Goal: Transaction & Acquisition: Purchase product/service

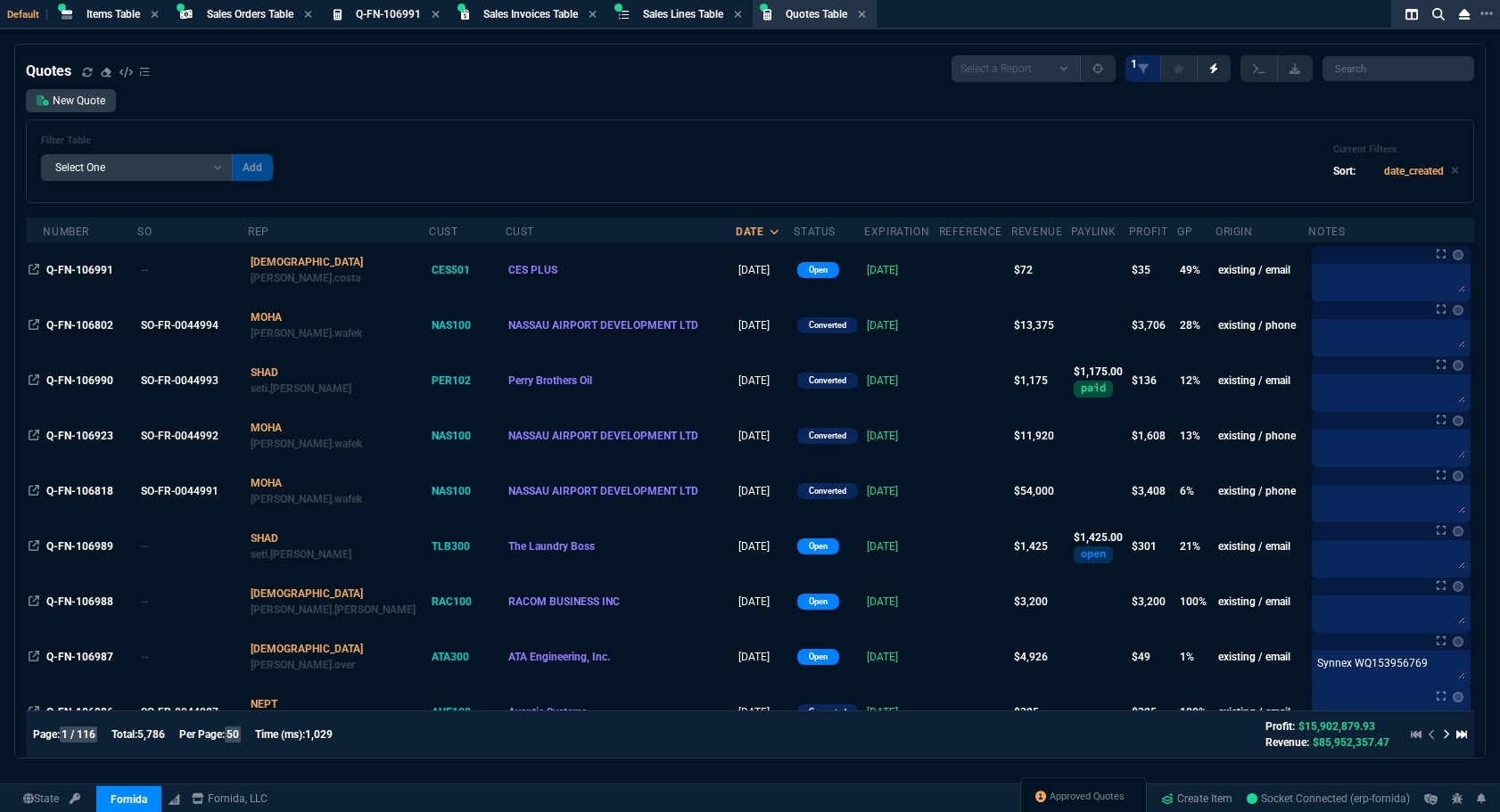
select select "4: SHAD"
select select
click at [382, 129] on div "Filter Table Select One Add Filter () creator (creator) Cust (headers.customerN…" at bounding box center [750, 161] width 1449 height 84
click at [1090, 783] on div "Approved Quotes" at bounding box center [1083, 798] width 126 height 42
click at [1085, 792] on span "Approved Quotes" at bounding box center [1087, 797] width 75 height 14
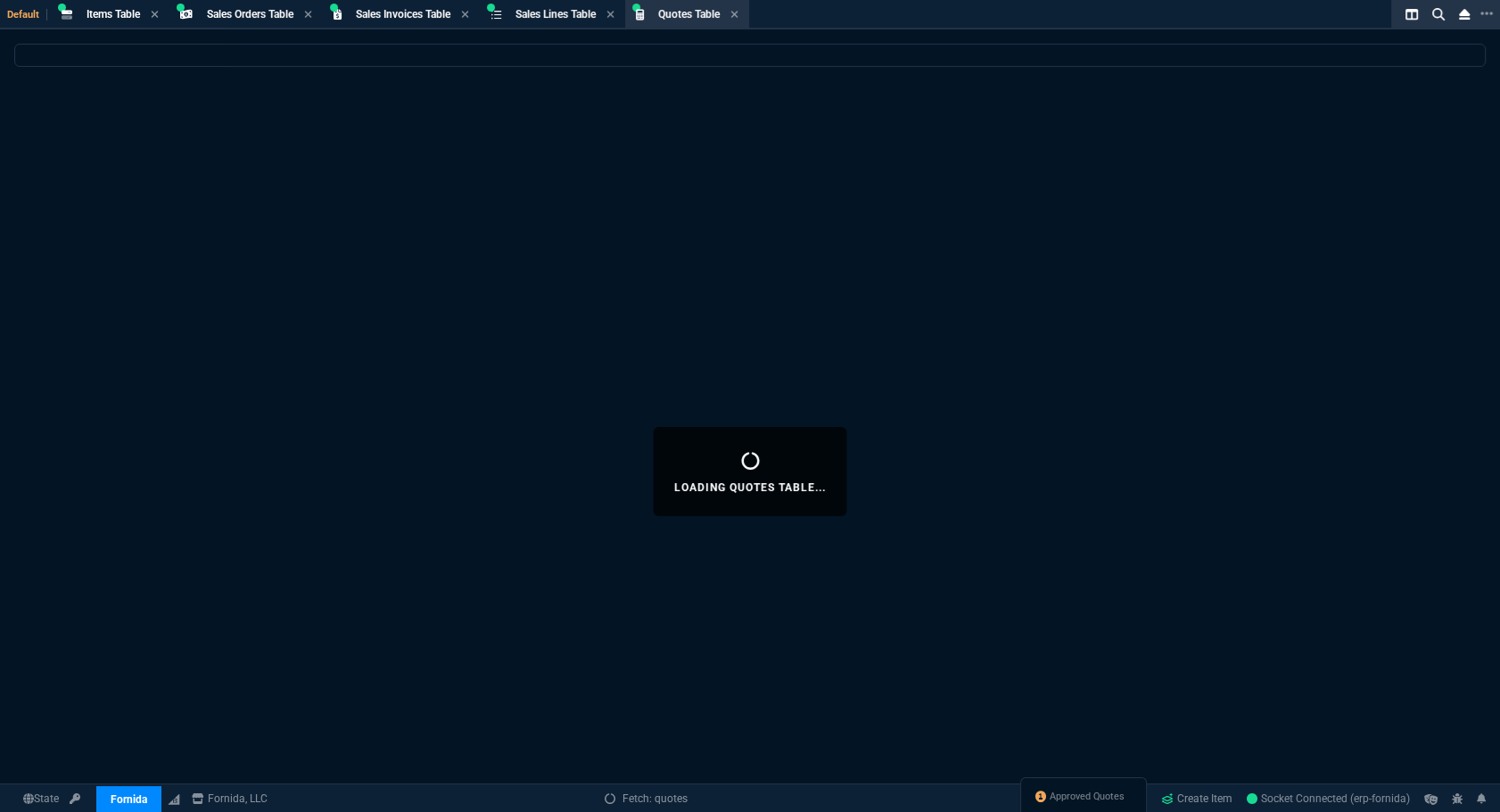
select select
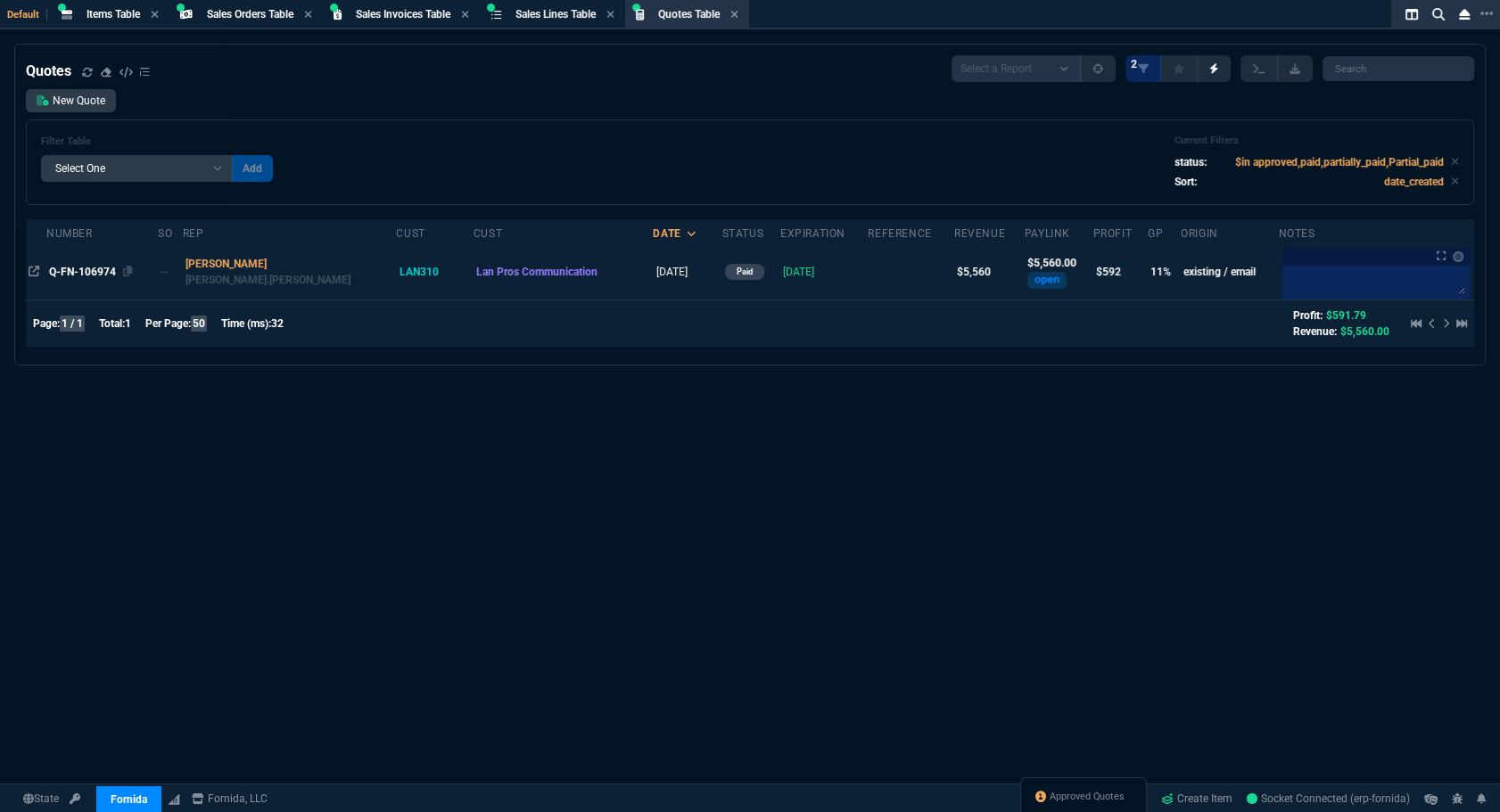
click at [78, 276] on span "Q-FN-106974" at bounding box center [83, 272] width 67 height 13
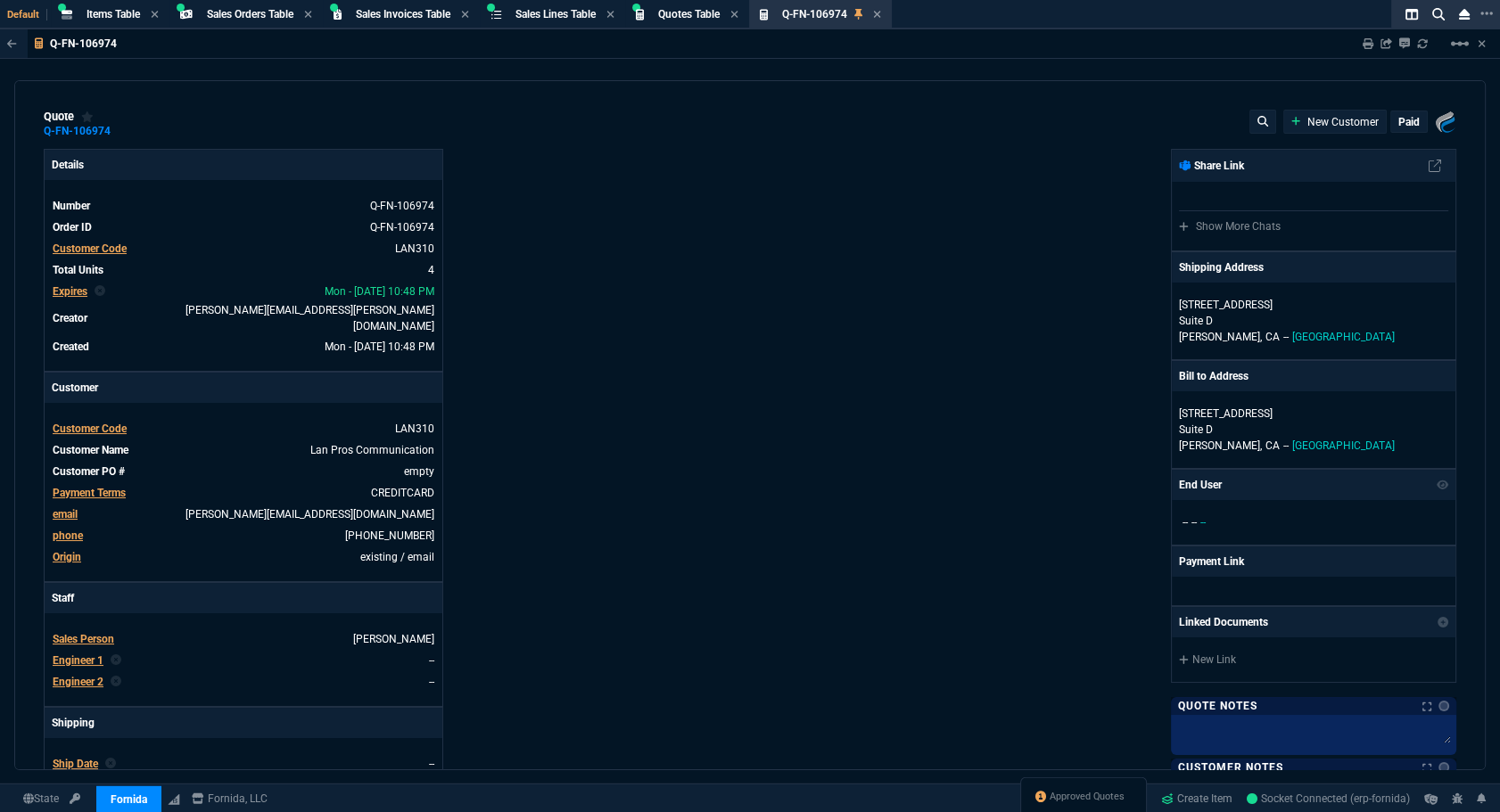
type input "15"
type input "213"
type input "1908.52"
type input "27"
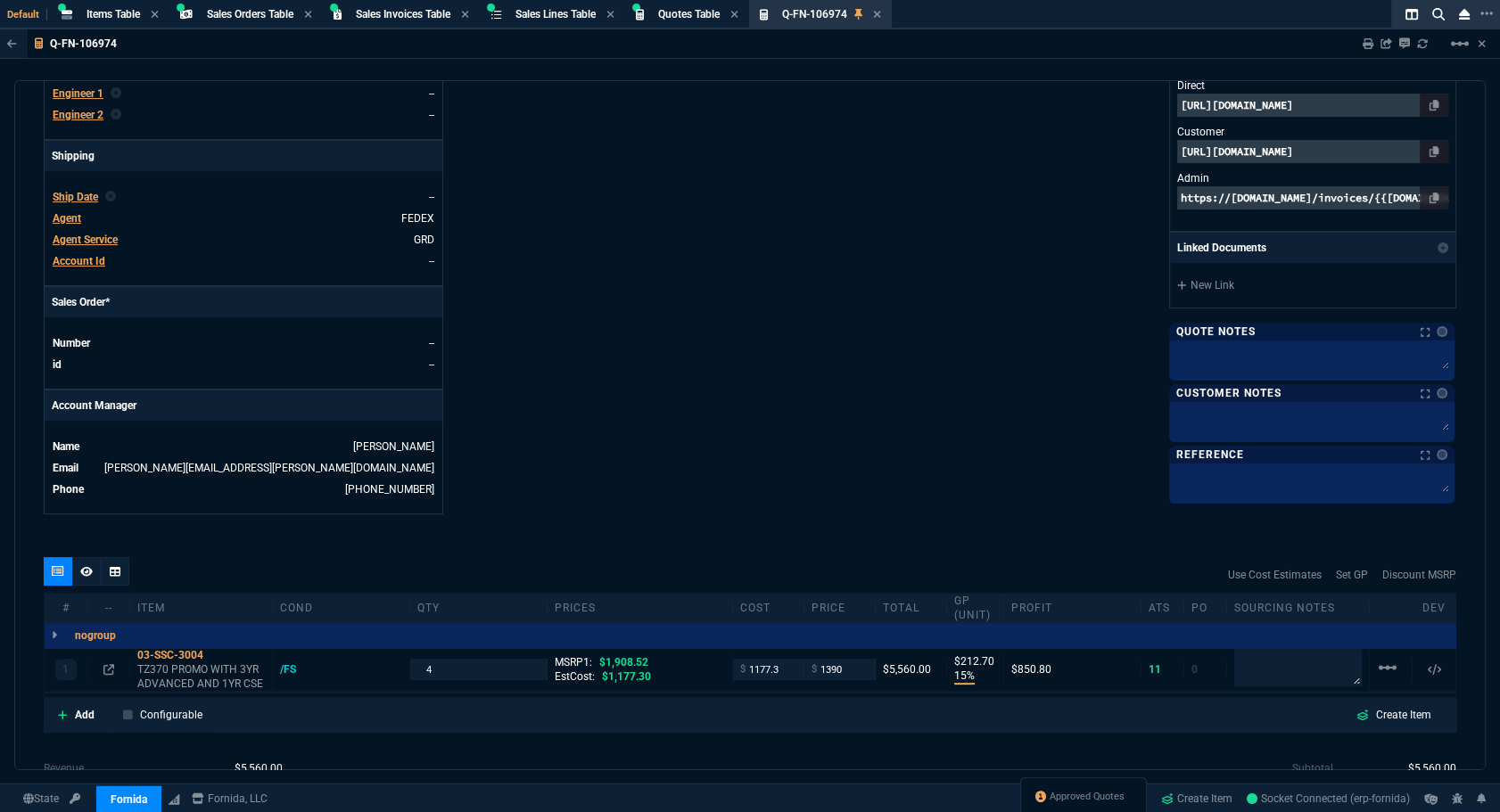
scroll to position [745, 0]
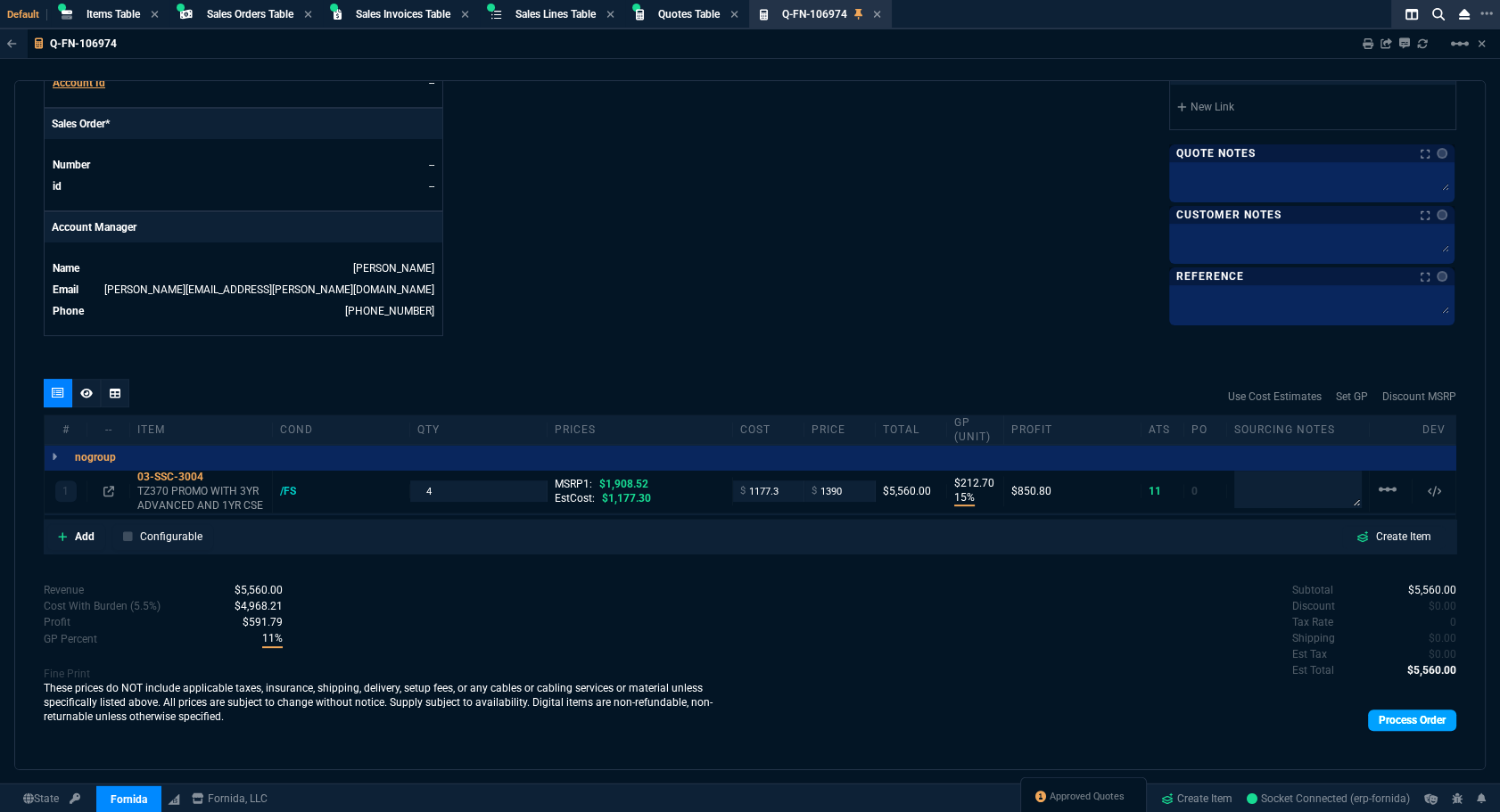
click at [1417, 709] on link "Process Order" at bounding box center [1411, 720] width 88 height 22
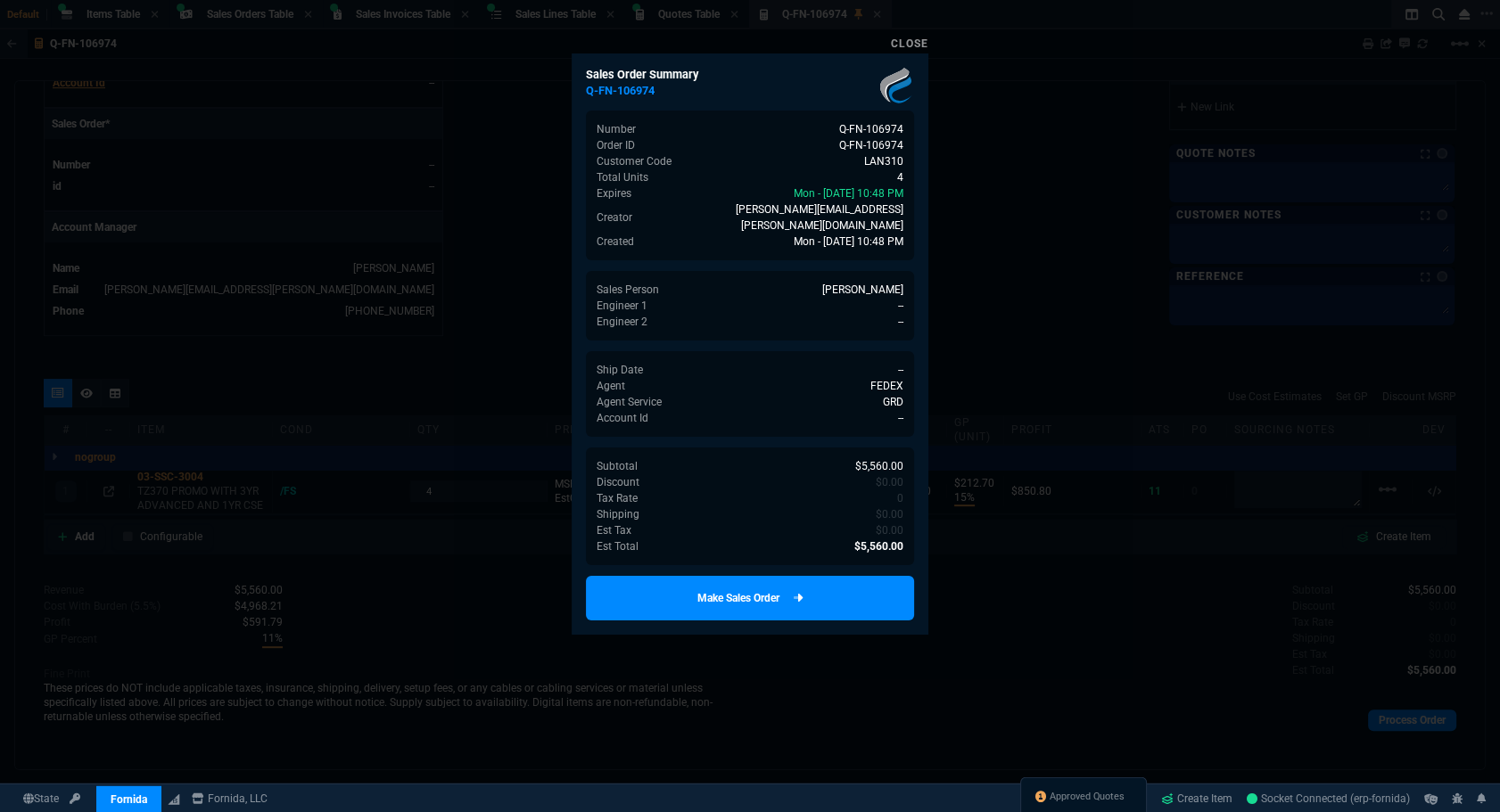
click at [846, 586] on link "Make Sales Order" at bounding box center [750, 598] width 328 height 44
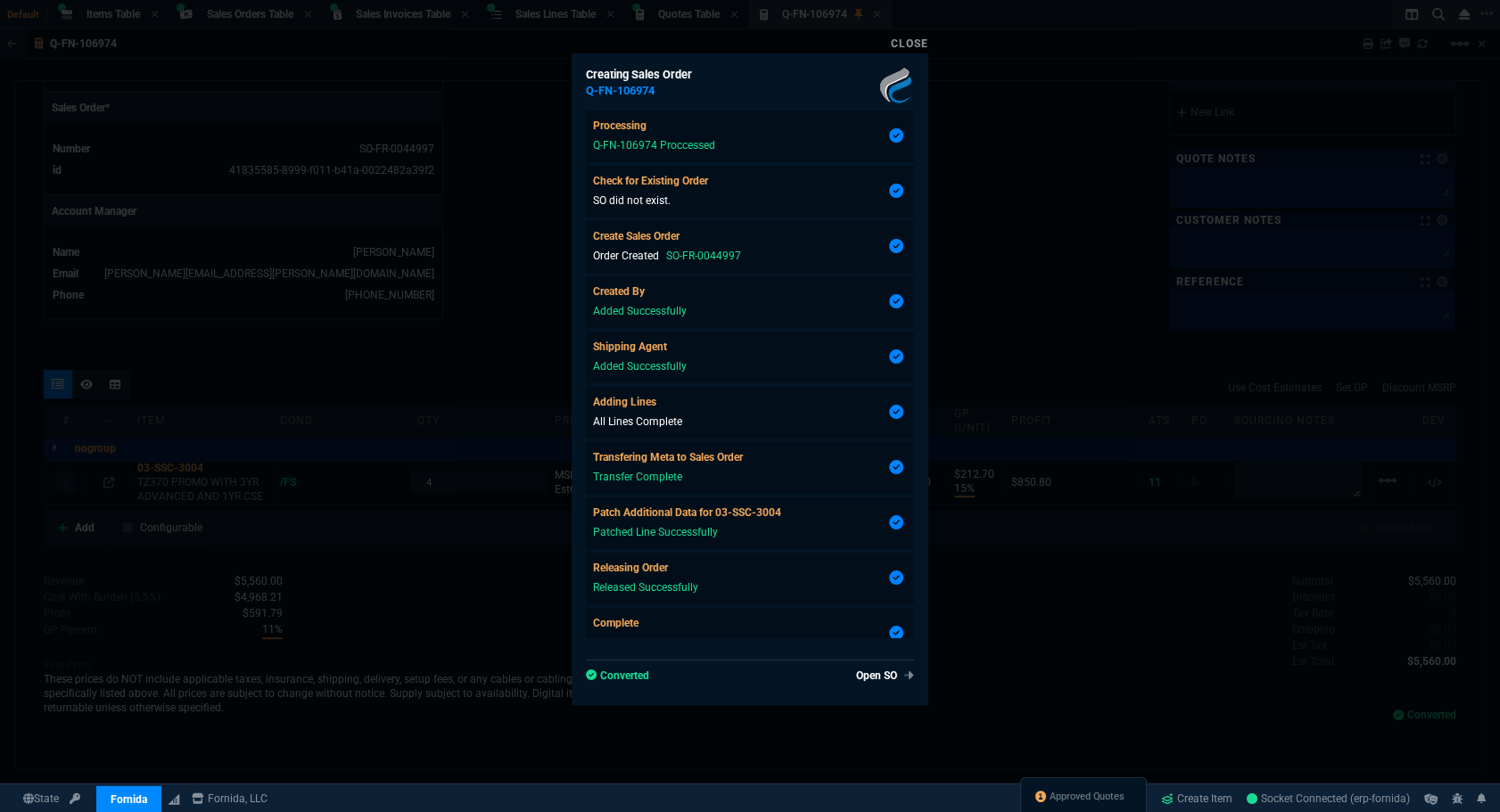
type input "15"
type input "213"
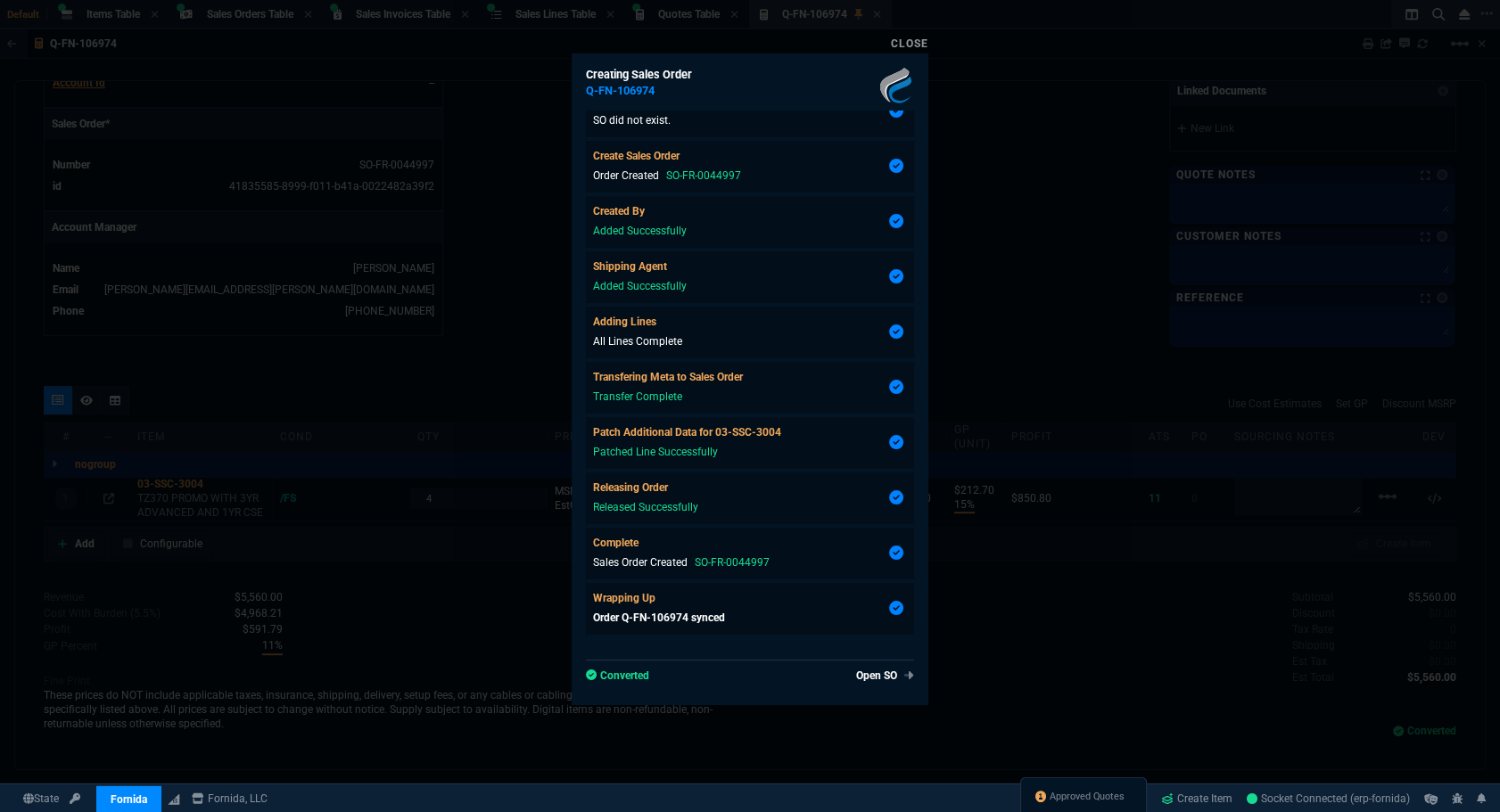
type input "27"
click at [872, 674] on link "Open SO" at bounding box center [881, 676] width 65 height 16
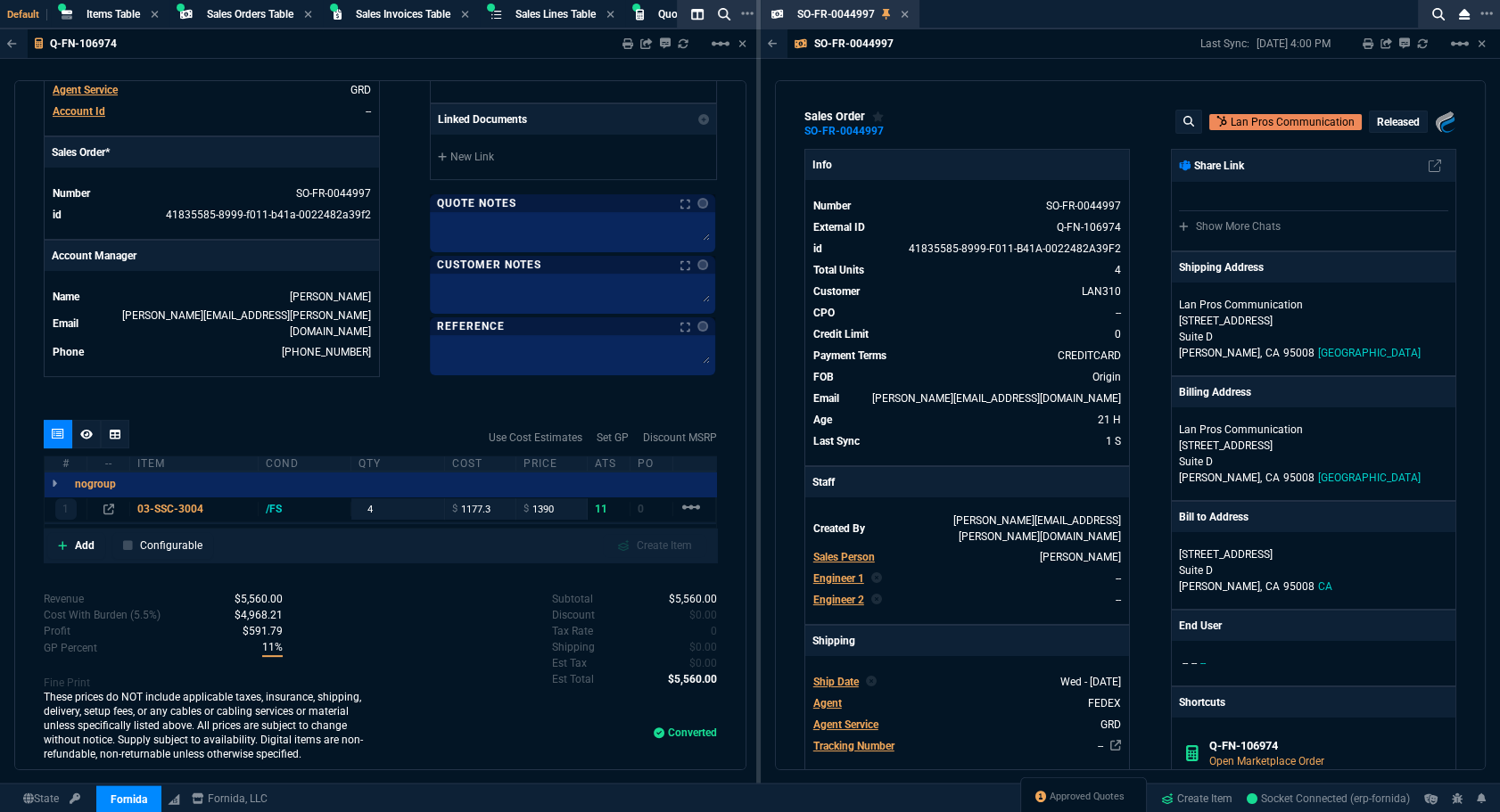
scroll to position [714, 0]
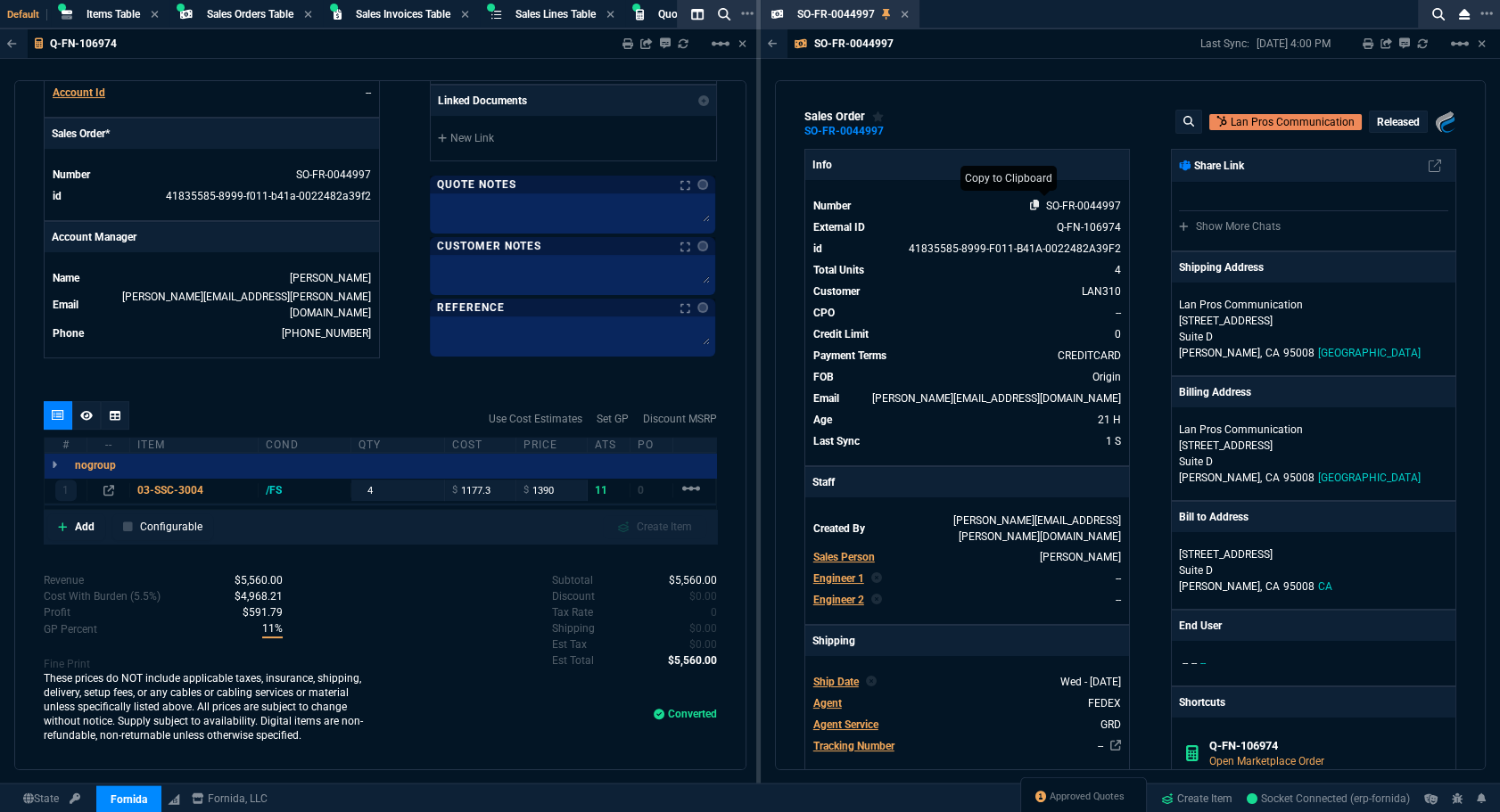
click at [1030, 202] on icon at bounding box center [1035, 204] width 10 height 11
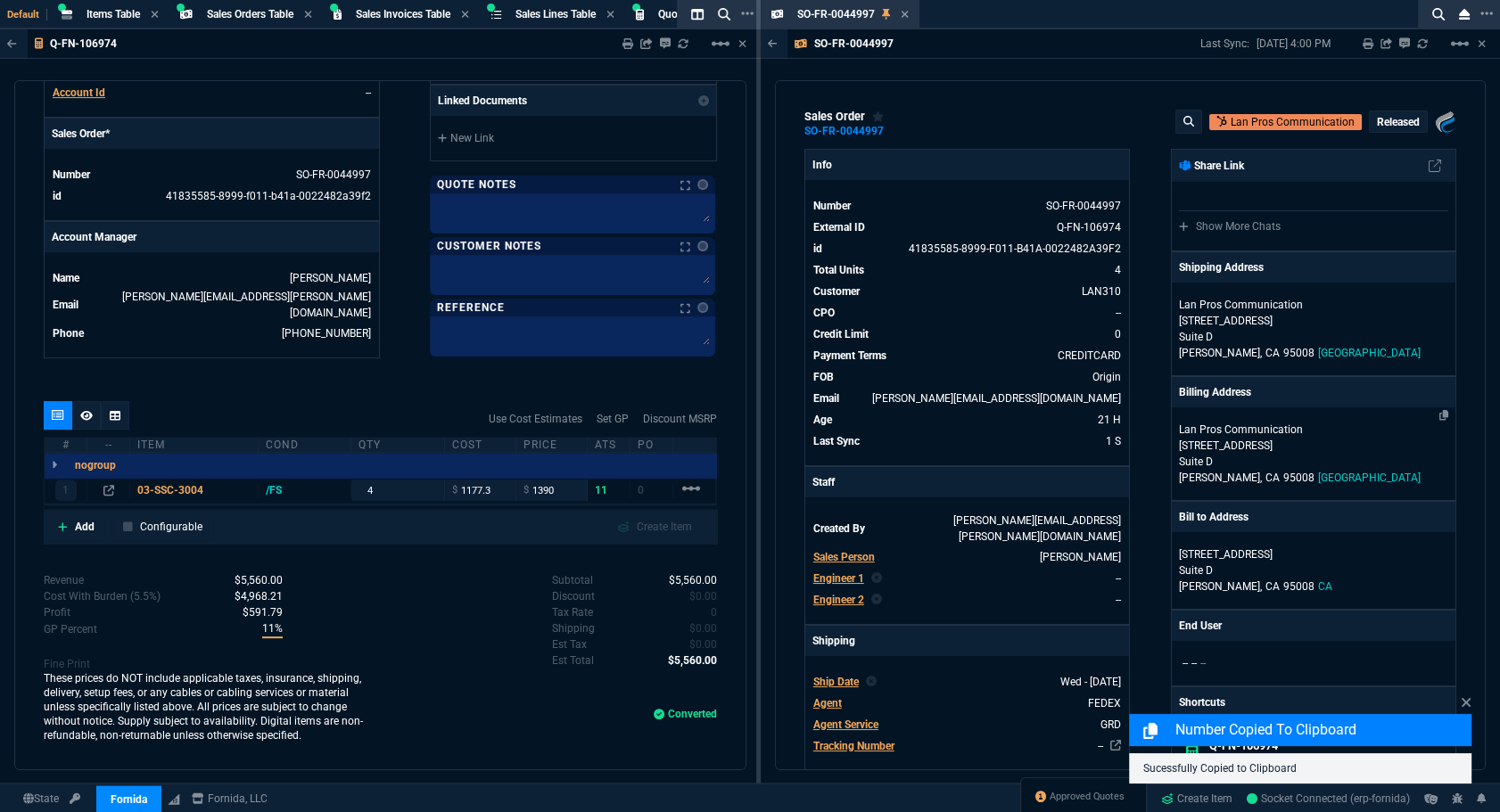
scroll to position [405, 0]
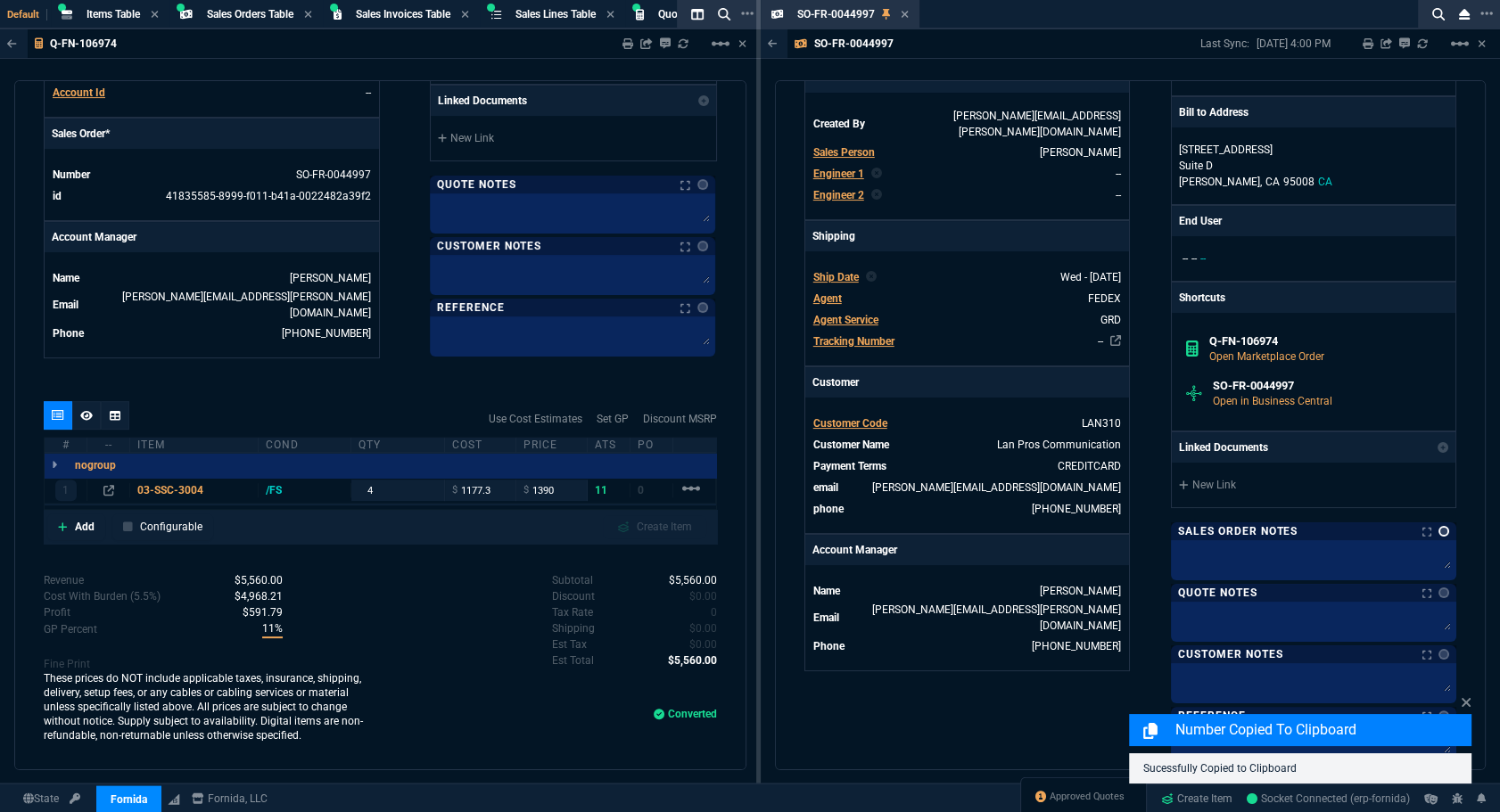
click at [1439, 533] on link at bounding box center [1444, 530] width 11 height 11
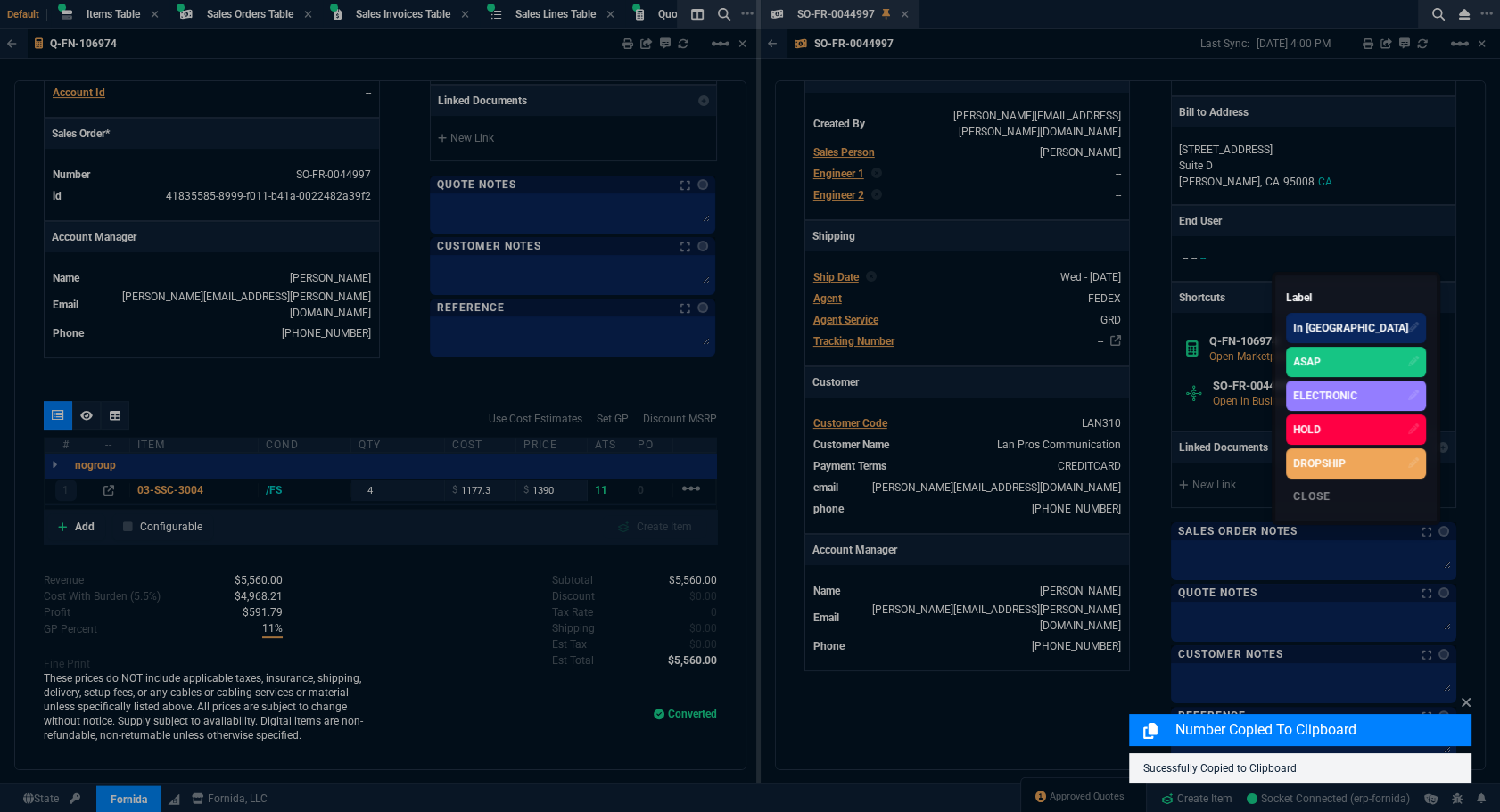
click at [1360, 375] on div "ASAP" at bounding box center [1356, 362] width 140 height 31
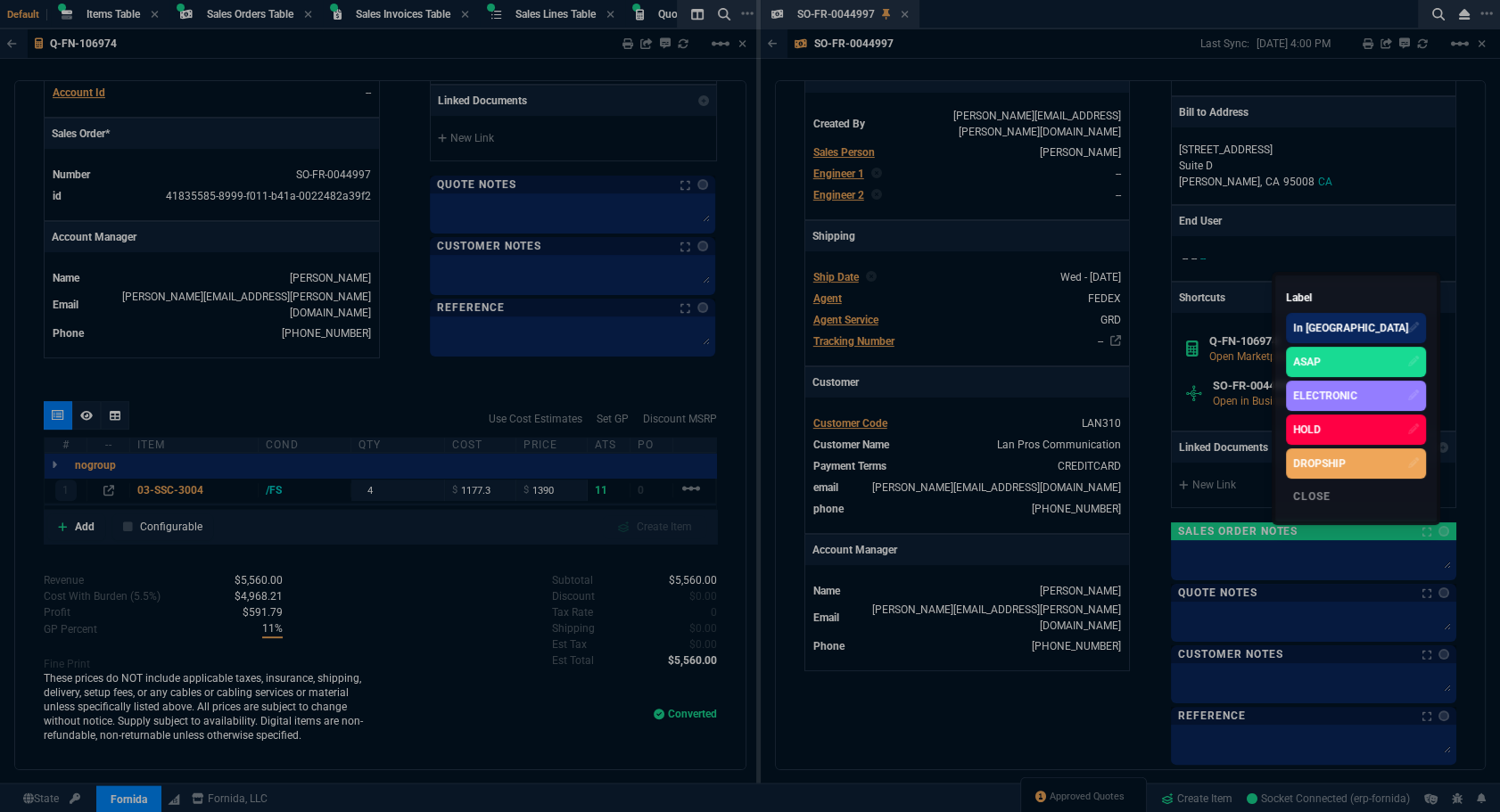
click at [26, 276] on div at bounding box center [750, 406] width 1500 height 812
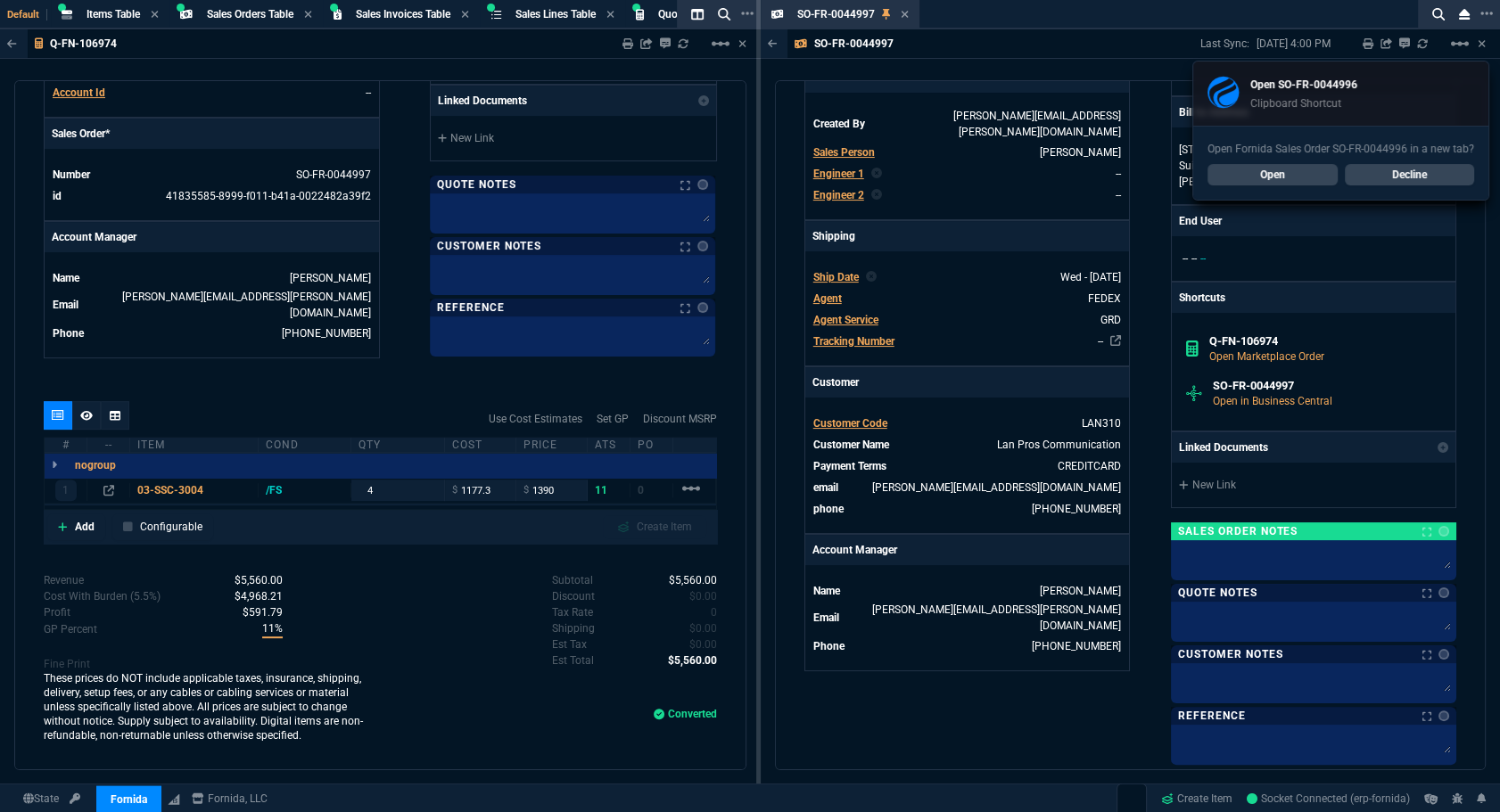
click at [1230, 182] on link "Open" at bounding box center [1273, 175] width 130 height 22
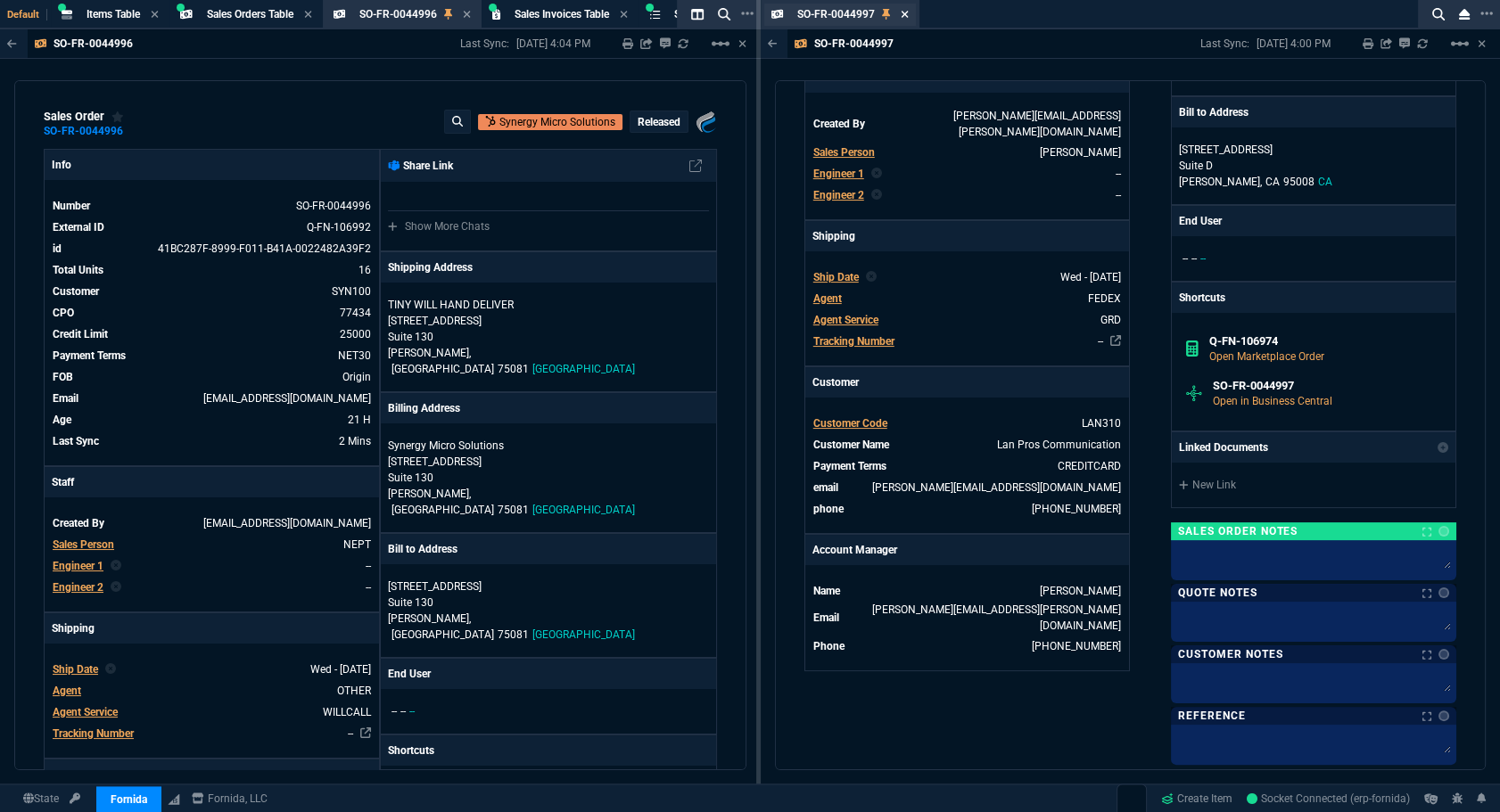
click at [904, 16] on icon at bounding box center [904, 14] width 8 height 11
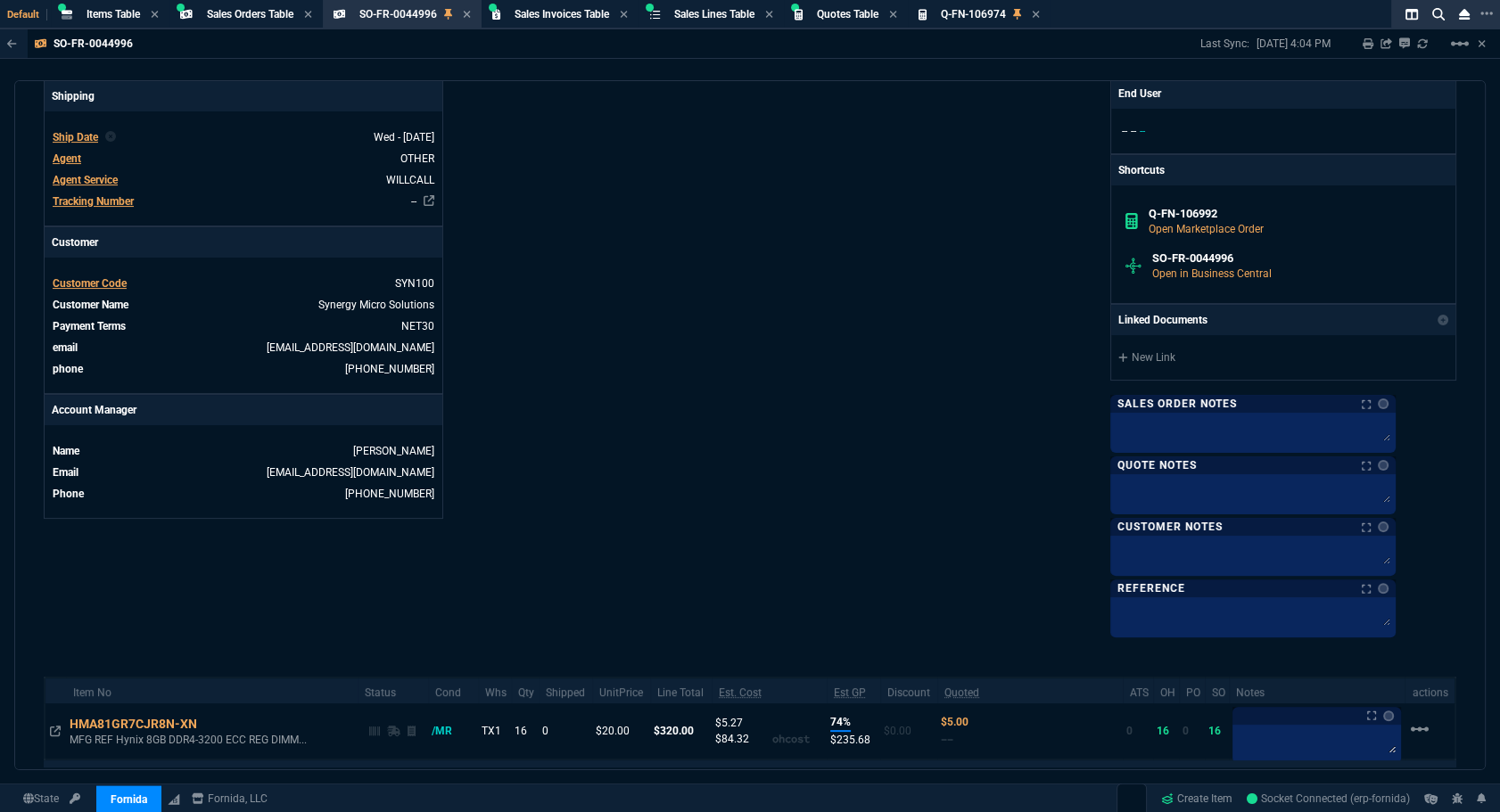
scroll to position [45, 0]
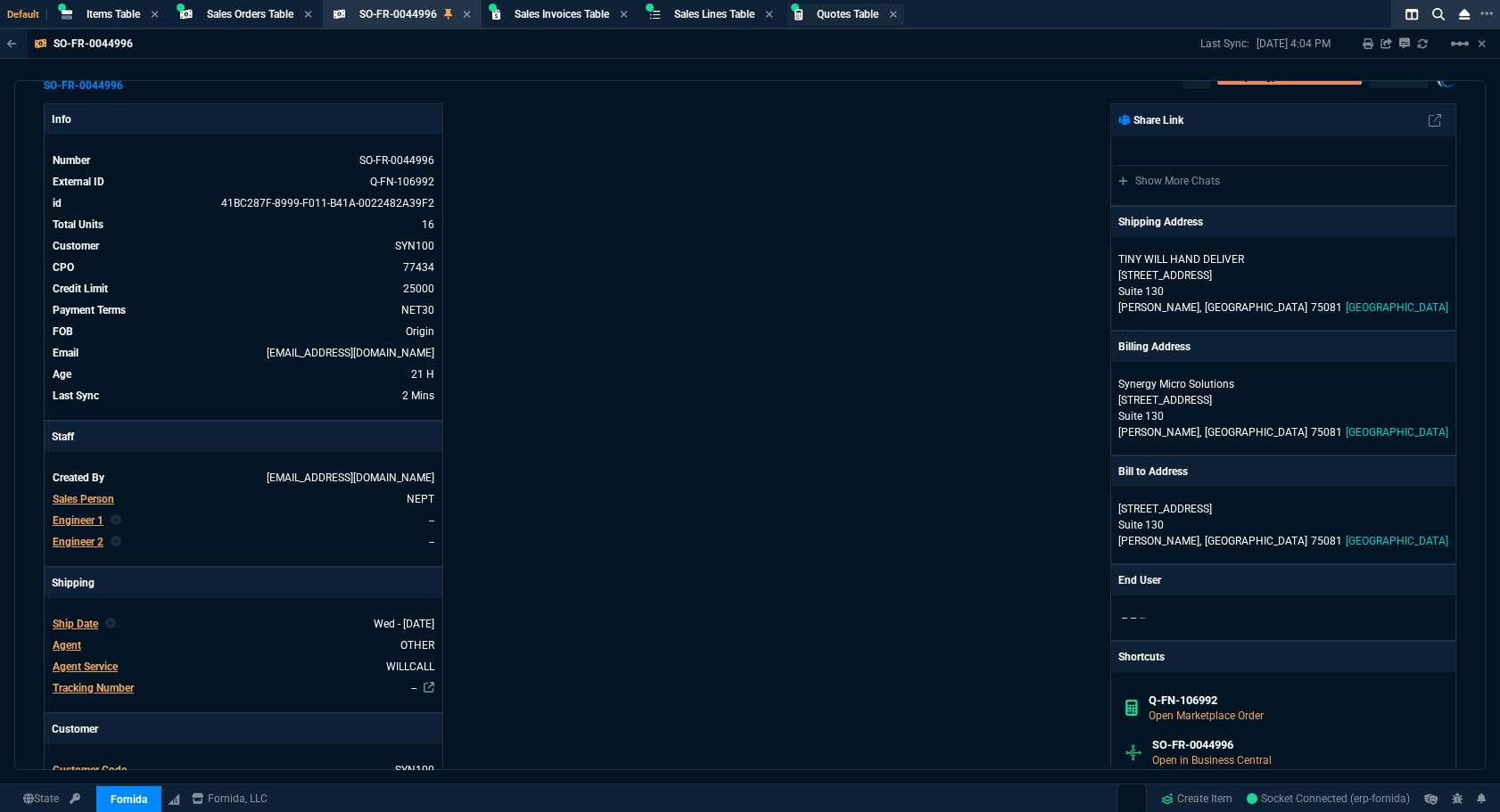
click at [837, 23] on div "Quotes Table Quote" at bounding box center [846, 15] width 117 height 23
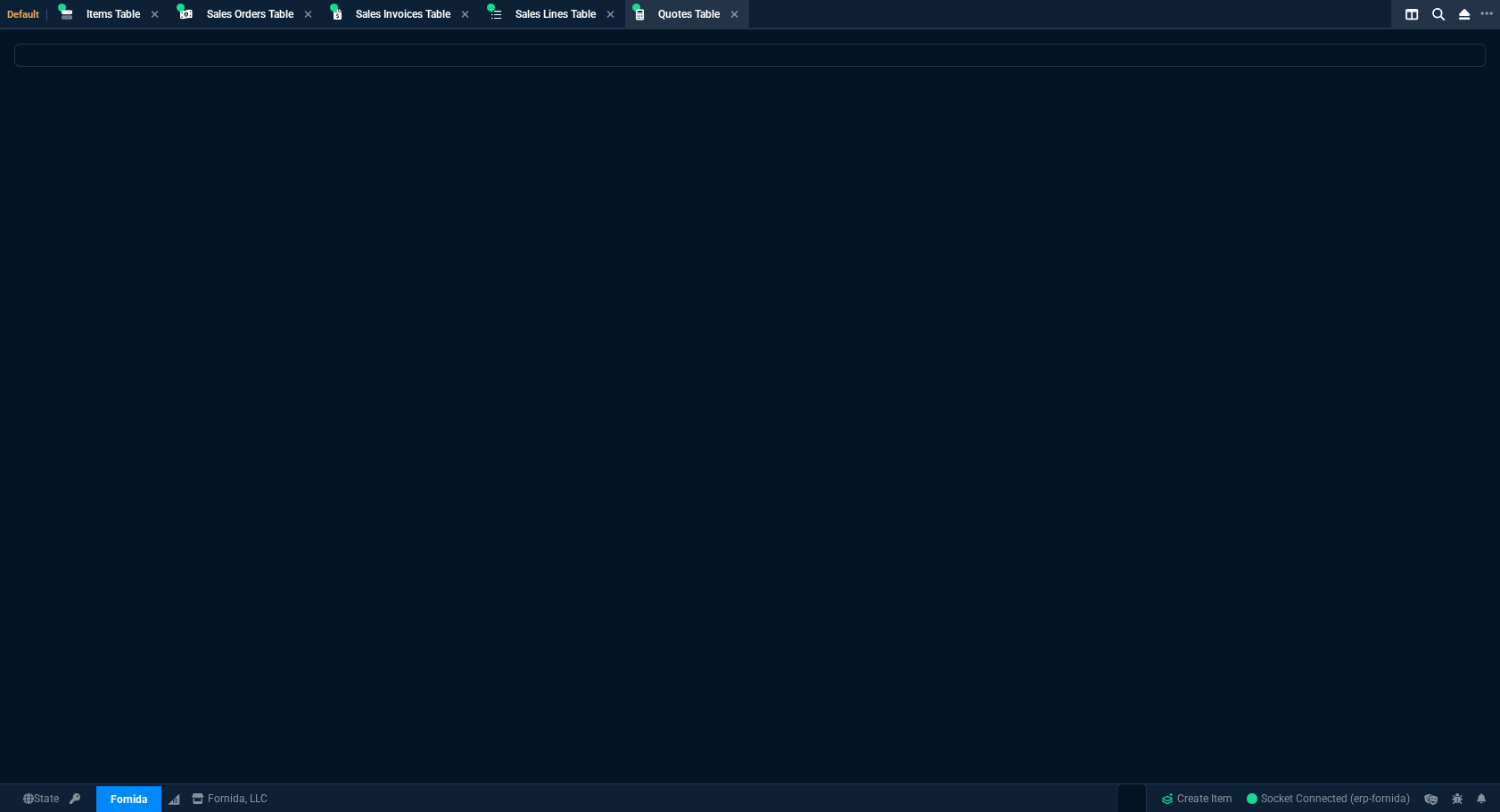
select select
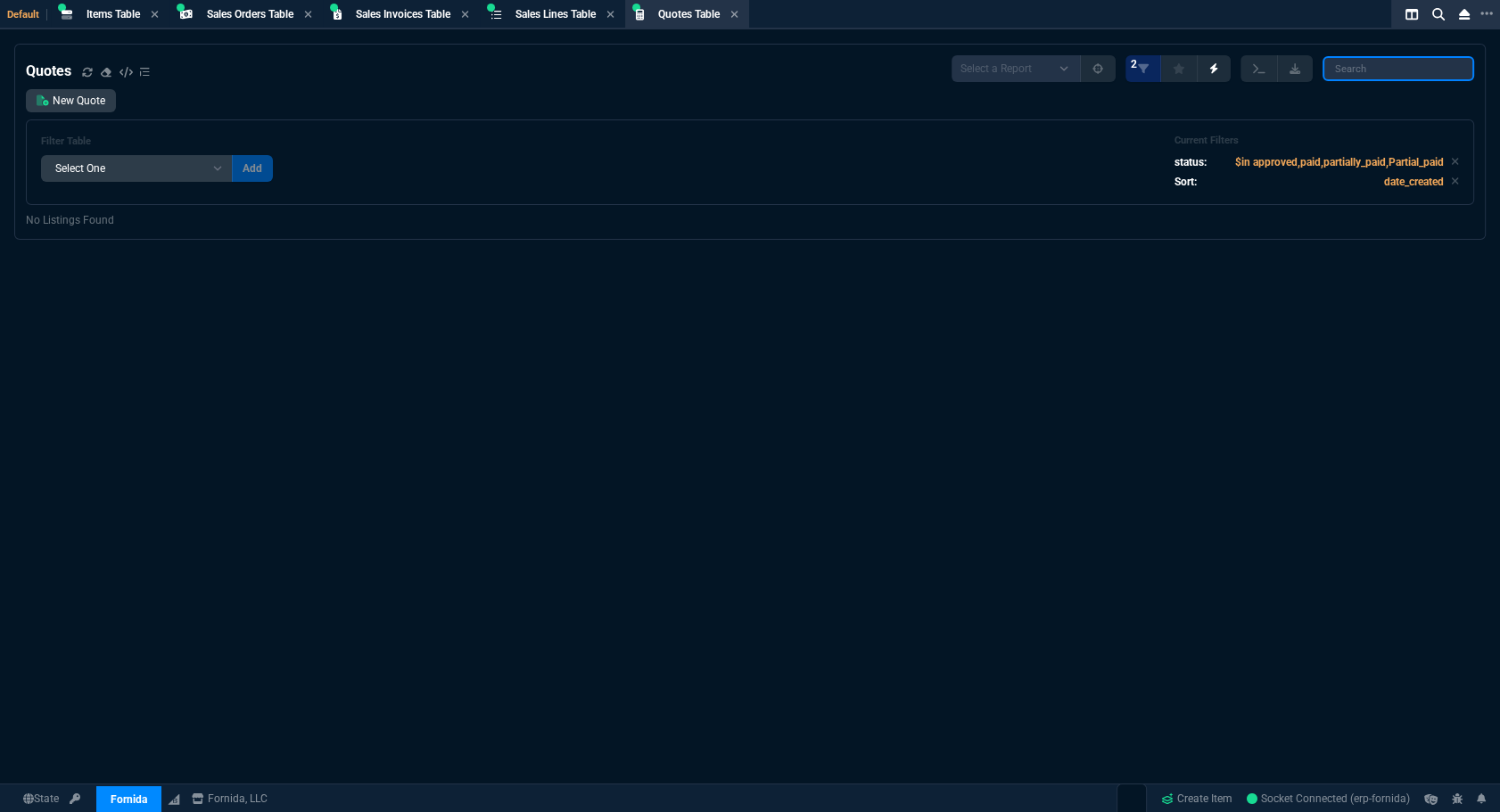
click at [1356, 74] on input "search" at bounding box center [1397, 68] width 151 height 25
paste input "-FN-106849"
type input "Q-FN-106849"
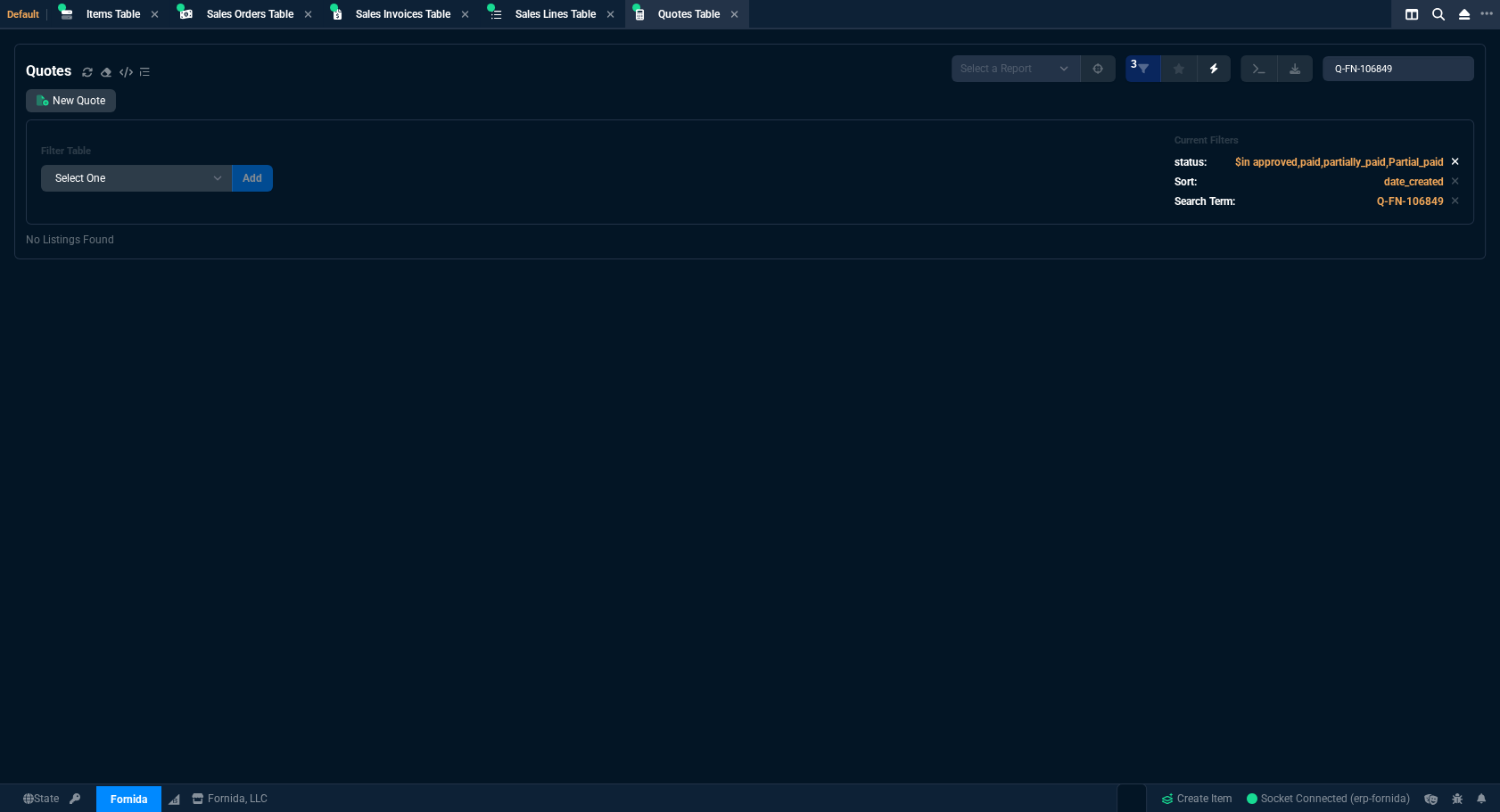
click at [1451, 160] on icon at bounding box center [1455, 161] width 8 height 11
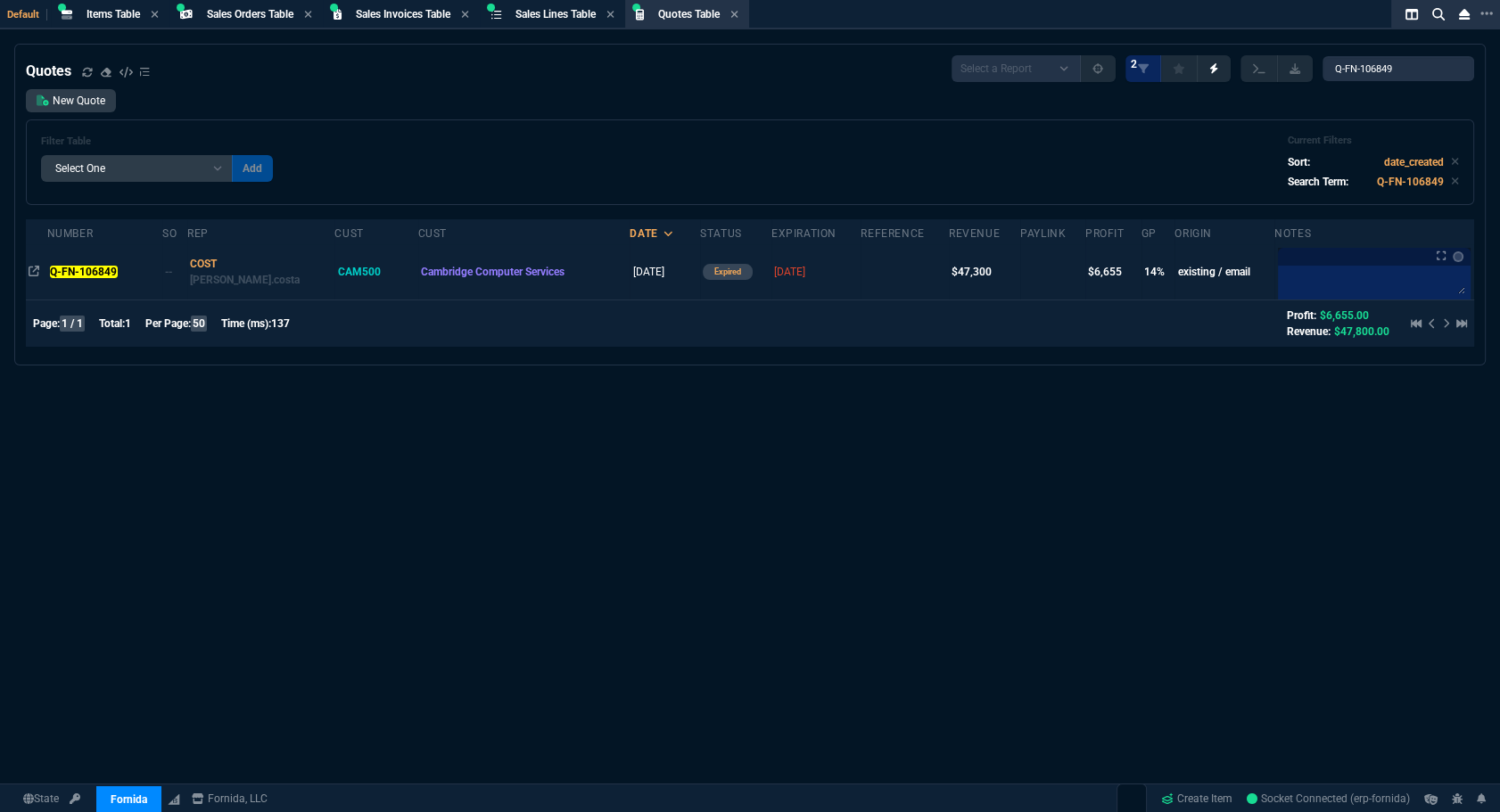
click at [103, 262] on td "Q-FN-106849" at bounding box center [105, 272] width 116 height 55
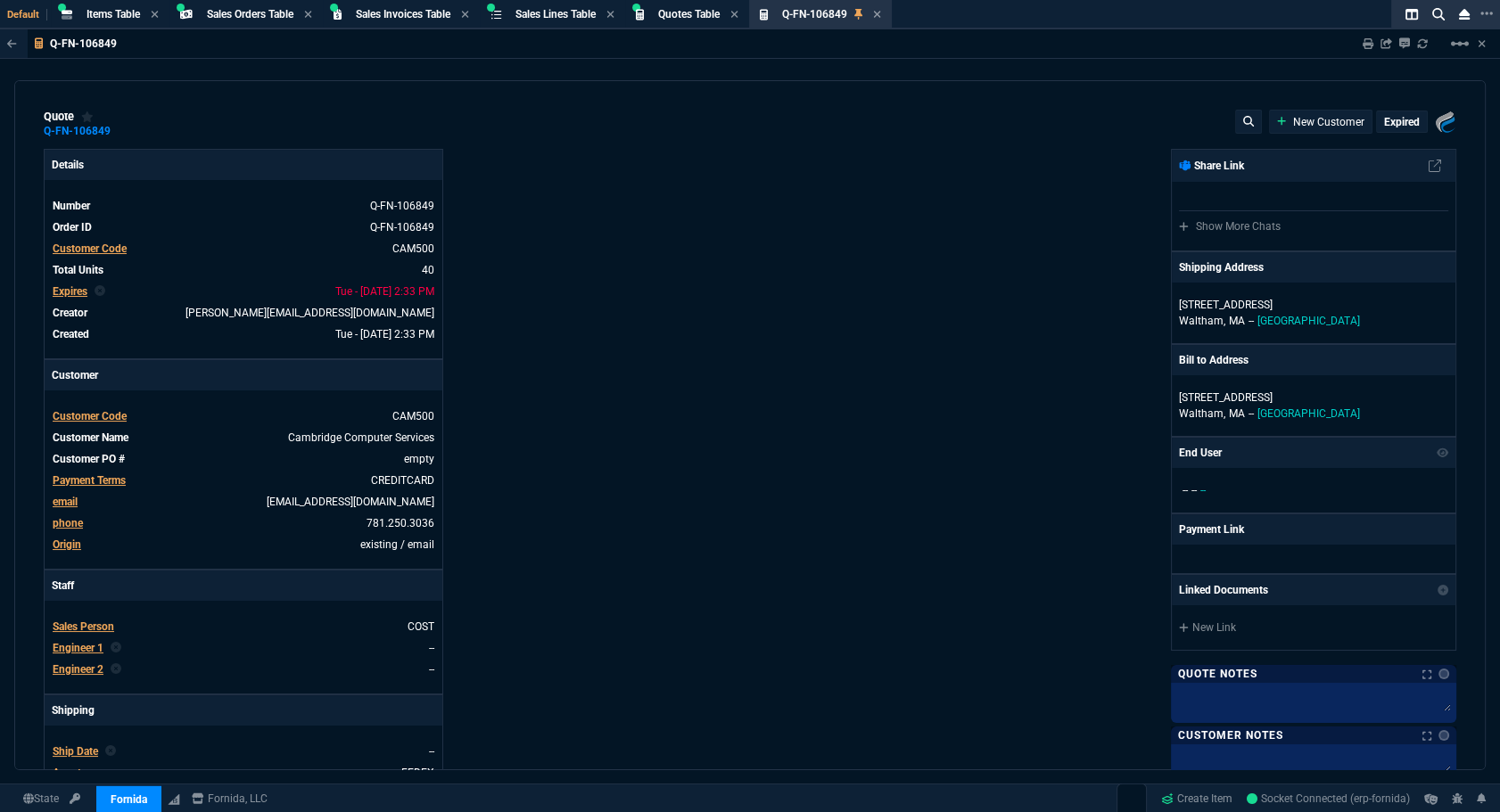
type input "21"
type input "145"
type input "17"
type input "295"
type input "83"
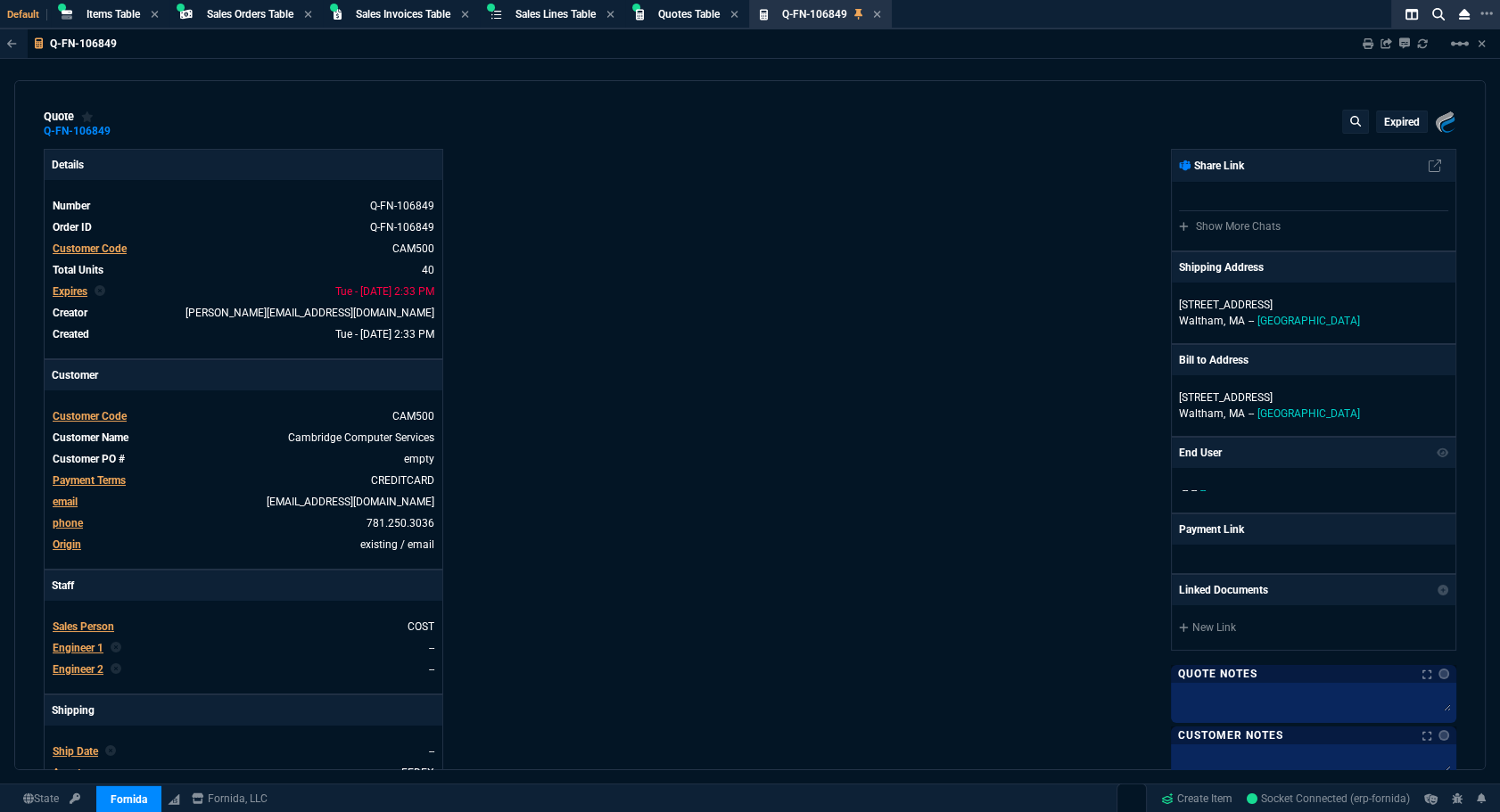
type input "72"
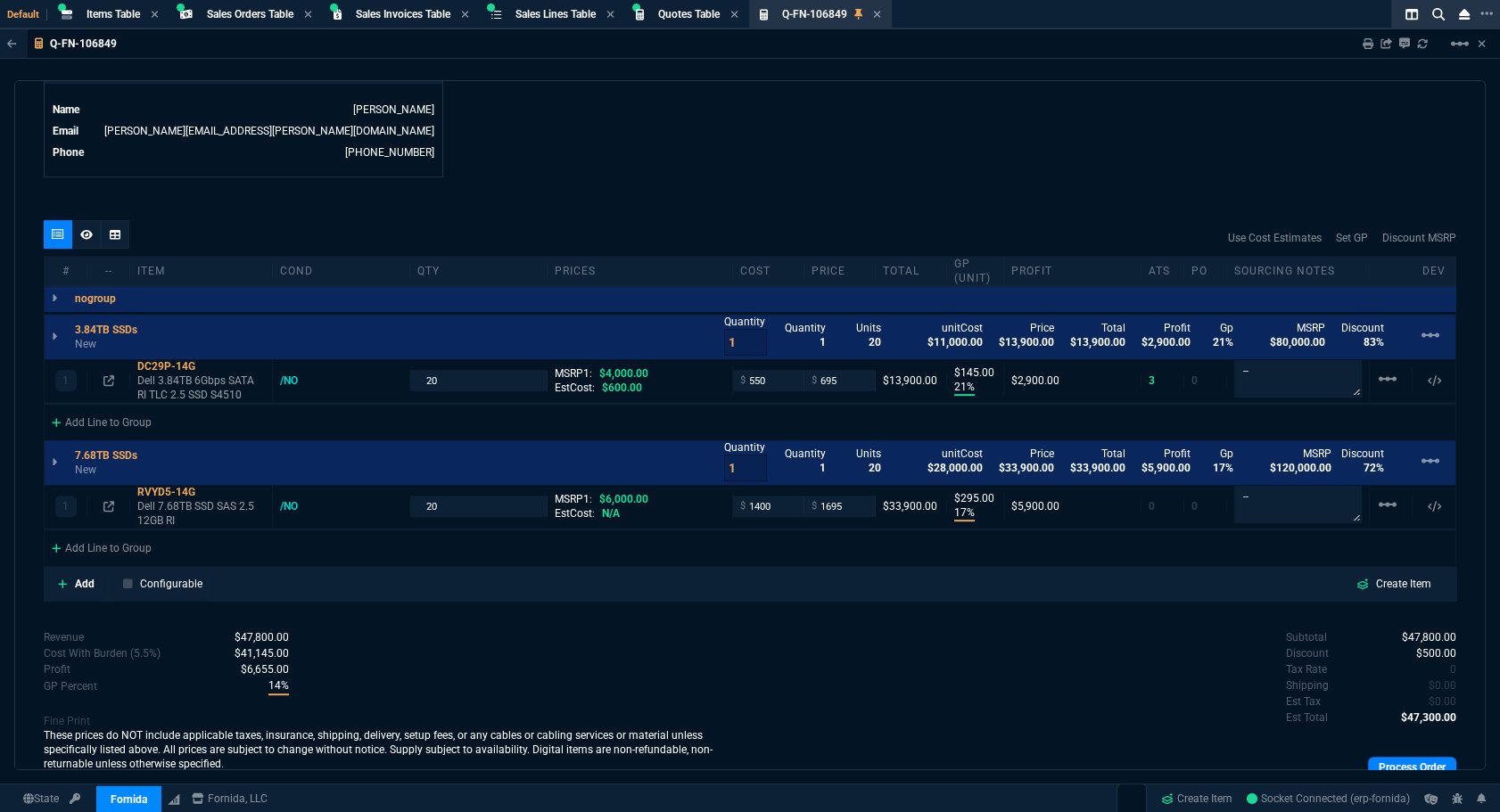
scroll to position [950, 0]
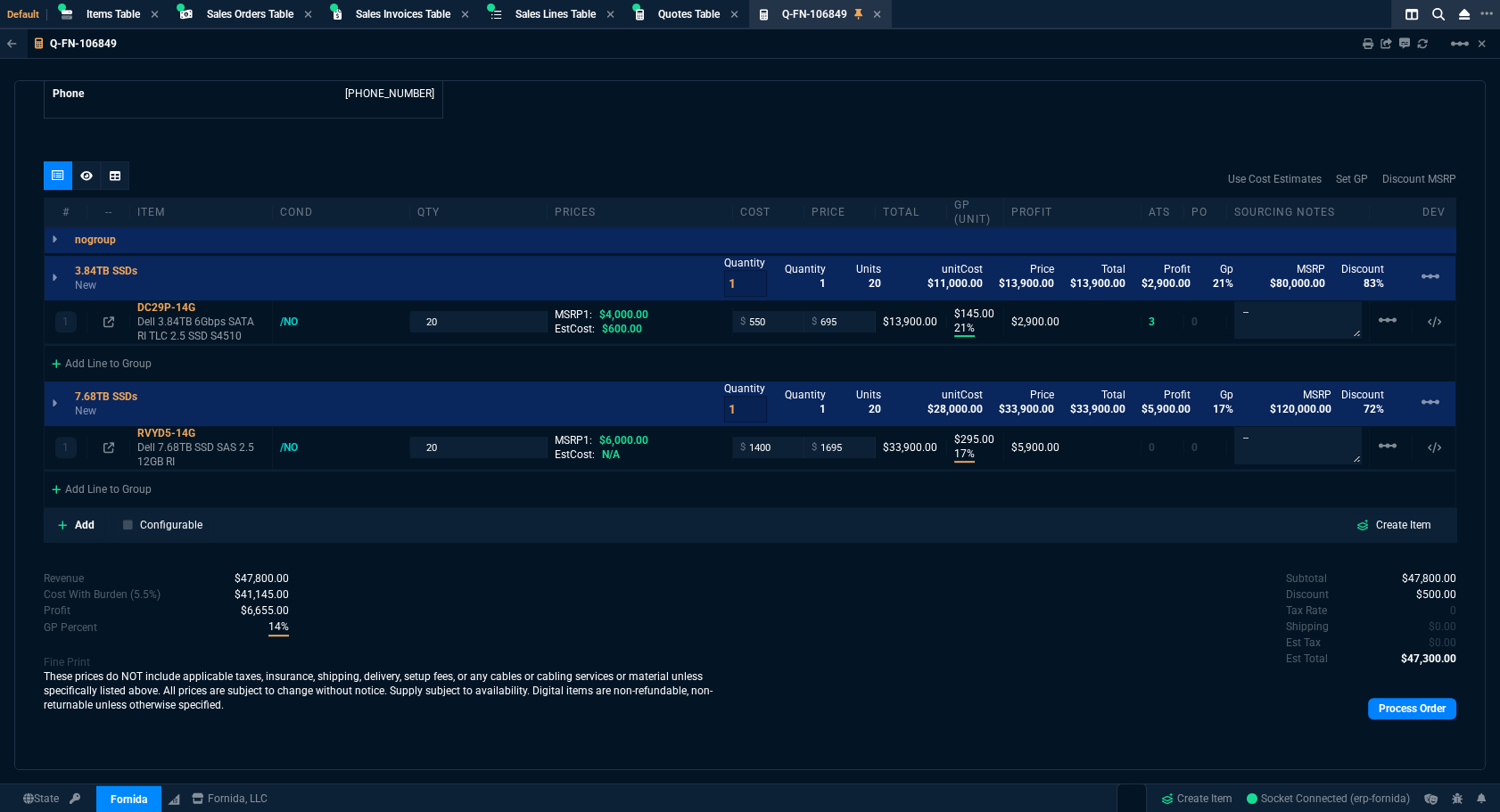
click at [724, 149] on div "quote Q-FN-106849 expired Fornida, LLC 2609 Technology Dr Suite 300 Plano, TX 7…" at bounding box center [749, 425] width 1471 height 690
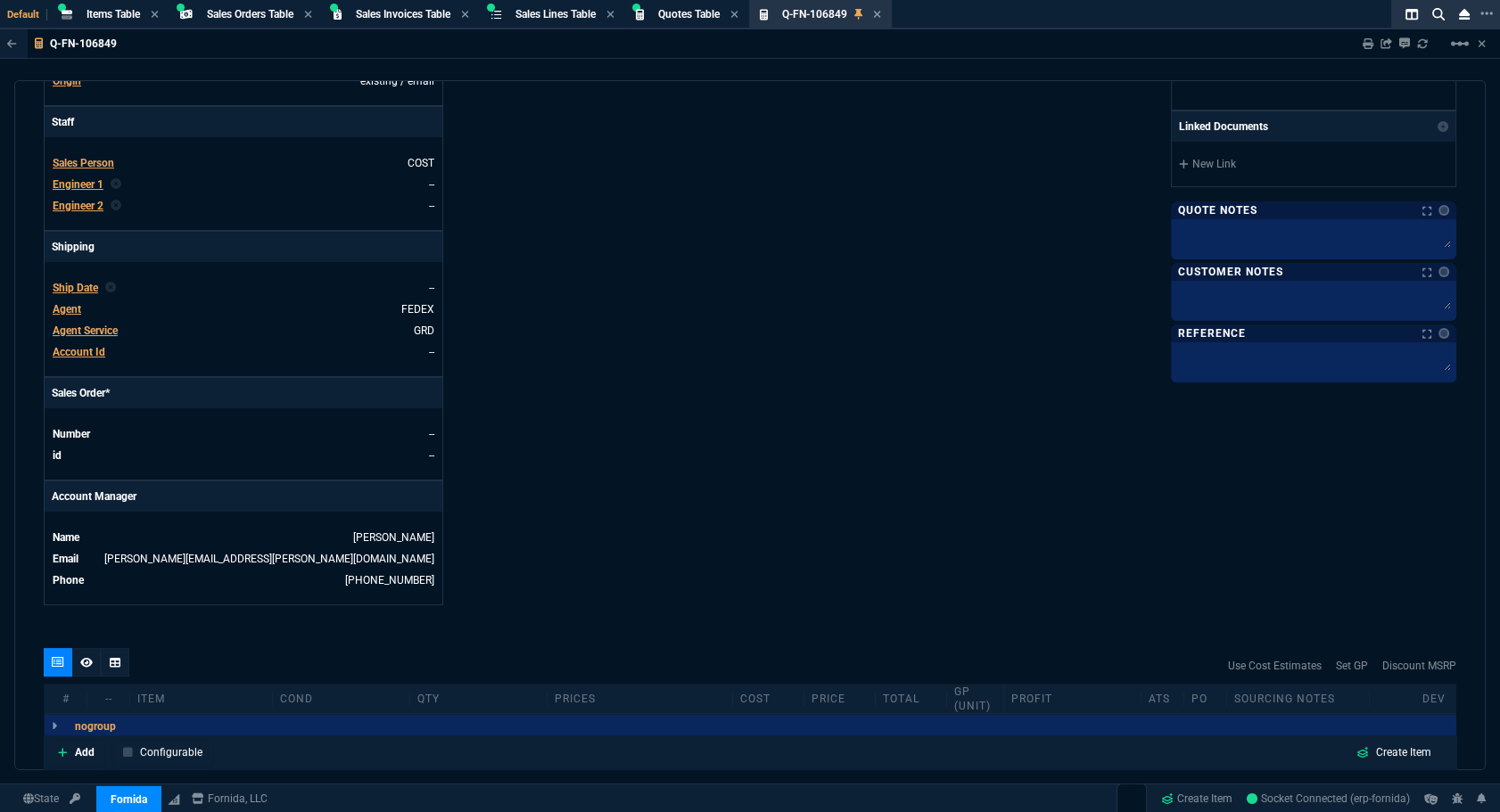
scroll to position [221, 0]
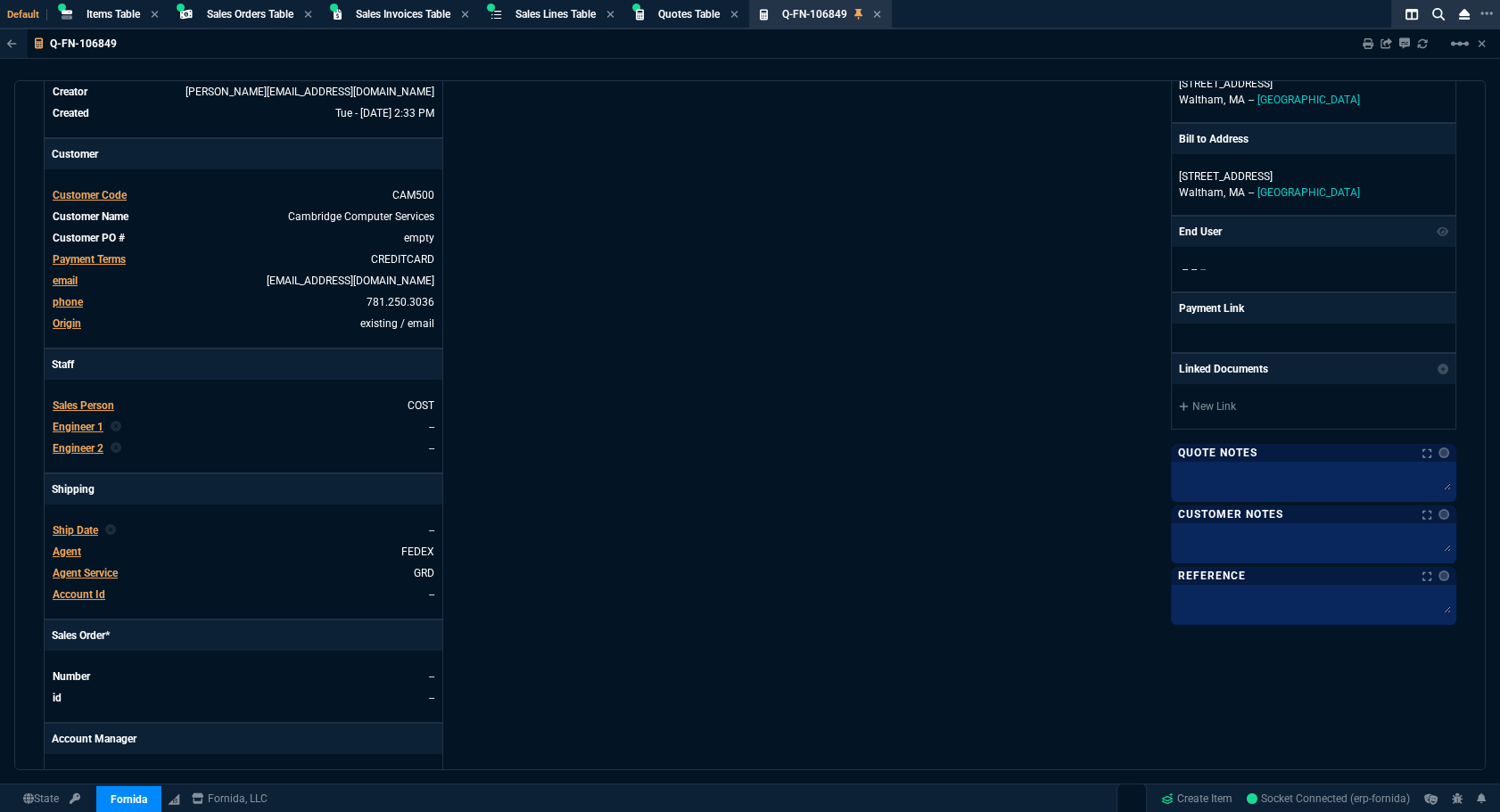
click at [81, 429] on span "Engineer 1" at bounding box center [77, 427] width 50 height 13
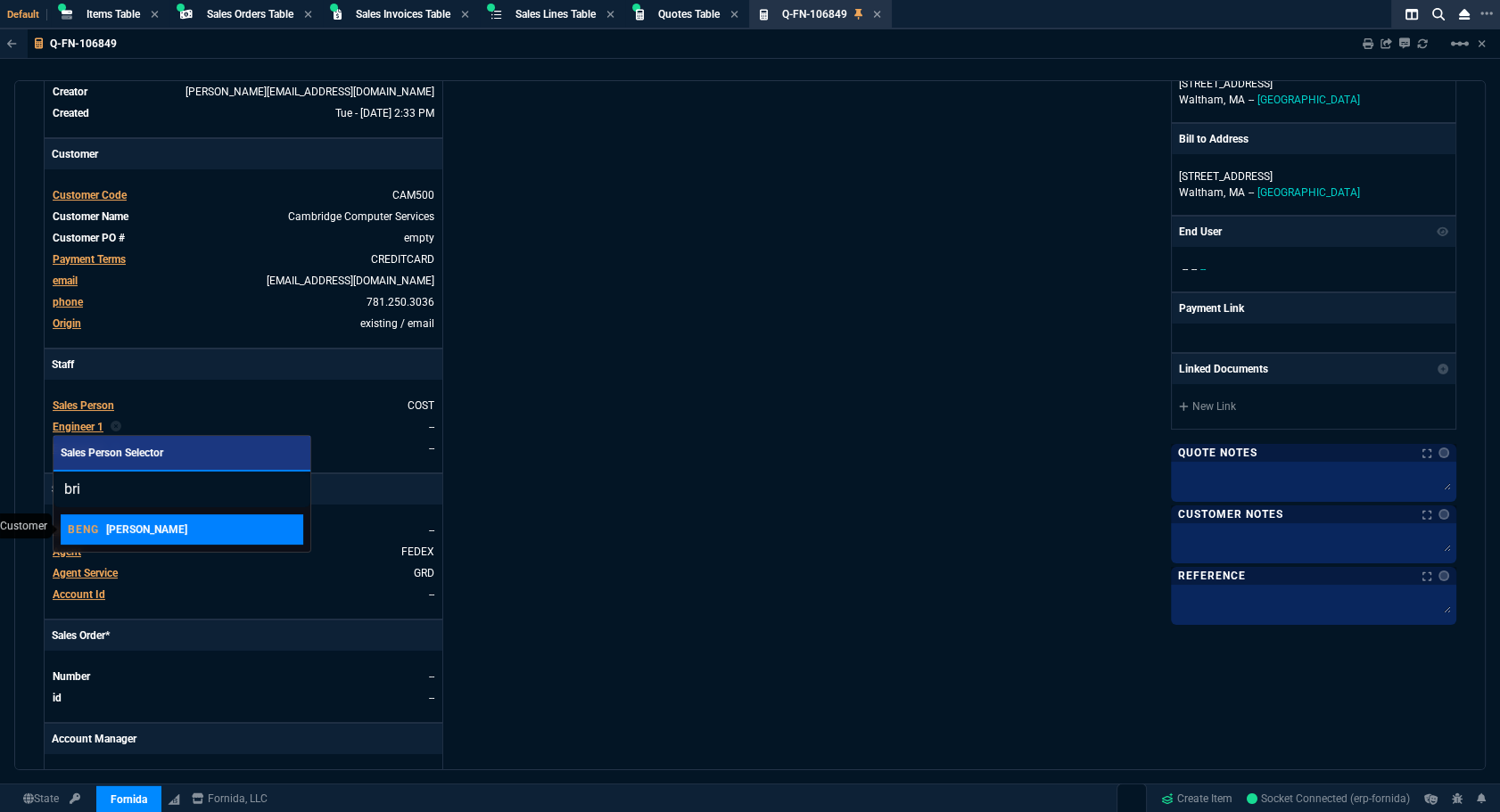
type input "bri"
click at [149, 539] on link "BENG Brian Engineer" at bounding box center [181, 529] width 242 height 31
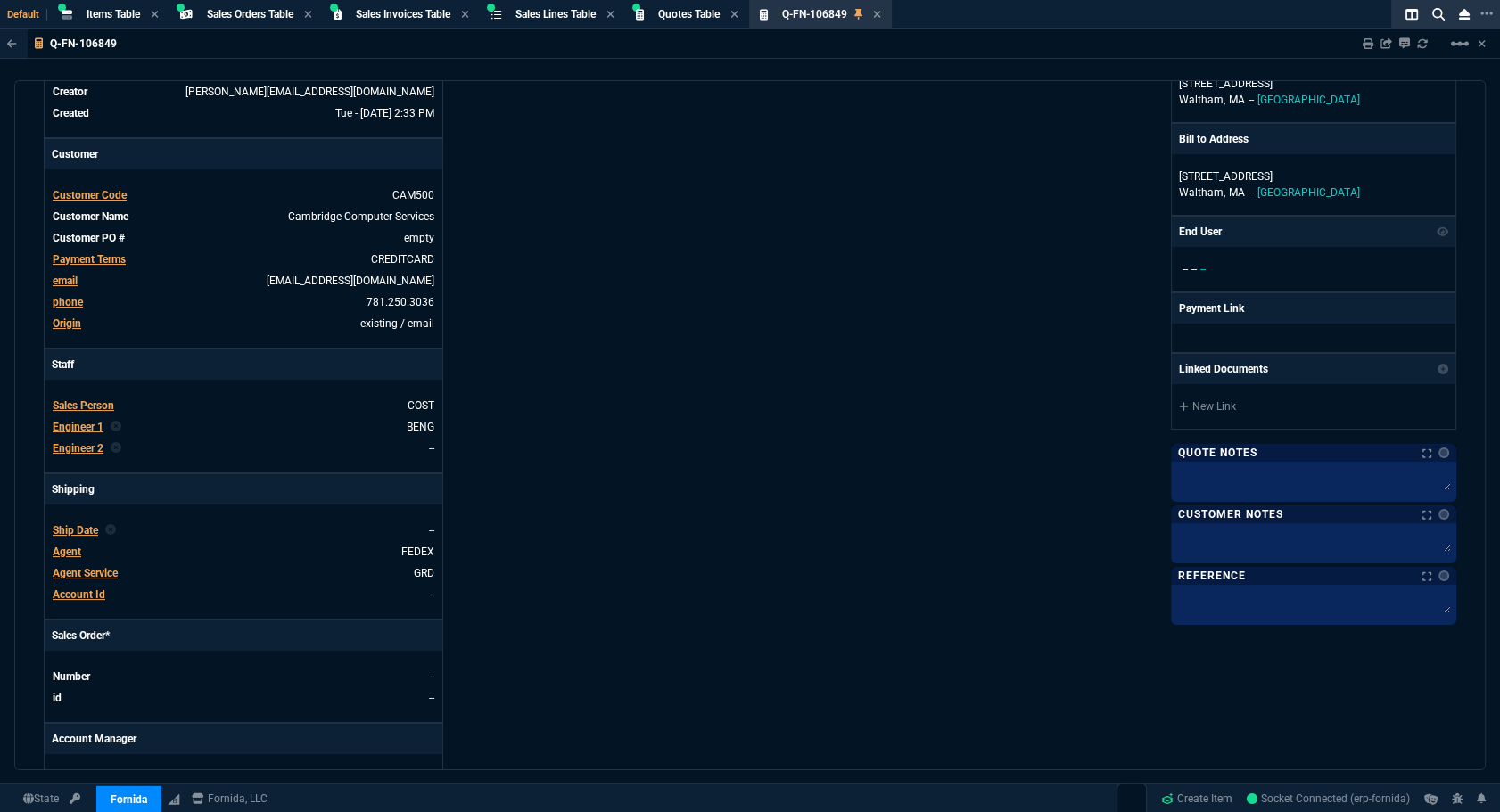
click at [785, 408] on div "Fornida, LLC 2609 Technology Dr Suite 300 Plano, TX 75074 Share Link Show More …" at bounding box center [1103, 387] width 707 height 920
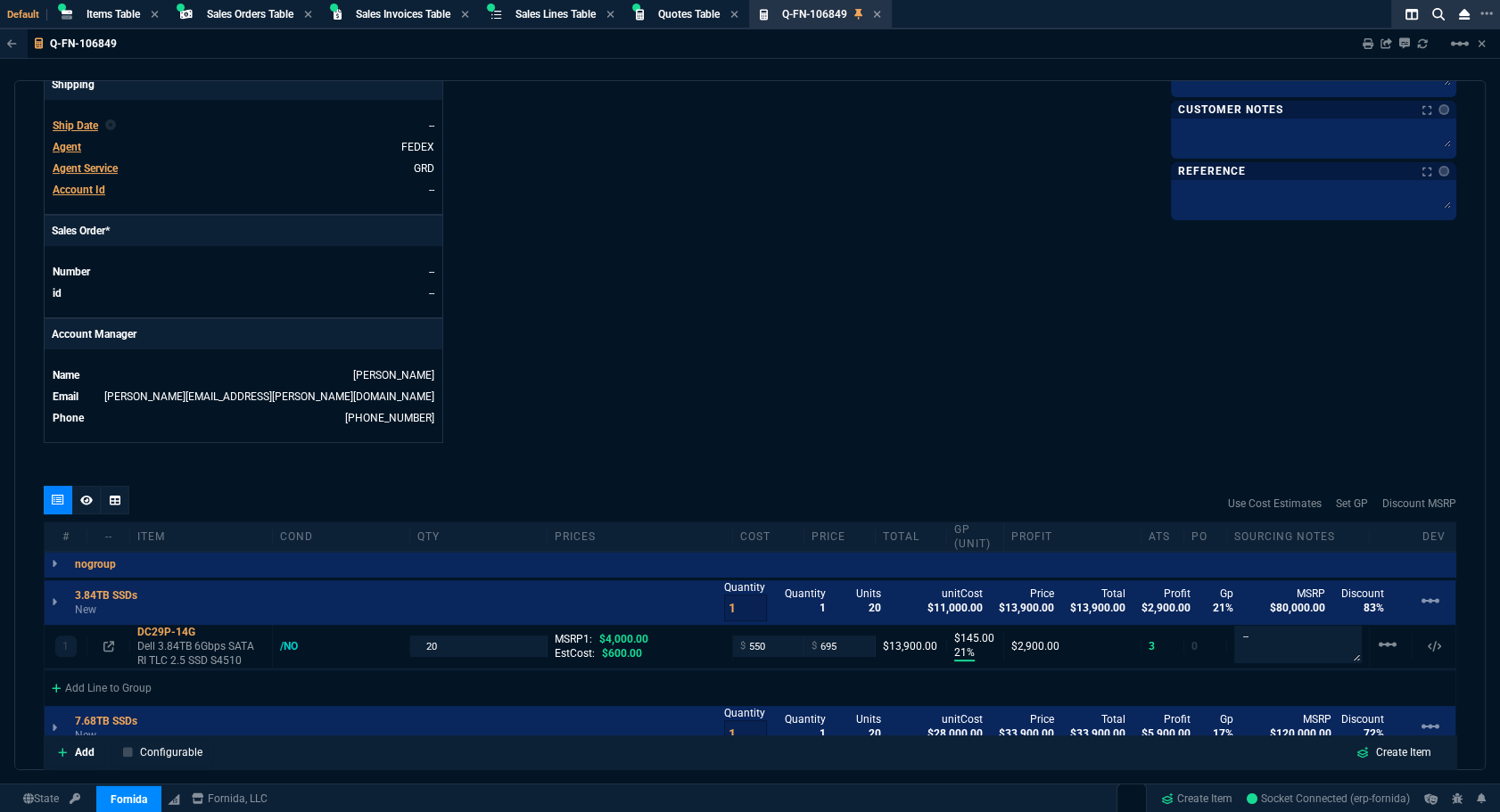
scroll to position [950, 0]
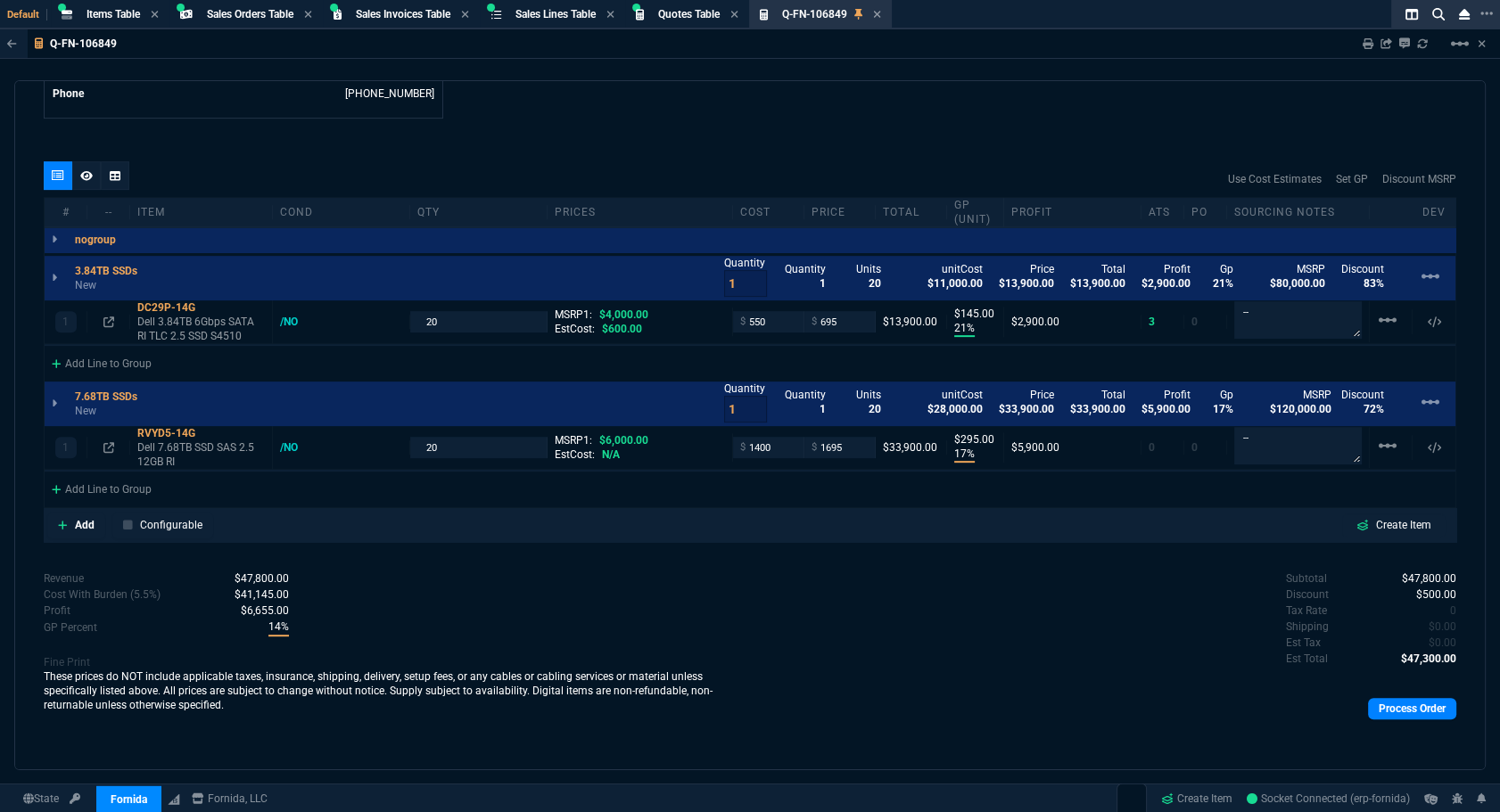
drag, startPoint x: 884, startPoint y: 13, endPoint x: 888, endPoint y: 29, distance: 16.5
click at [881, 13] on icon at bounding box center [876, 14] width 8 height 11
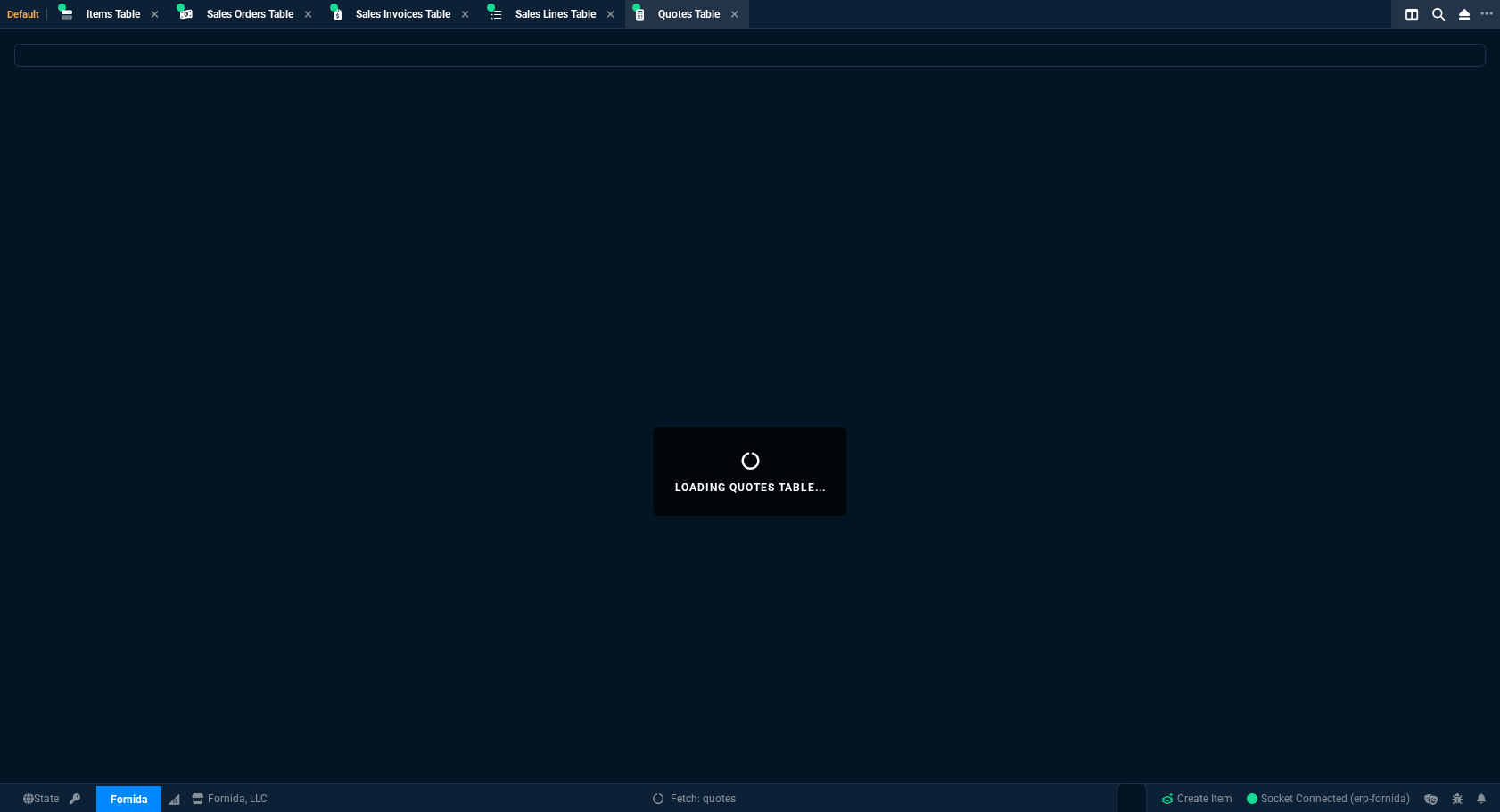
select select
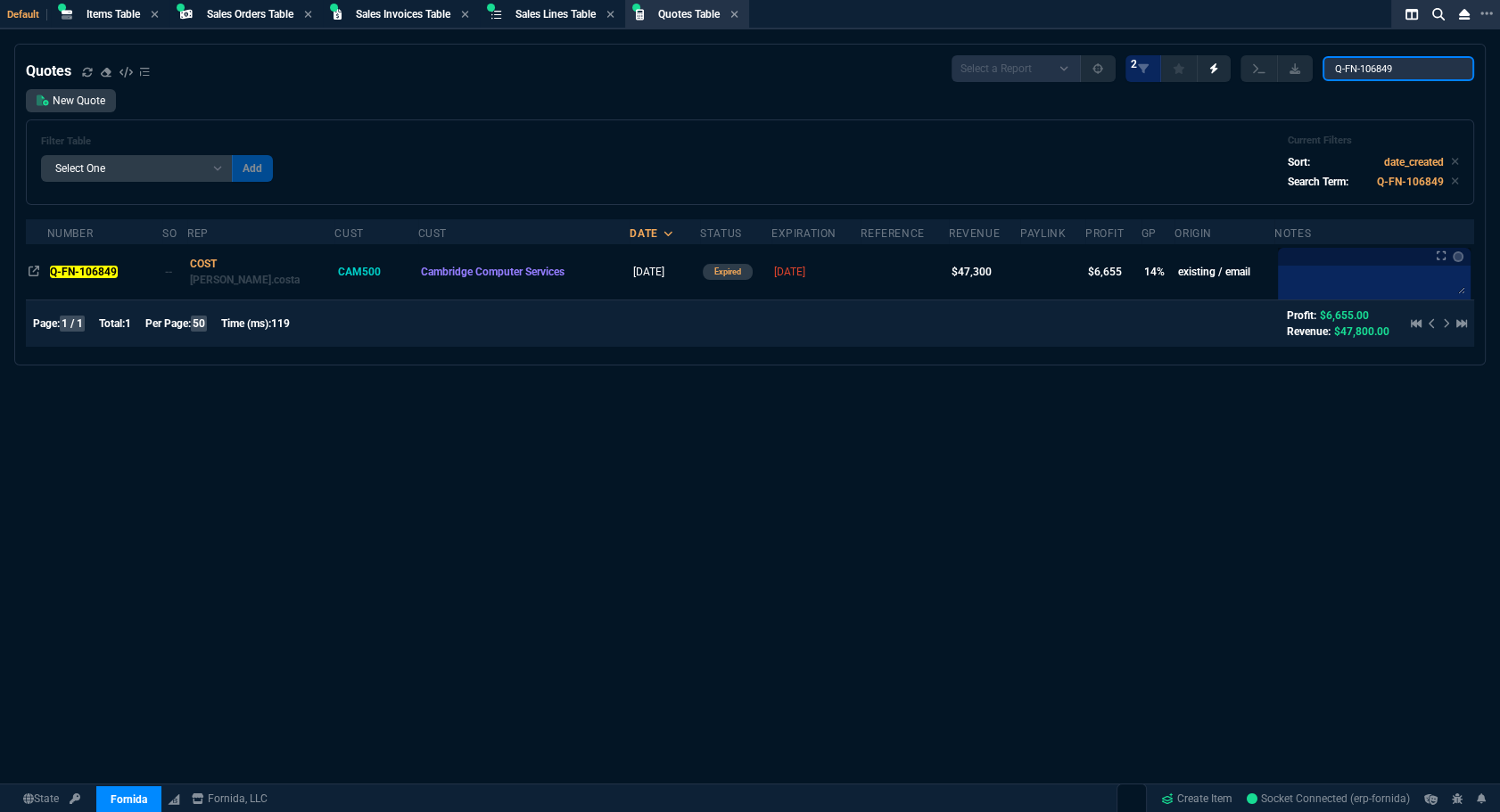
click at [1433, 76] on input "Q-FN-106849" at bounding box center [1397, 68] width 151 height 25
click at [1449, 72] on input "Q-FN-106849" at bounding box center [1397, 68] width 151 height 25
click at [1445, 67] on input "Q-FN-106849" at bounding box center [1397, 68] width 151 height 25
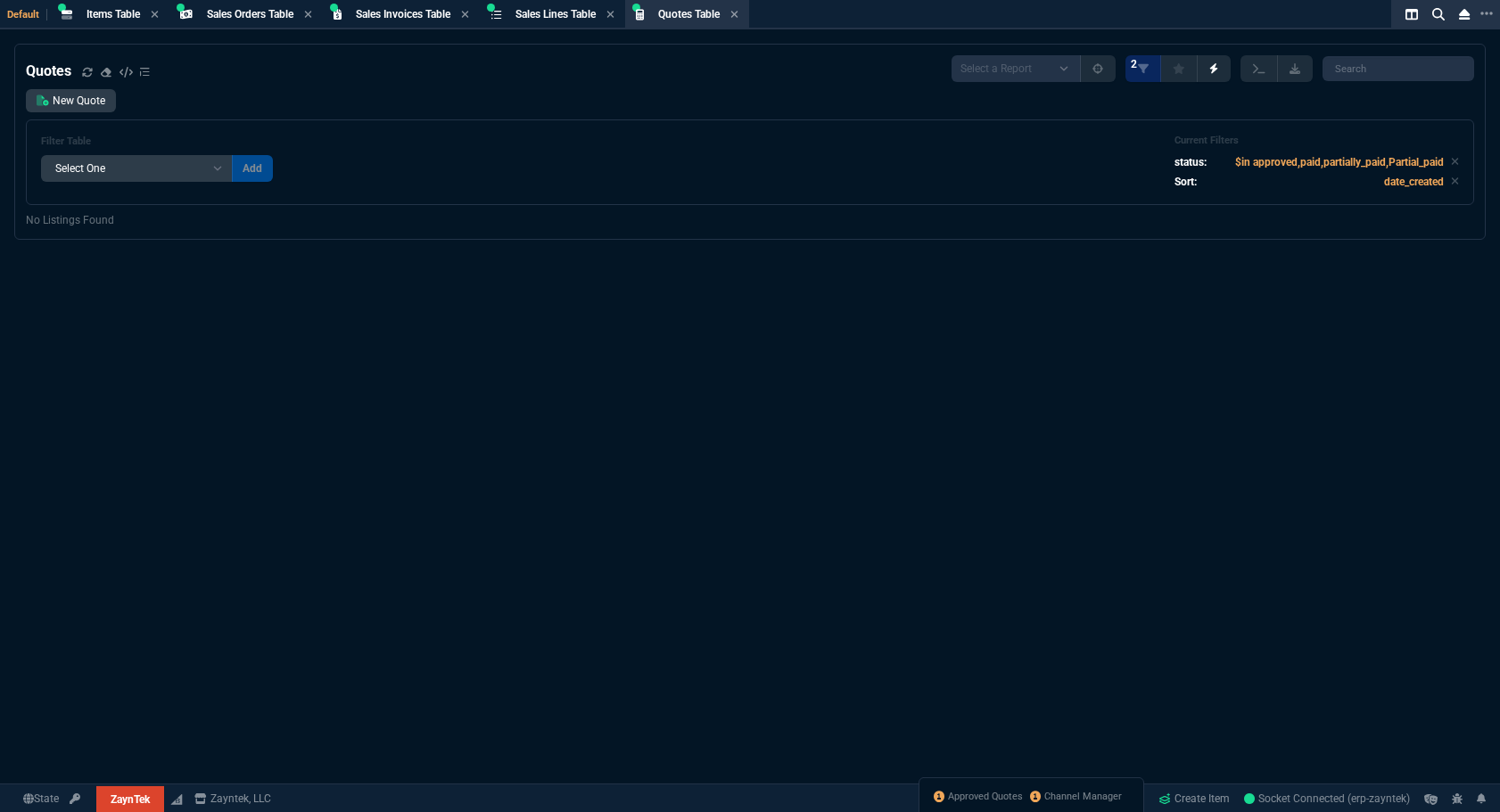
select select "4: SHAD"
select select
click at [1451, 165] on icon at bounding box center [1455, 161] width 8 height 11
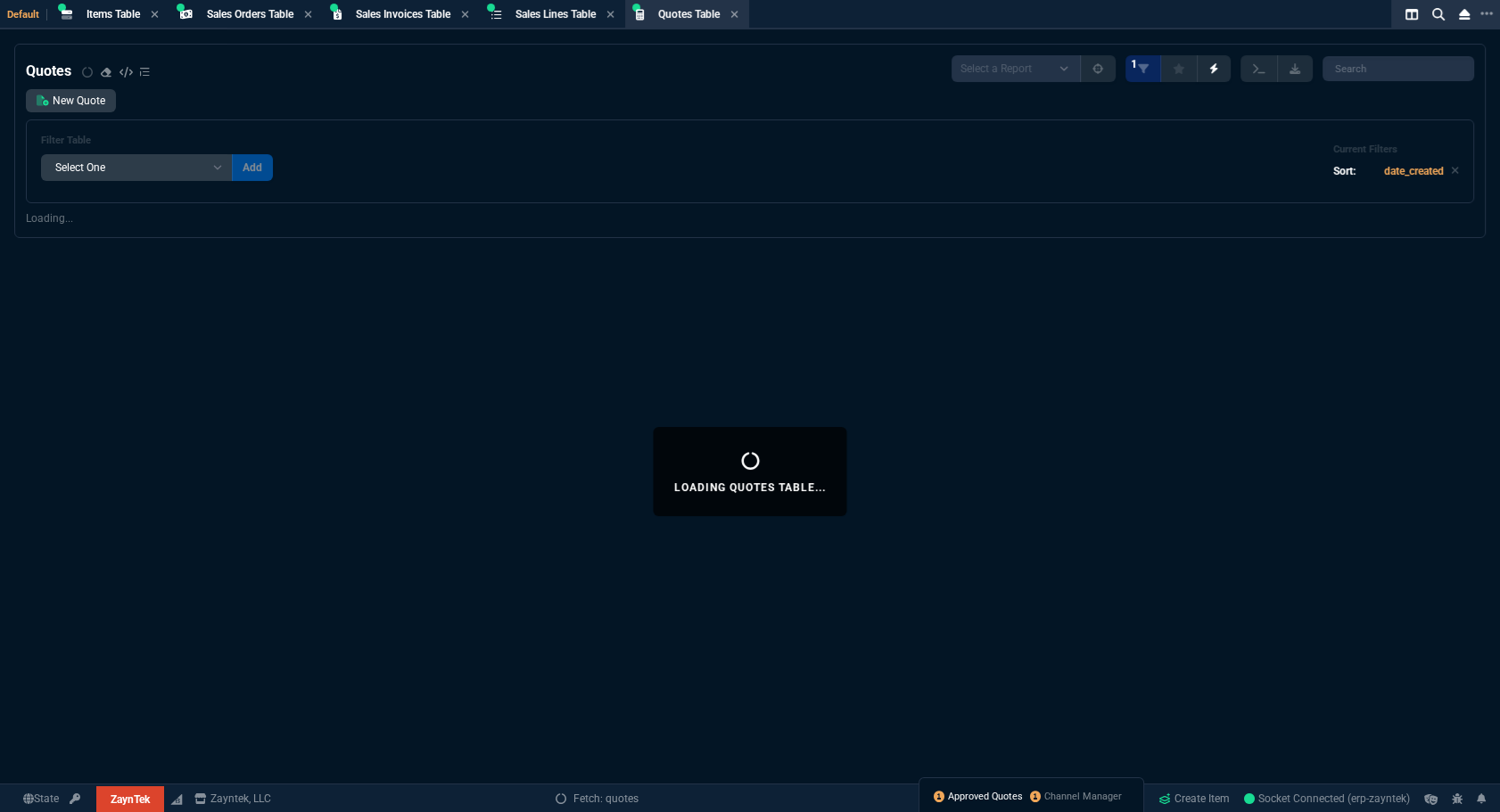
click at [965, 794] on span "Approved Quotes" at bounding box center [985, 797] width 75 height 14
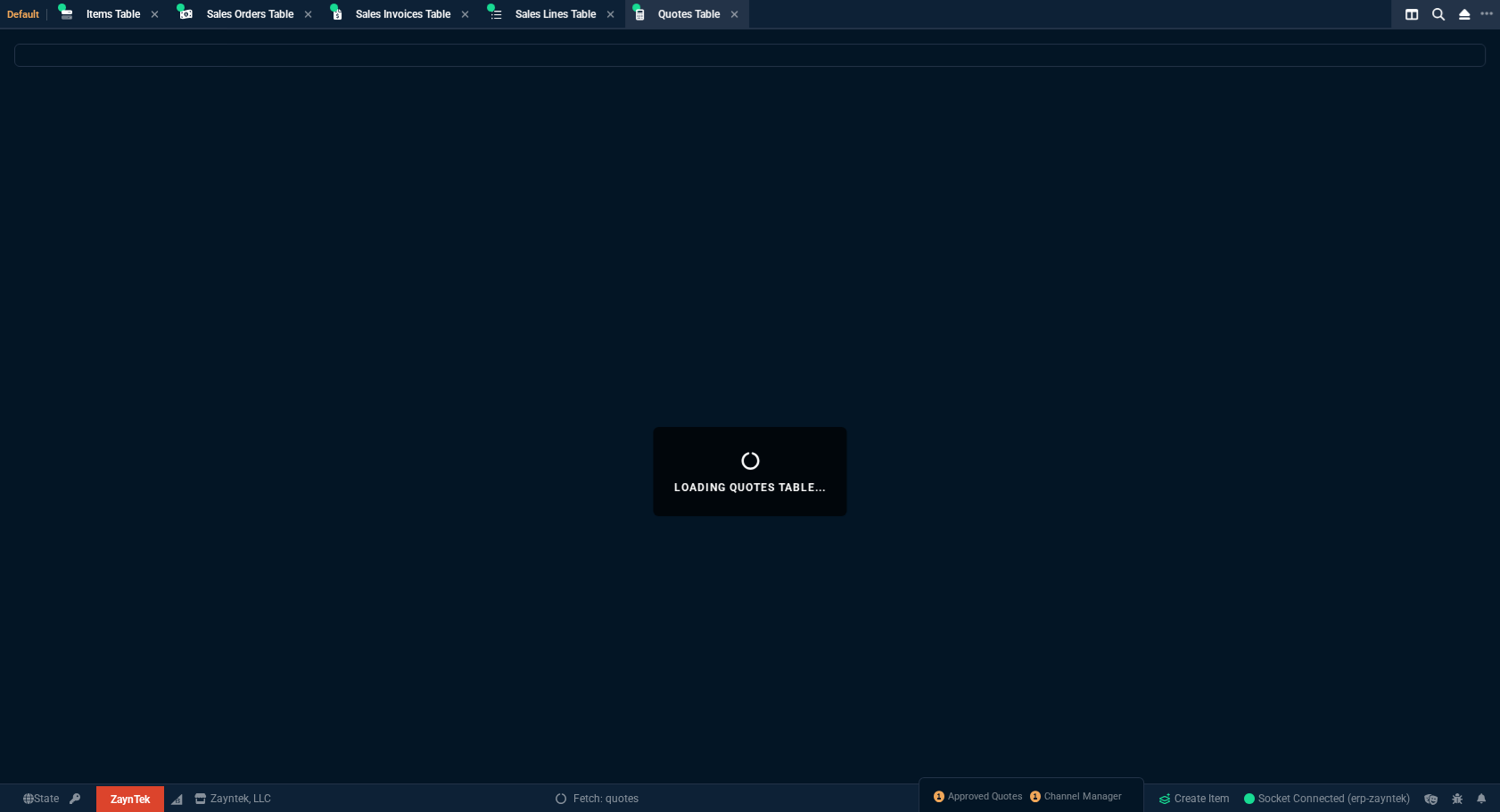
select select
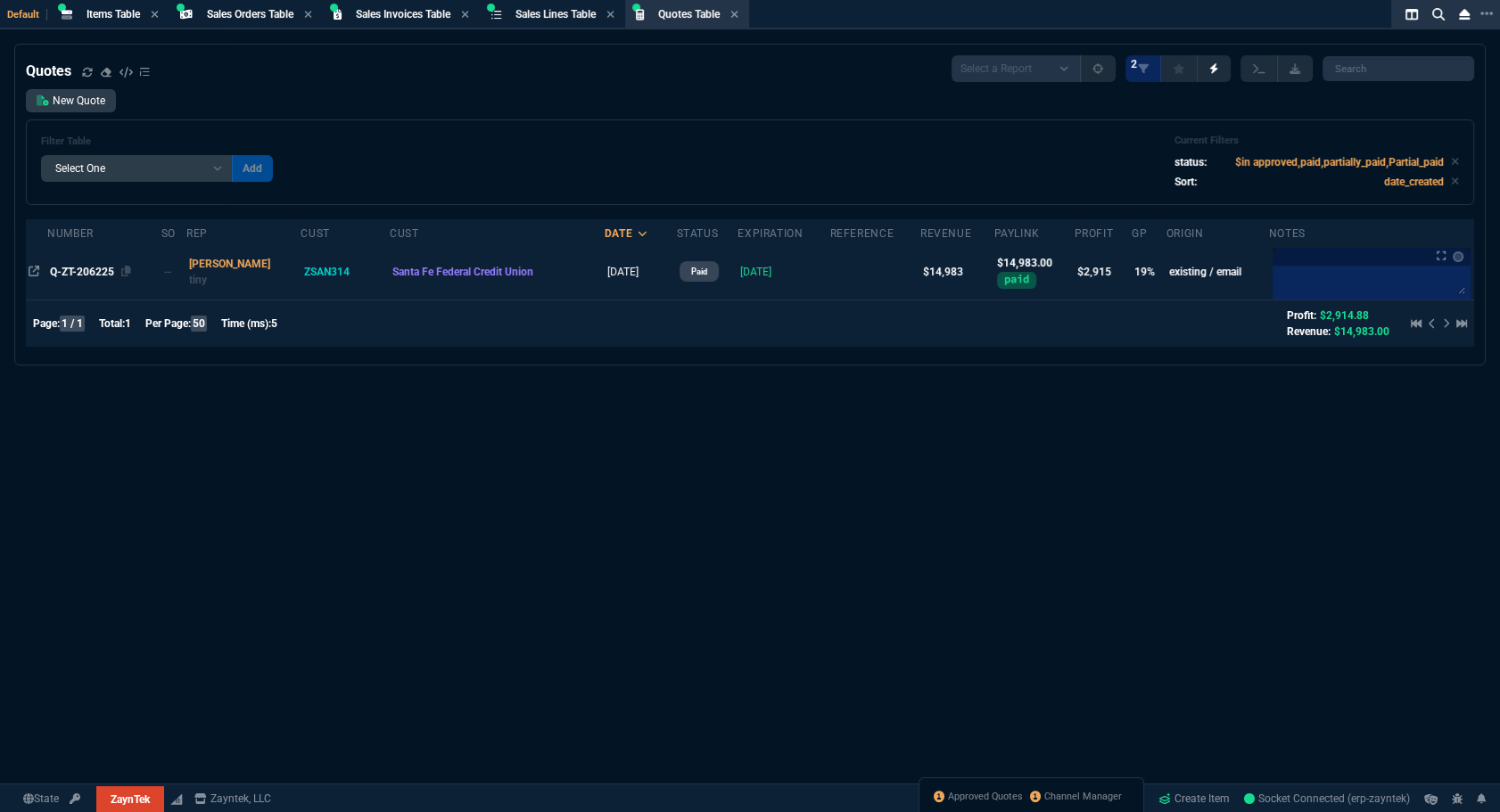
click at [85, 266] on span "Q-ZT-206225" at bounding box center [82, 272] width 64 height 13
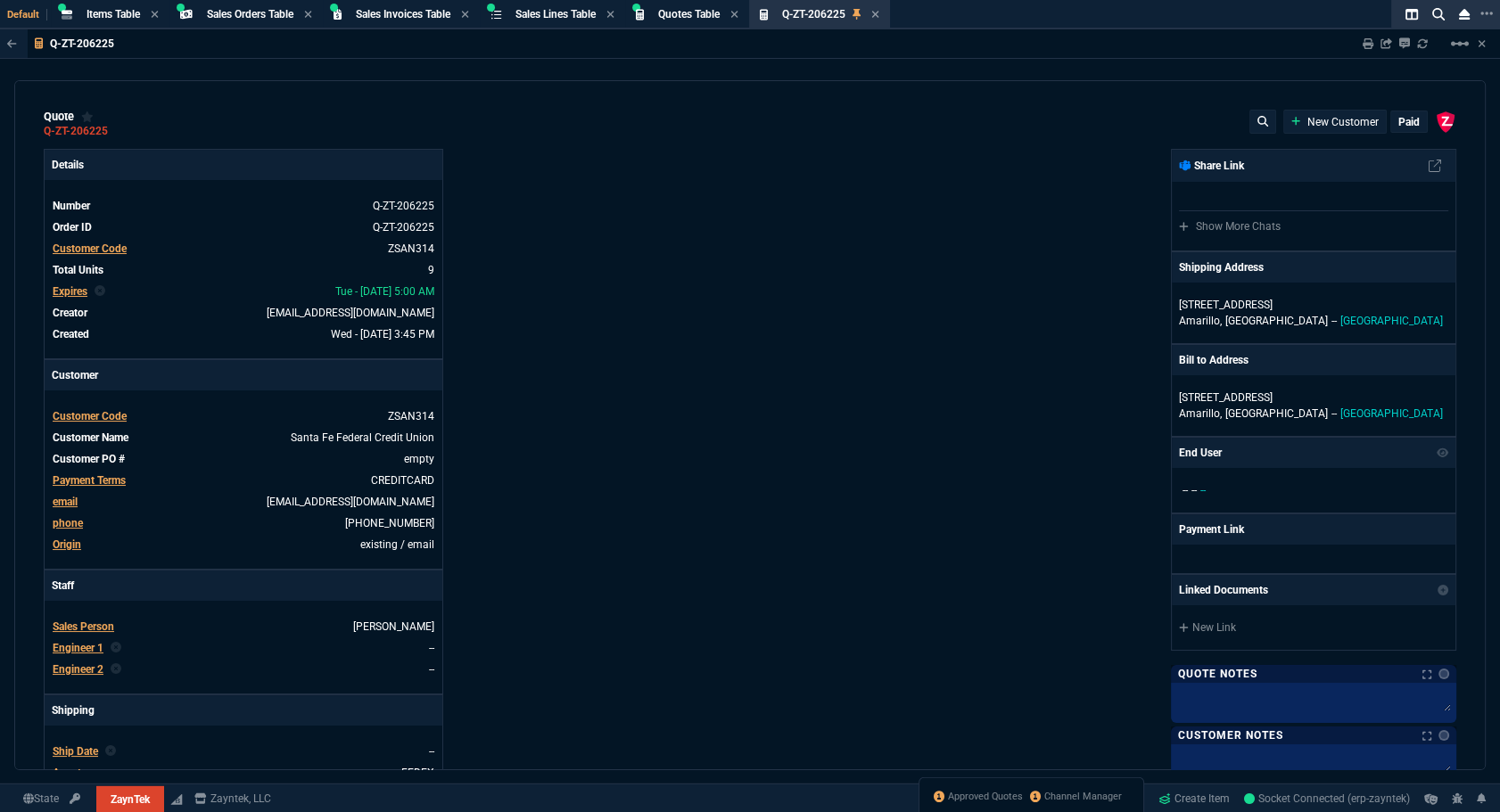
type input "13"
type input "799"
type input "14"
type input "125"
type input "3671"
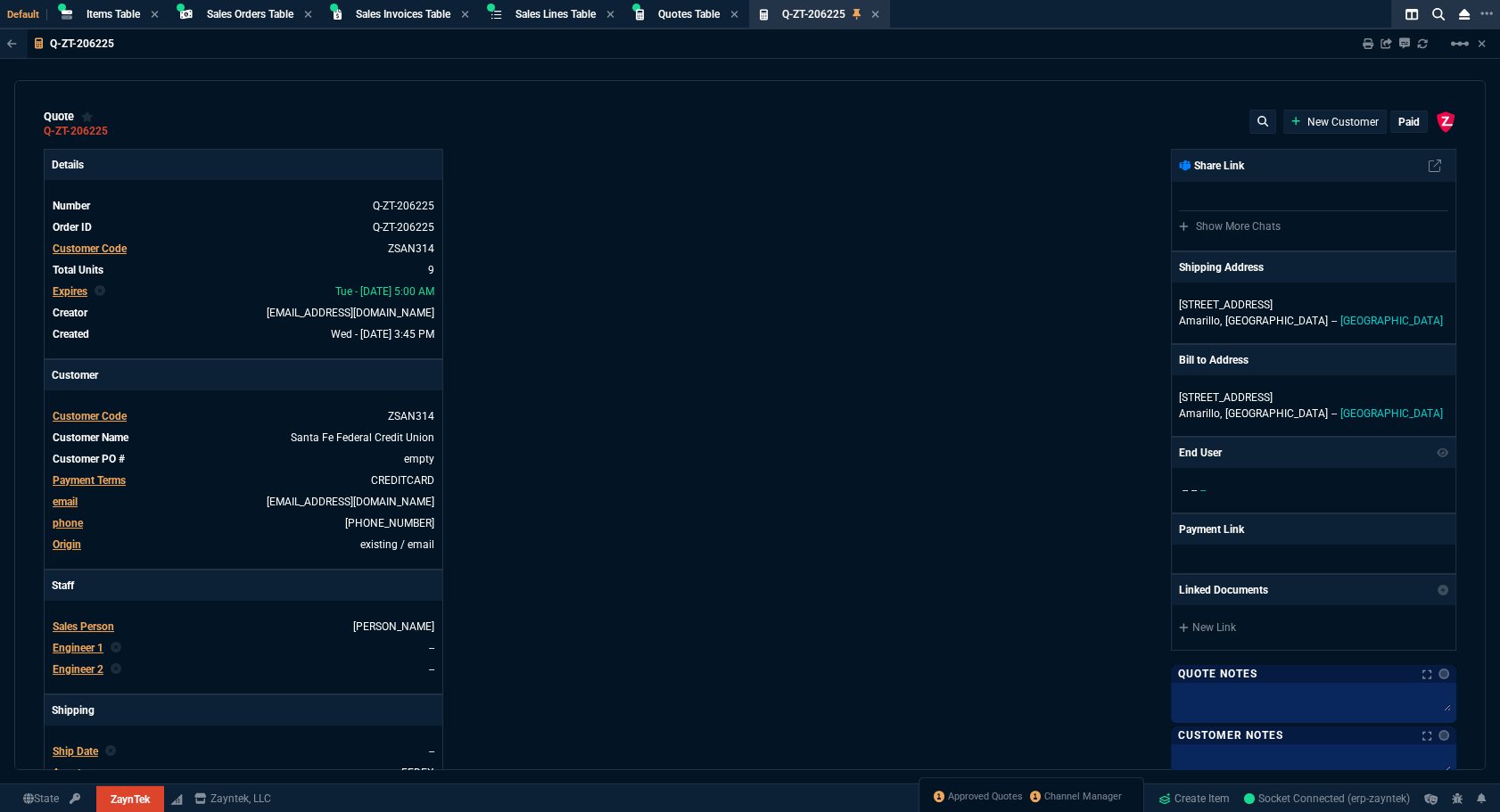
type input "42"
type input "1175"
type input "8545"
type input "11"
type input "14"
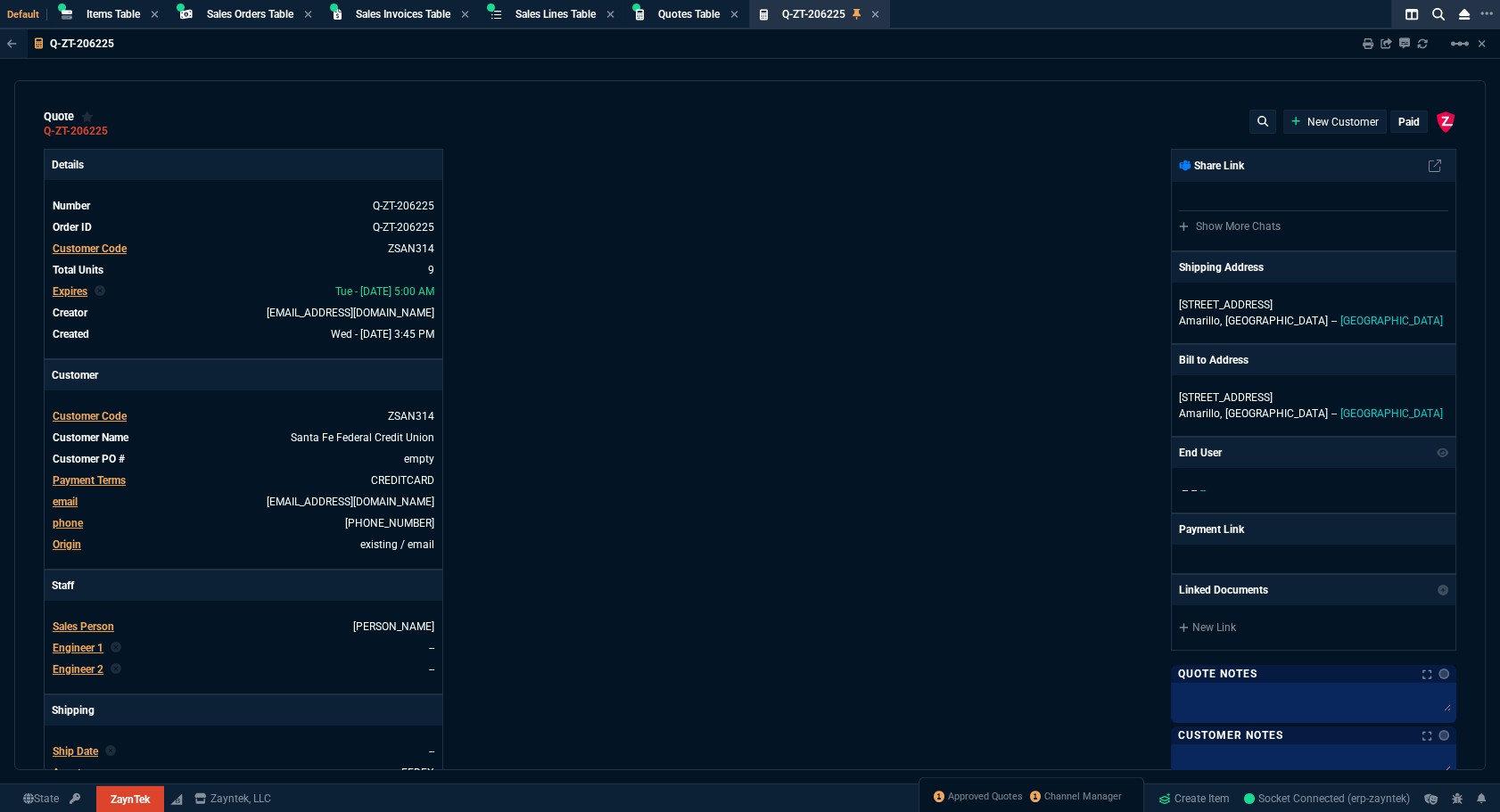
type input "195"
type input "0"
type input "12"
type input "117"
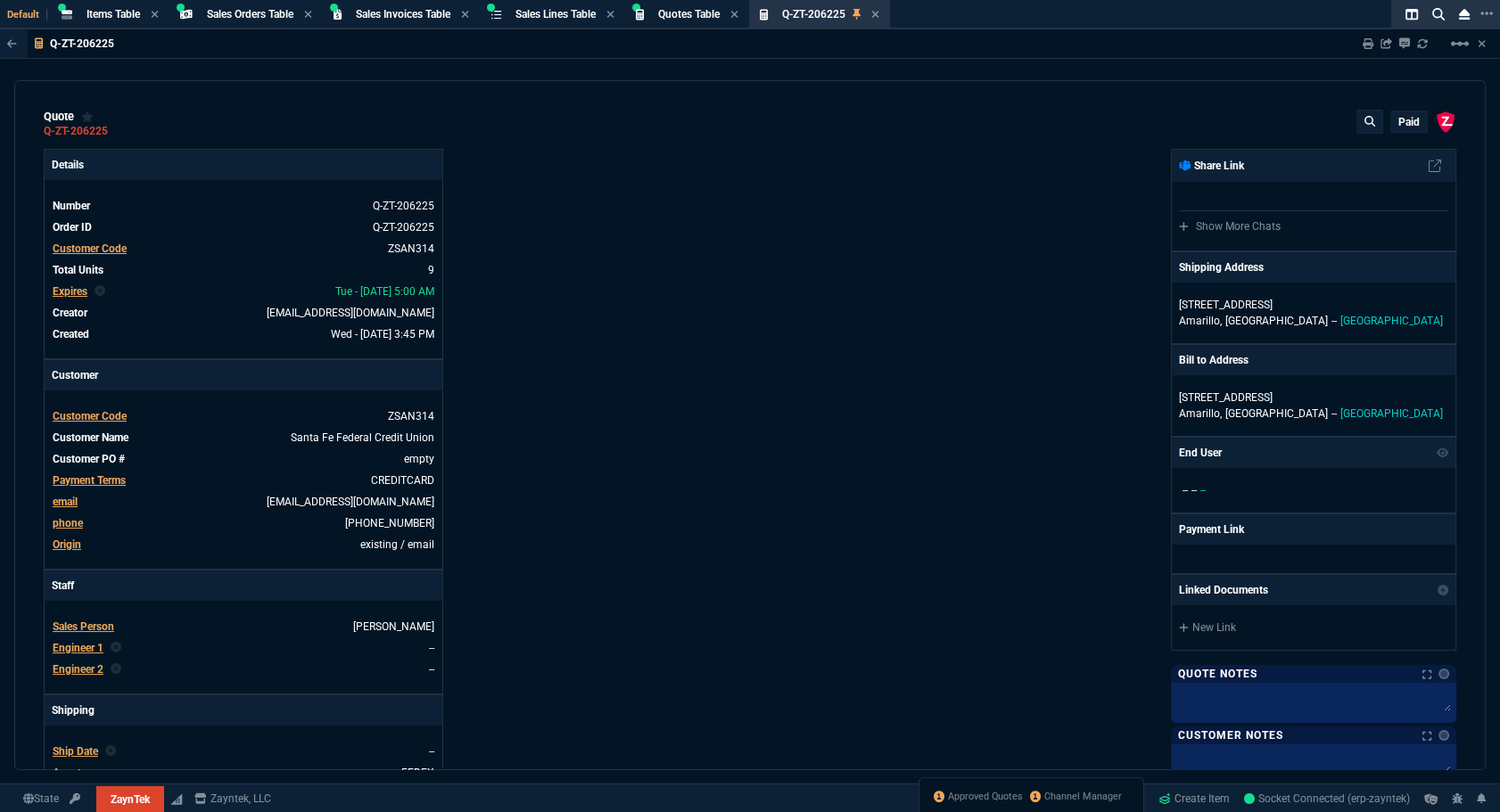
type input "57"
type input "75"
type input "67"
type input "34"
type input "51"
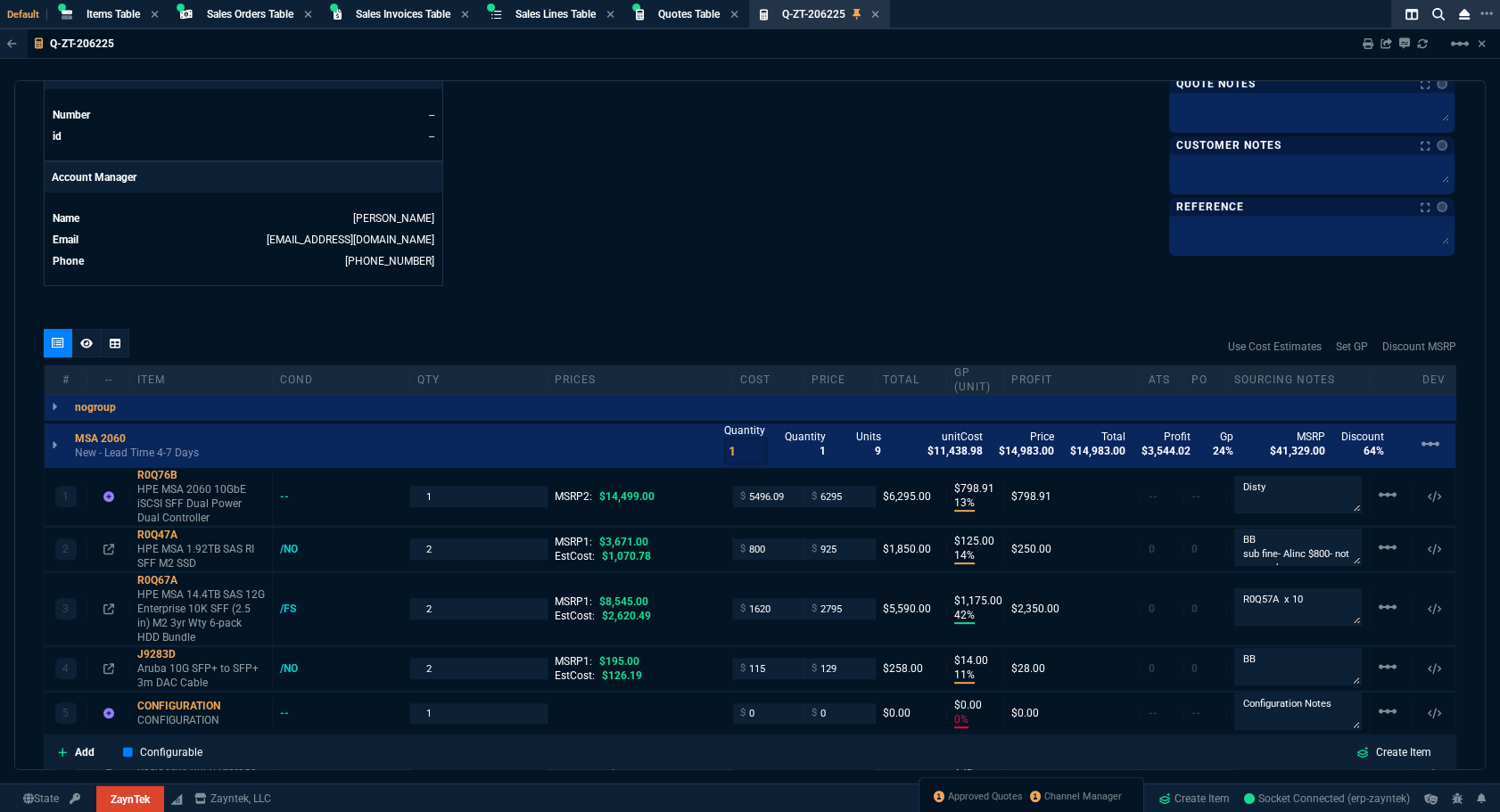
scroll to position [539, 0]
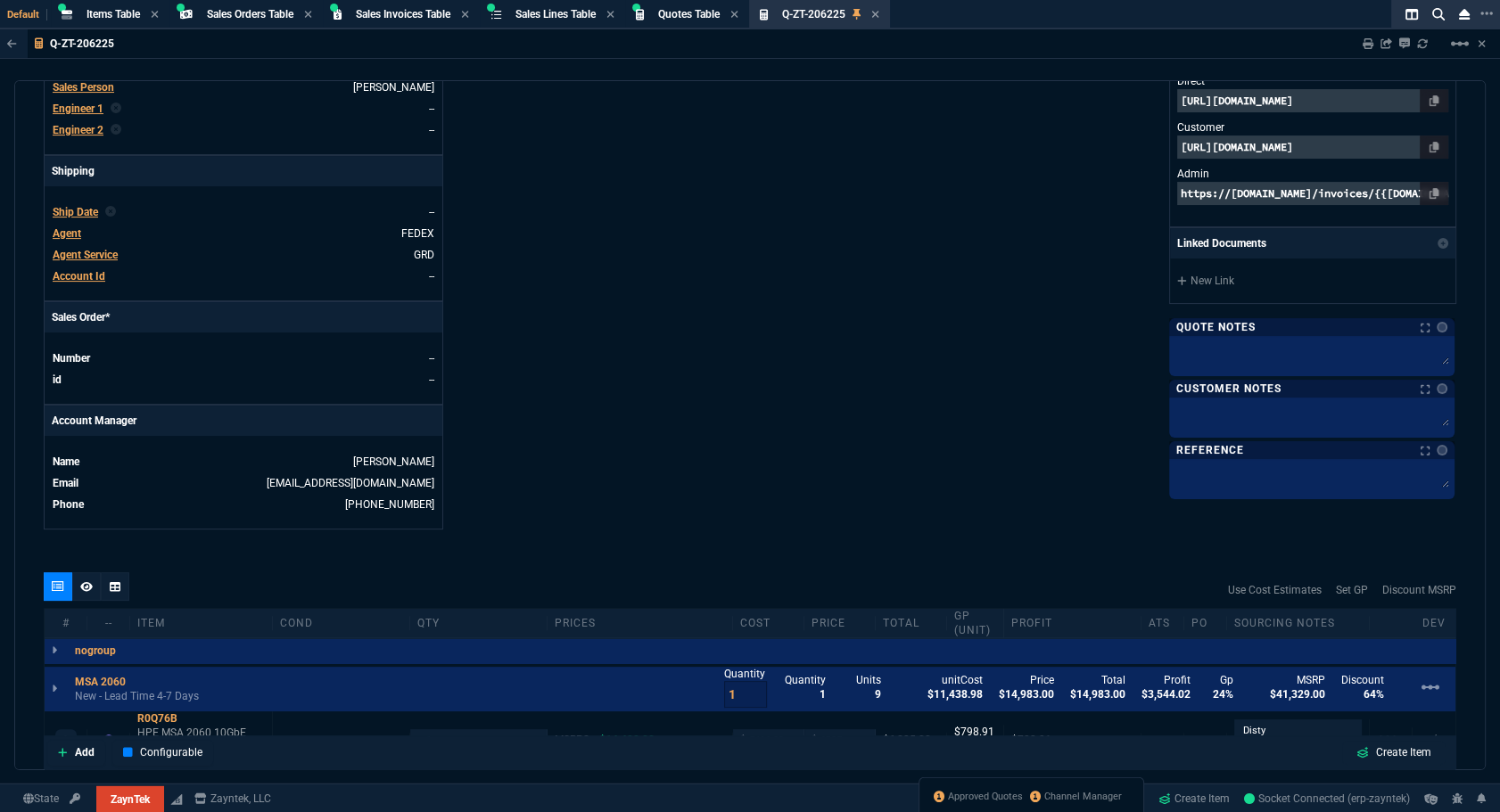
click at [78, 208] on span "Ship Date" at bounding box center [75, 211] width 45 height 13
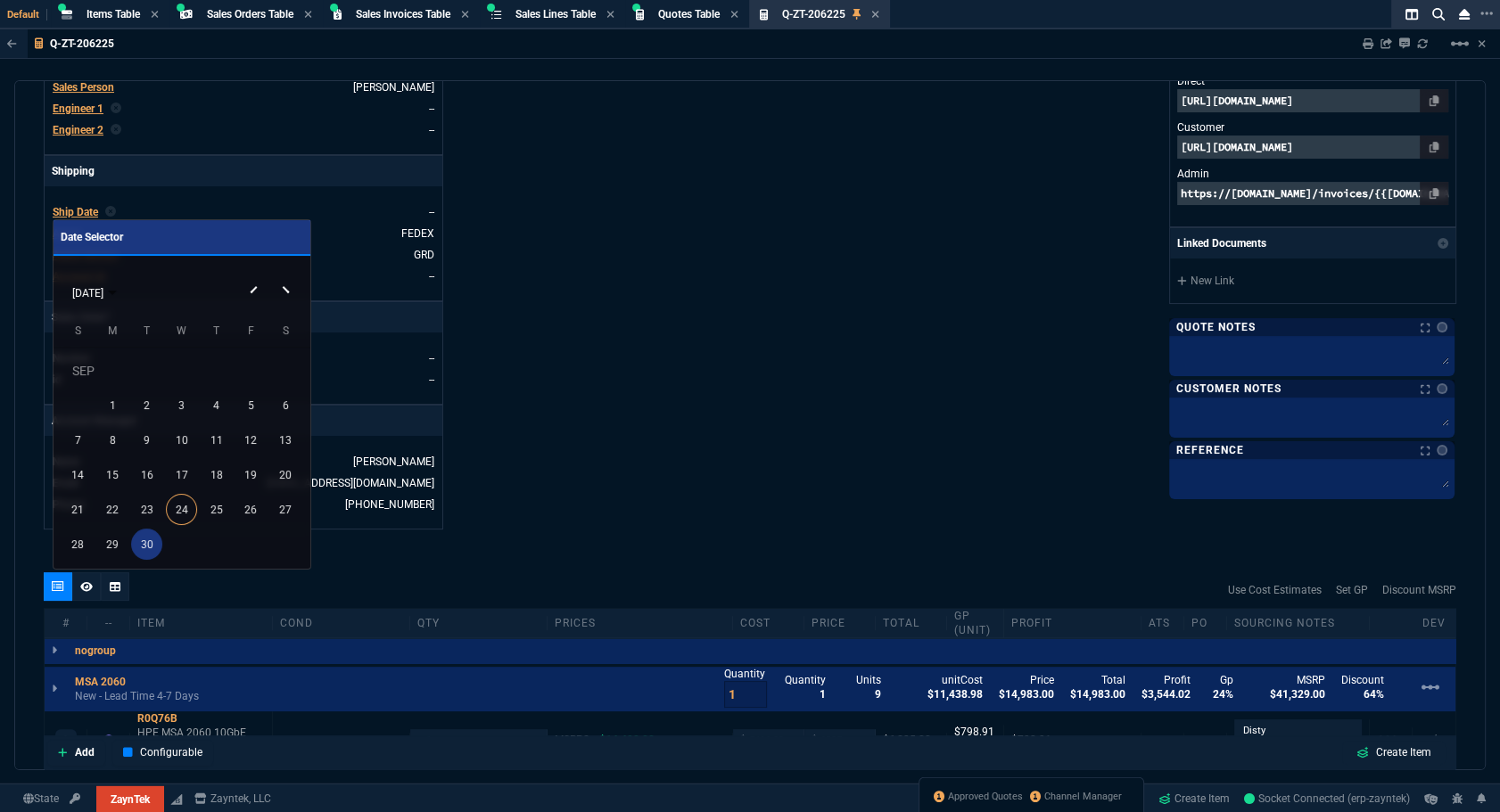
click at [141, 542] on div "30" at bounding box center [147, 544] width 32 height 32
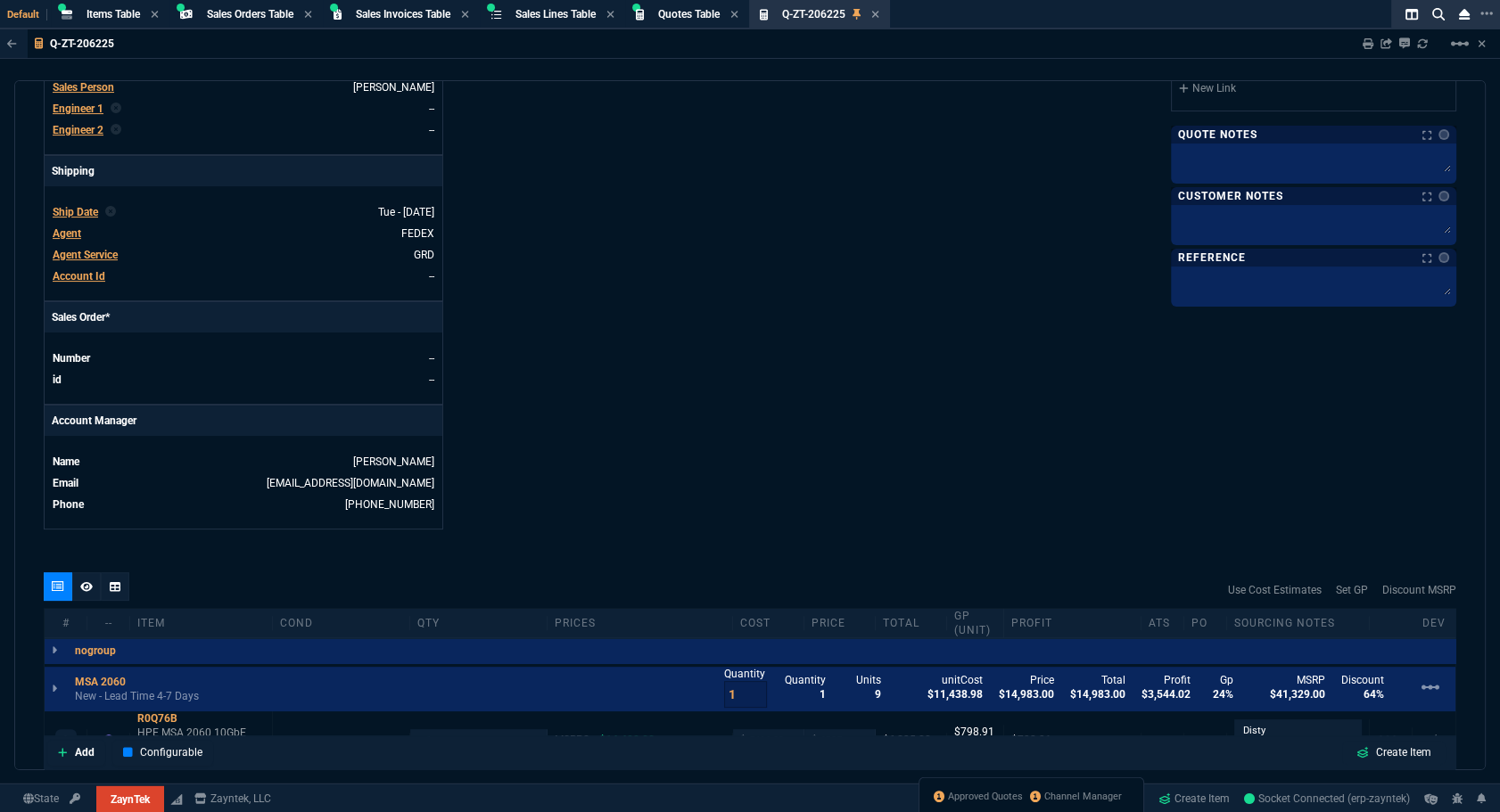
click at [707, 374] on div "Details Number Q-ZT-206225 Order ID Q-ZT-206225 Customer Code ZSAN314 Total Uni…" at bounding box center [396, 69] width 707 height 920
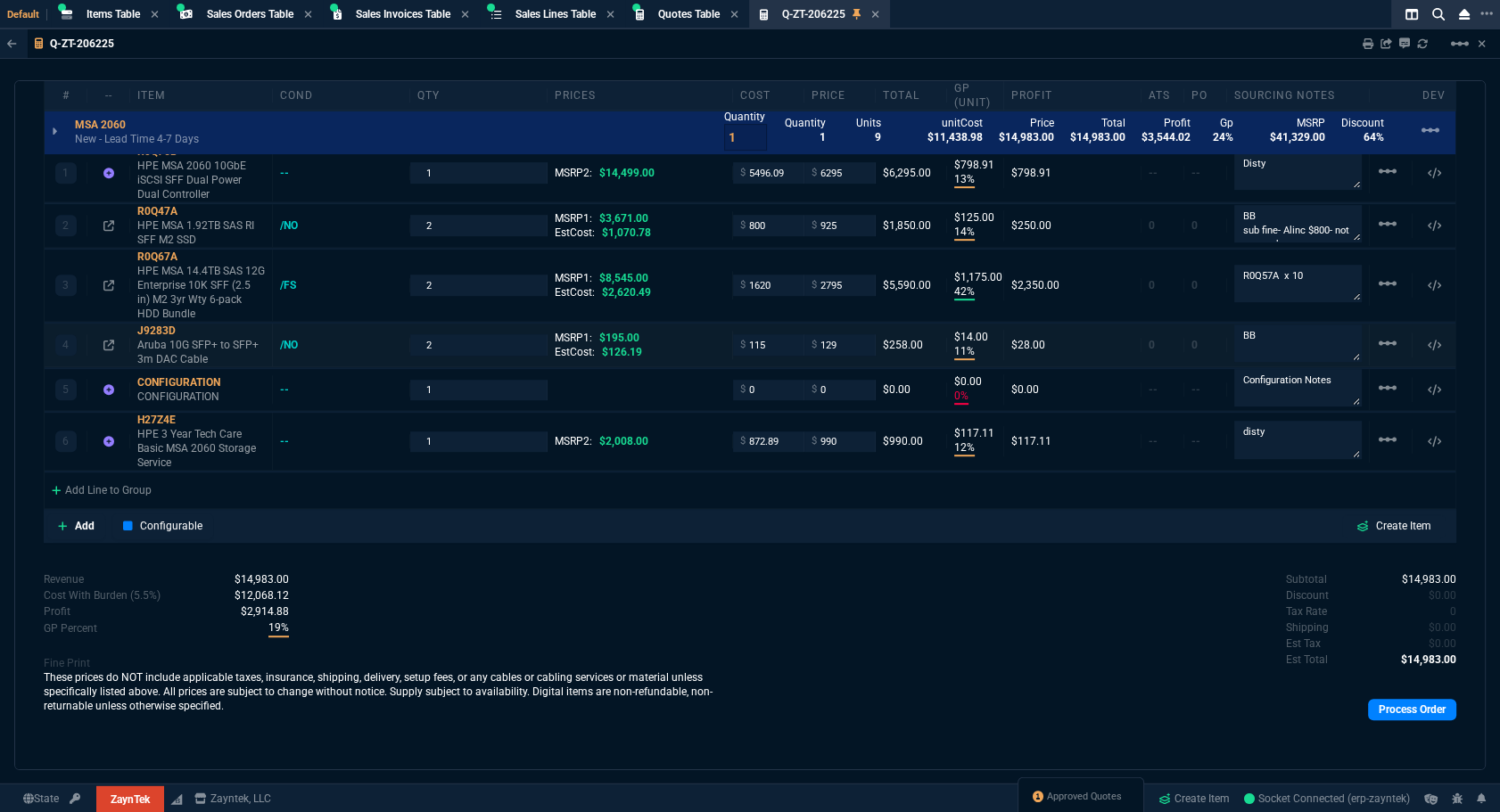
scroll to position [863, 0]
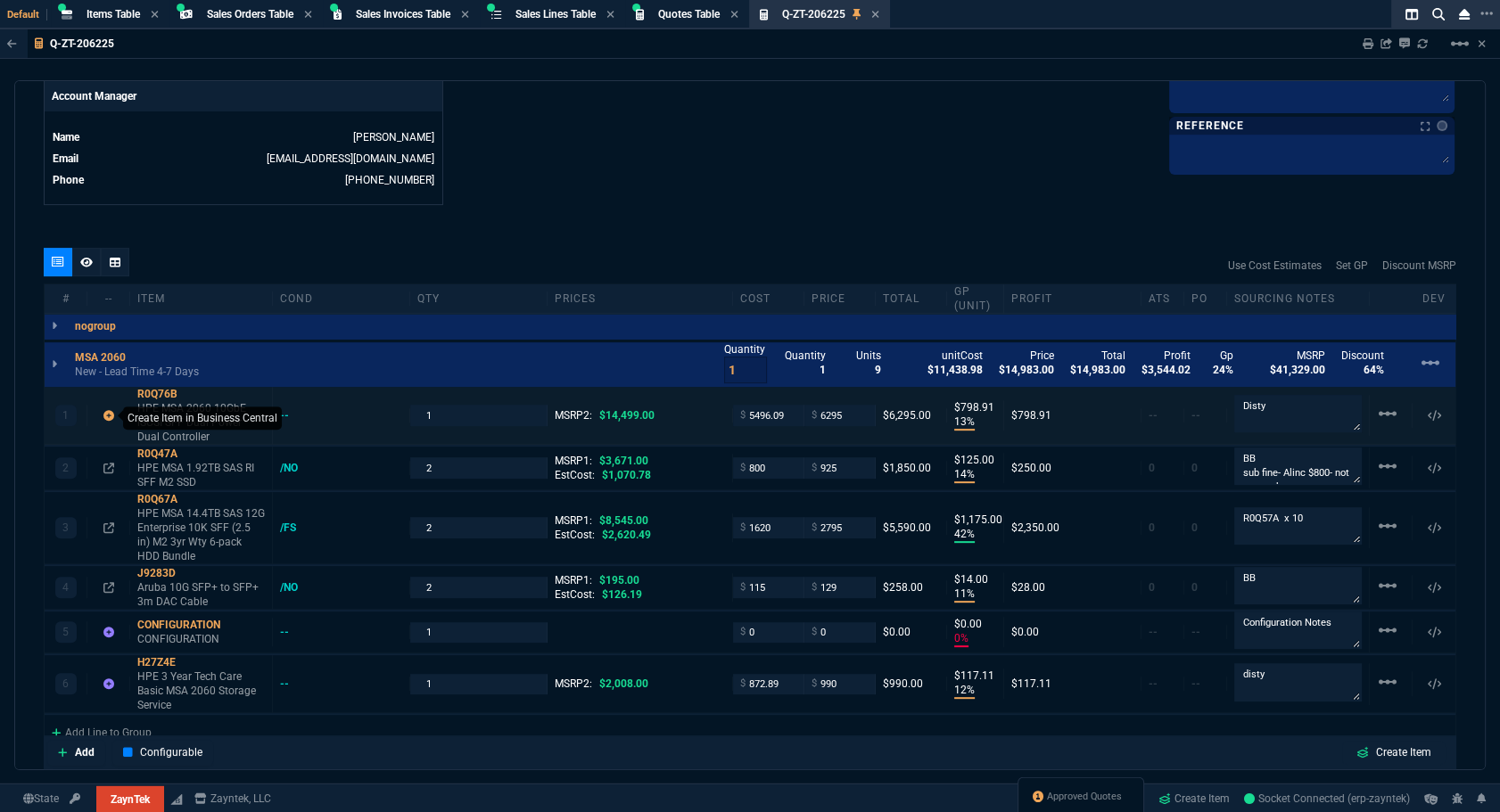
click at [107, 411] on icon at bounding box center [109, 415] width 11 height 11
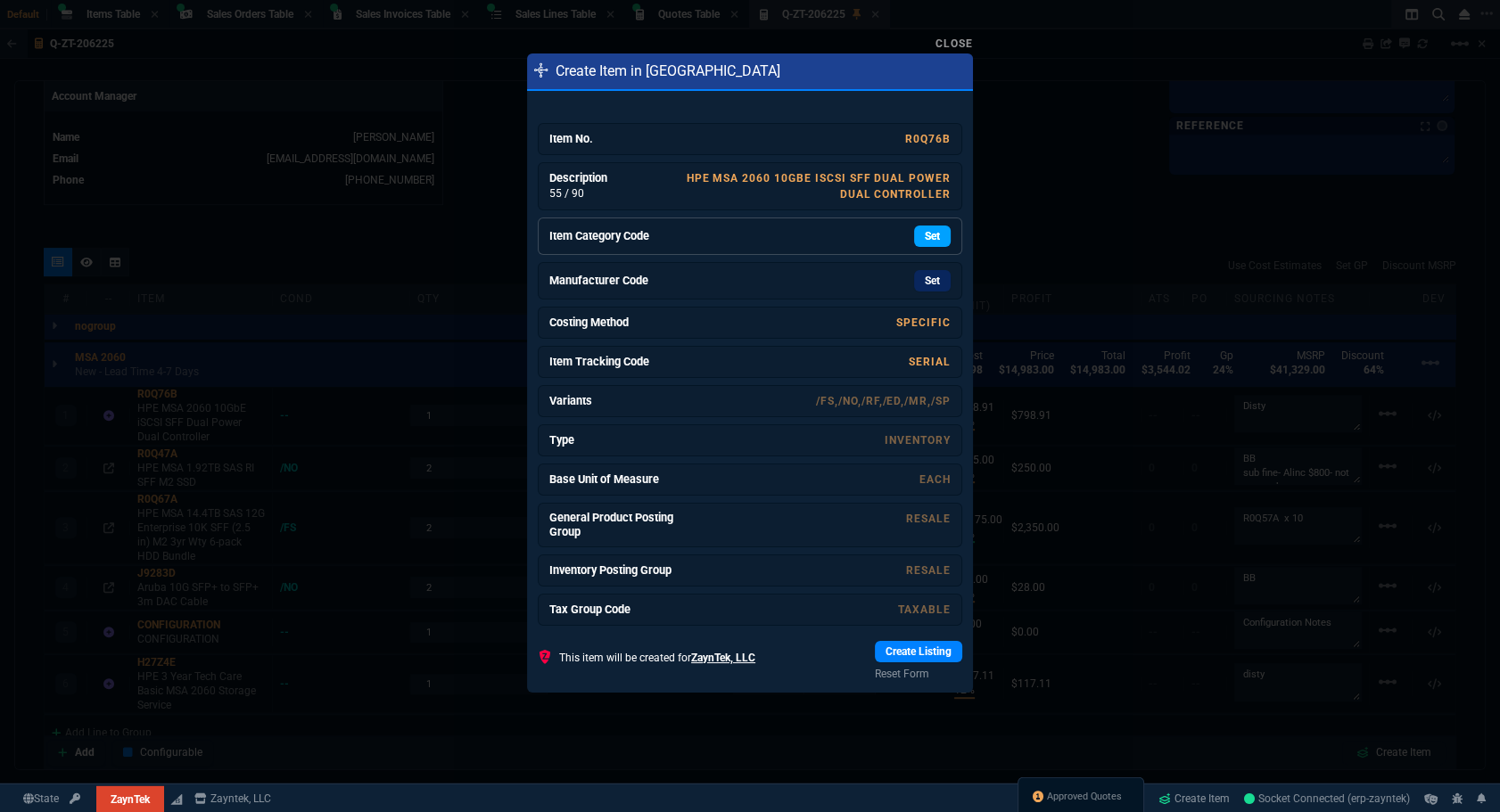
click at [920, 232] on link "Set" at bounding box center [932, 236] width 37 height 22
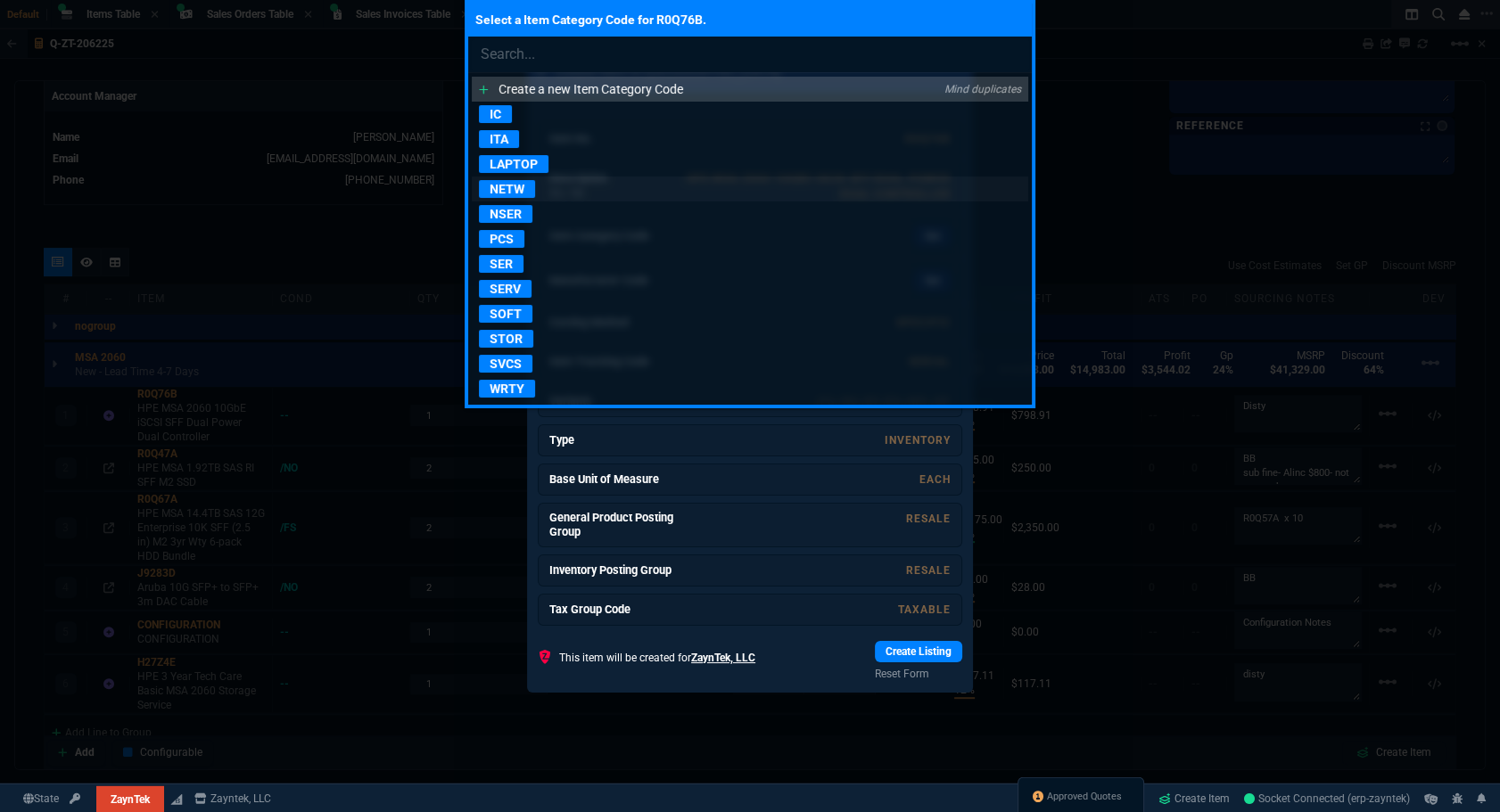
click at [507, 194] on p "NETW" at bounding box center [507, 189] width 56 height 18
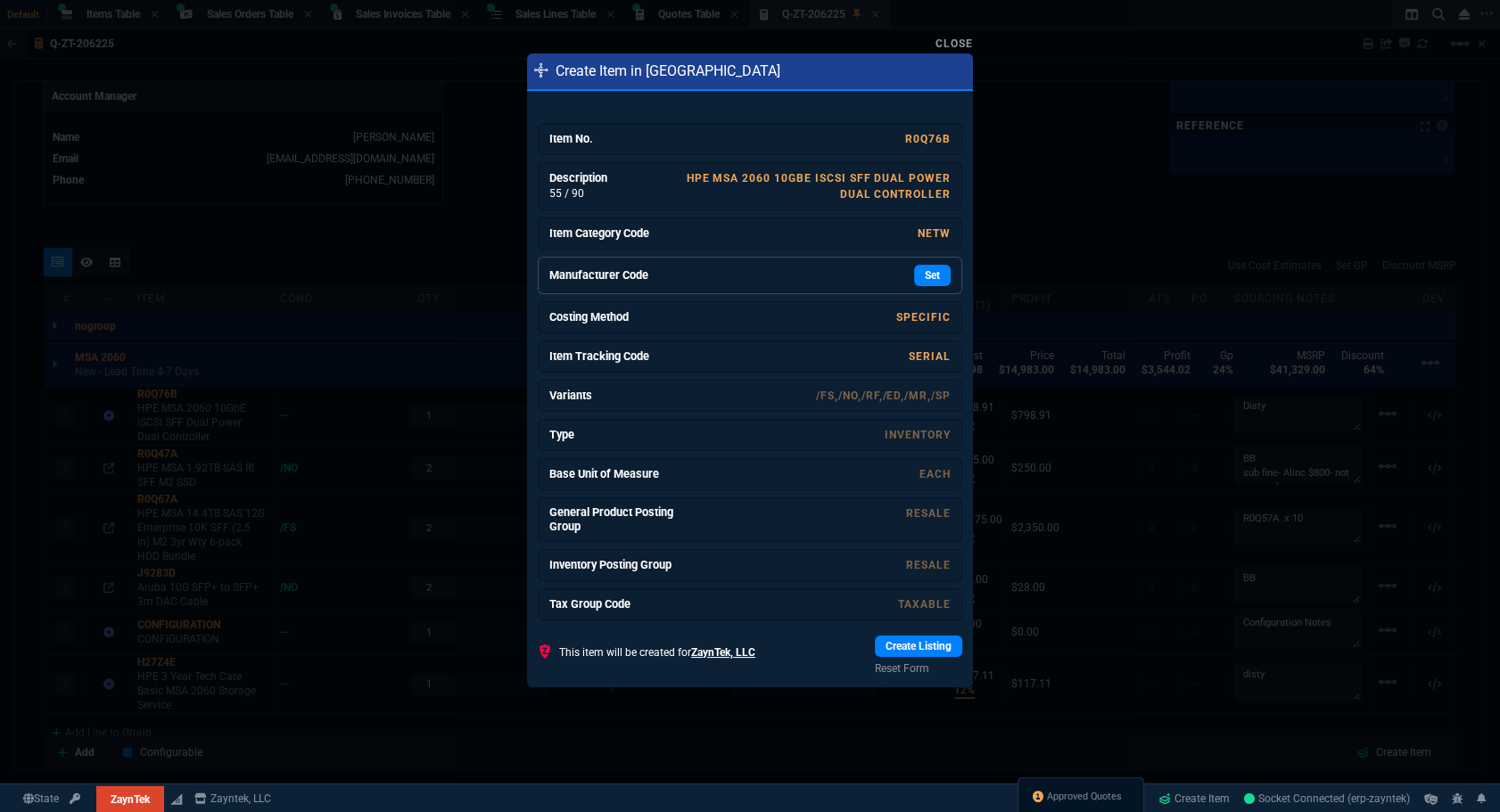
click at [915, 263] on link "Manufacturer Code Set" at bounding box center [750, 276] width 425 height 38
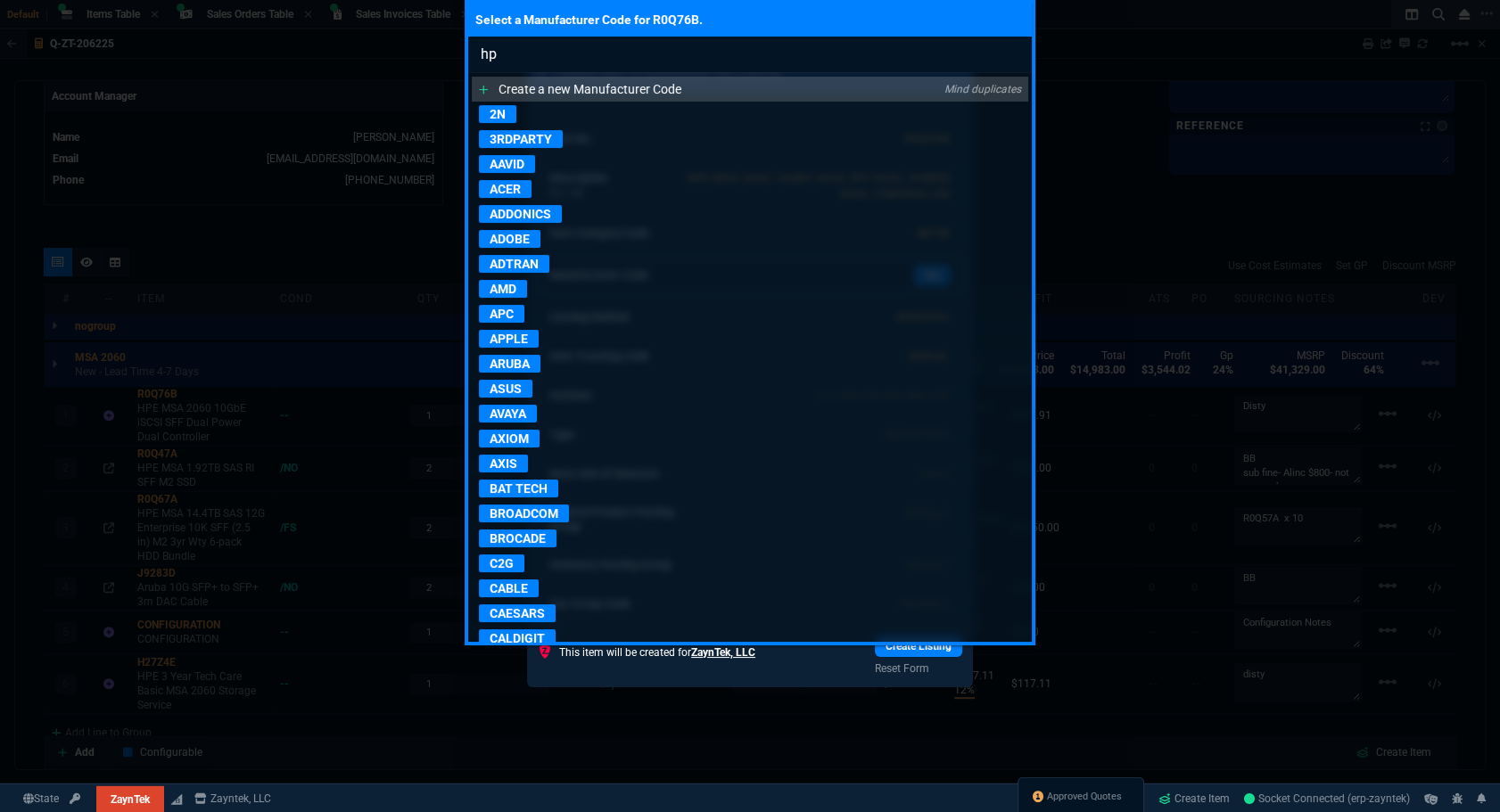
type input "hpe"
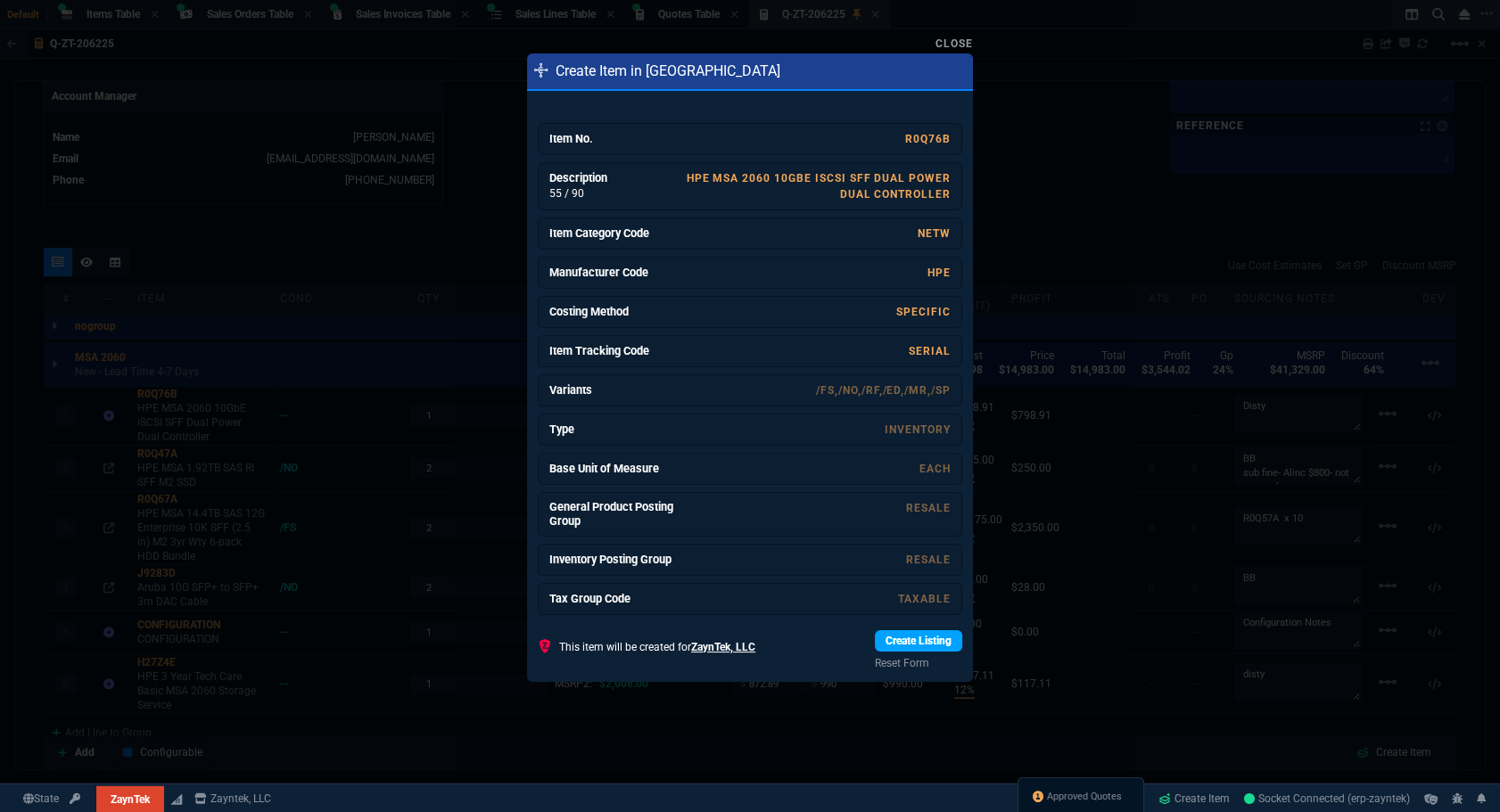
click at [876, 637] on link "Create Listing" at bounding box center [918, 641] width 87 height 22
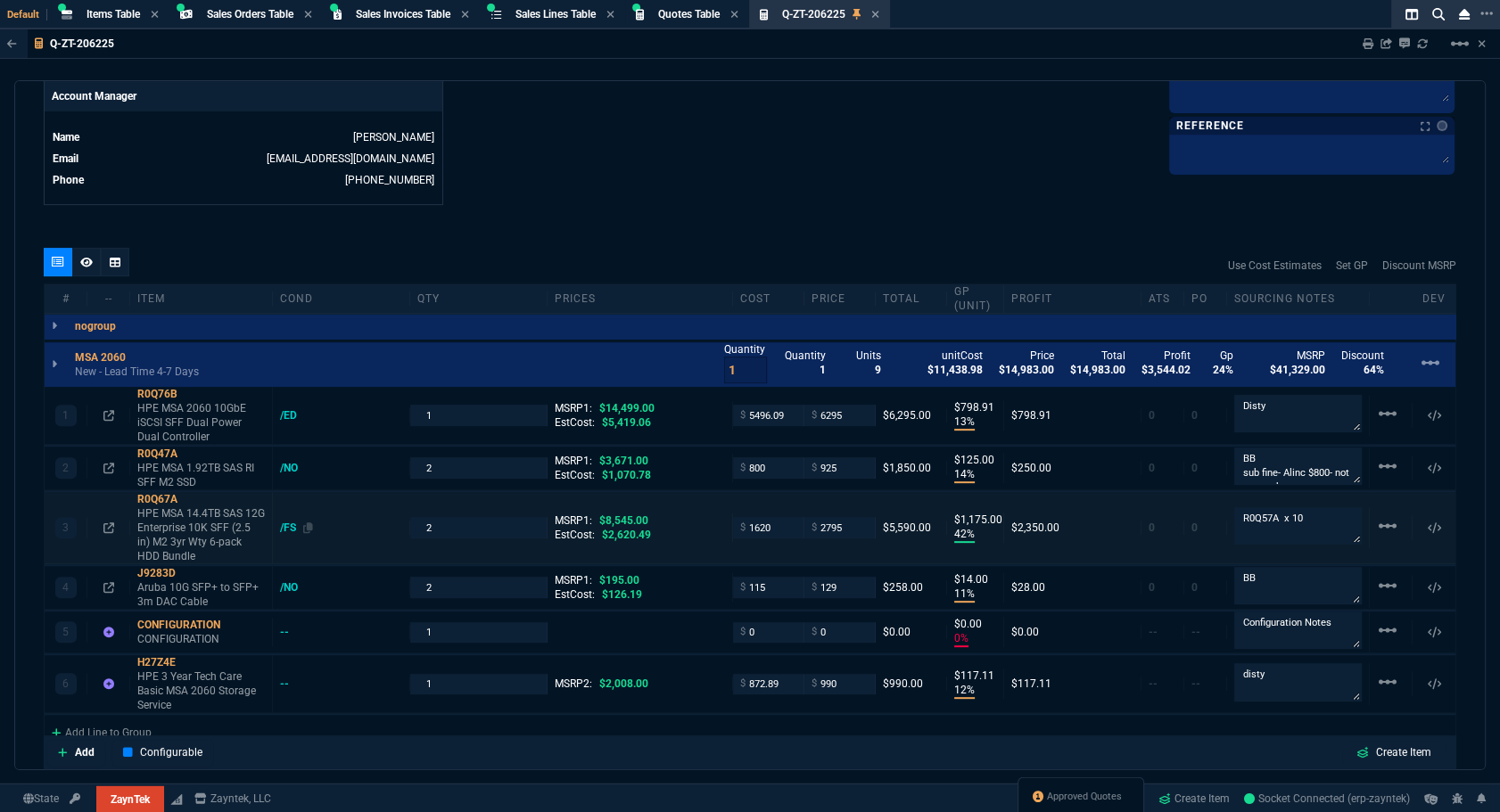
scroll to position [1106, 0]
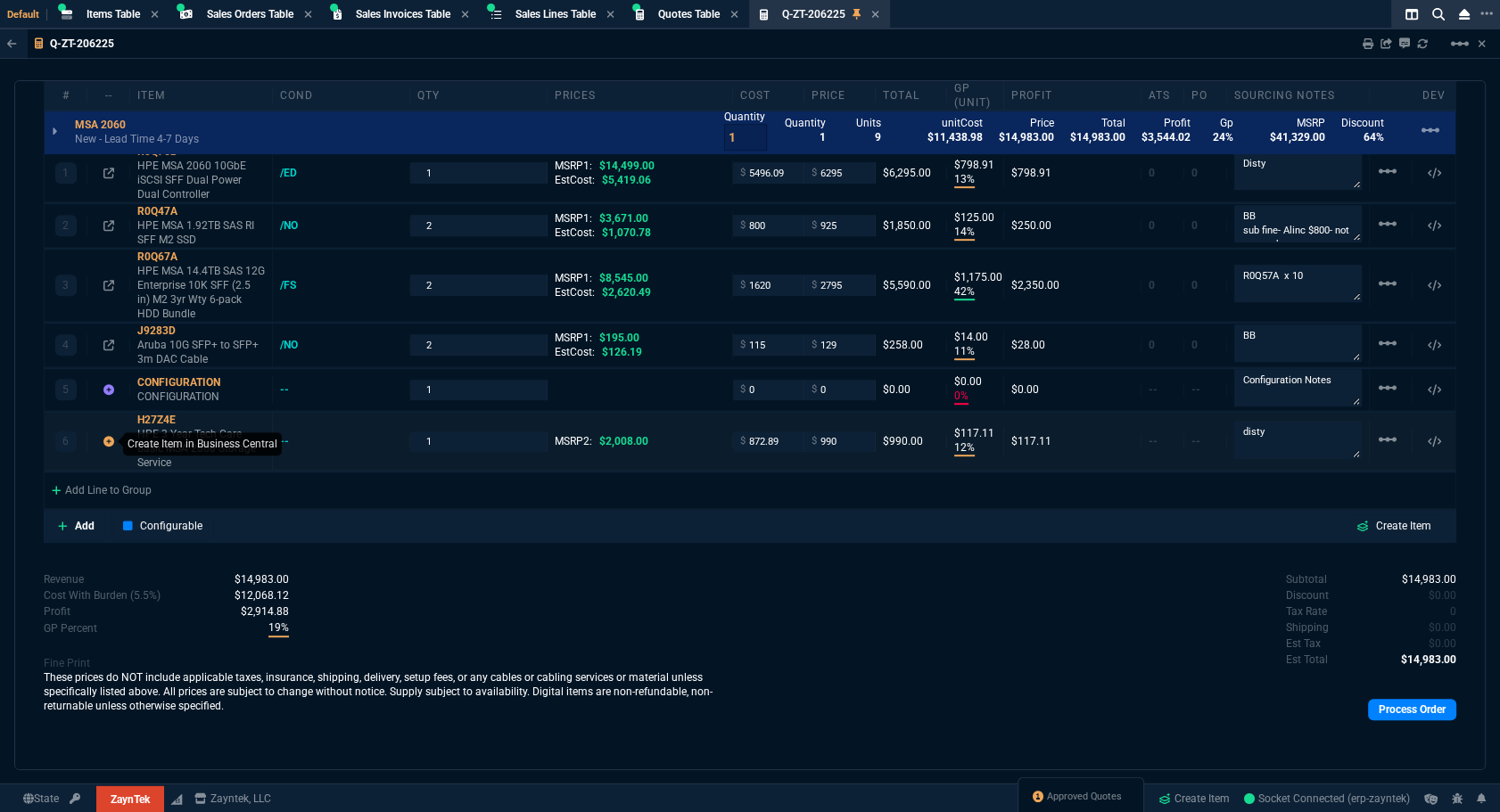
click at [104, 436] on icon at bounding box center [109, 441] width 11 height 11
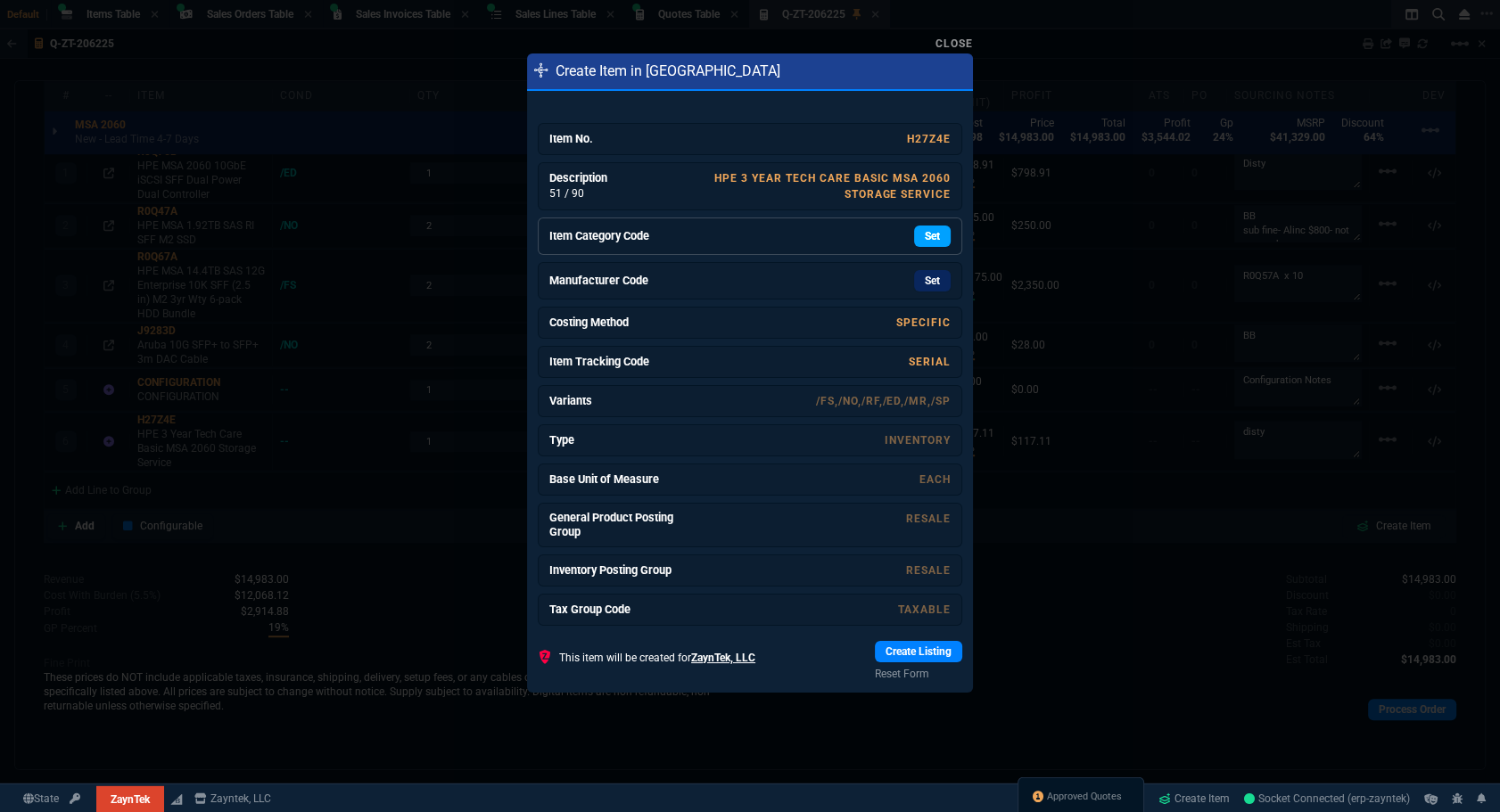
click at [933, 234] on link "Set" at bounding box center [932, 236] width 37 height 22
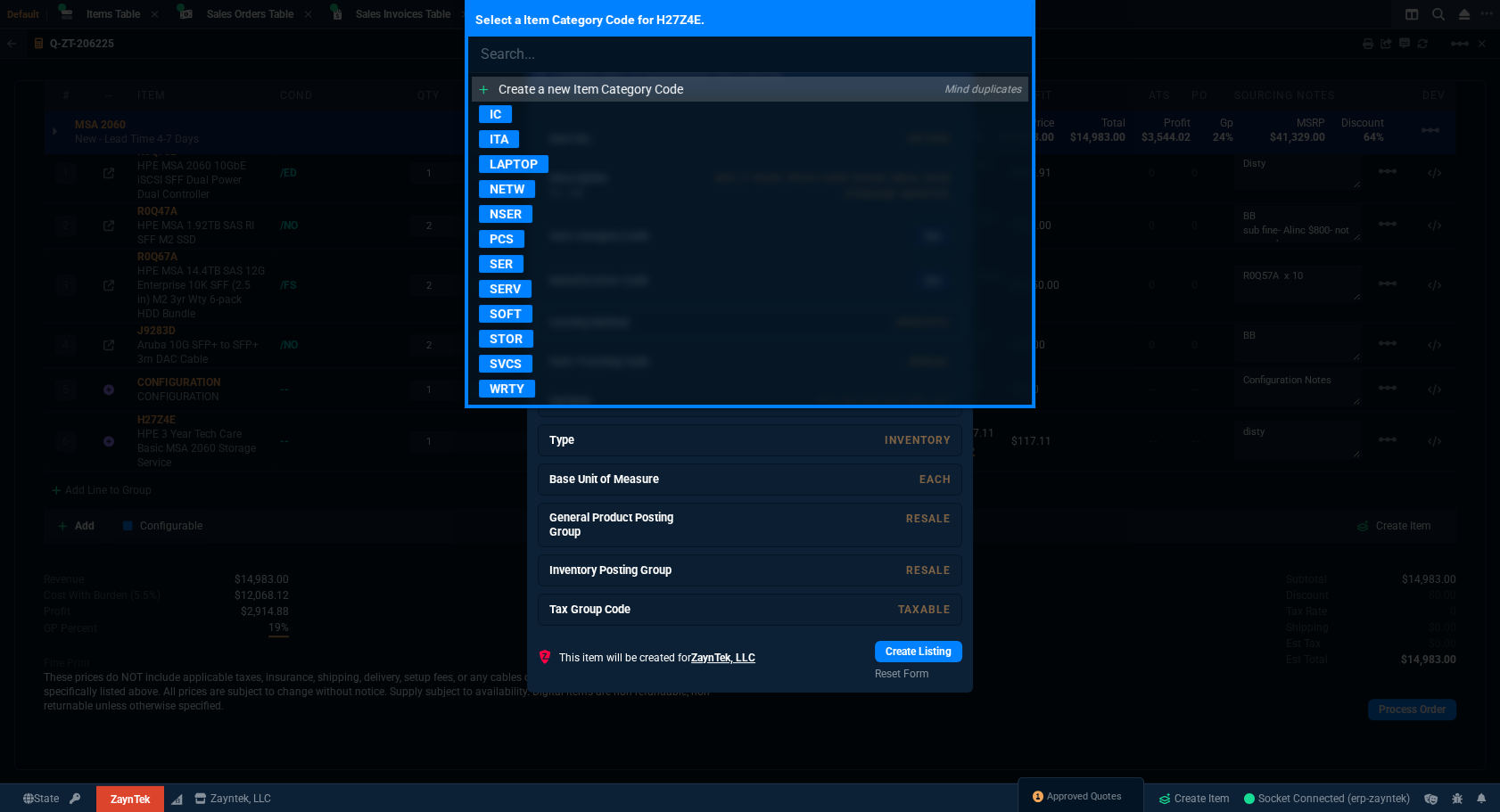
click at [511, 309] on p "SOFT" at bounding box center [506, 314] width 53 height 18
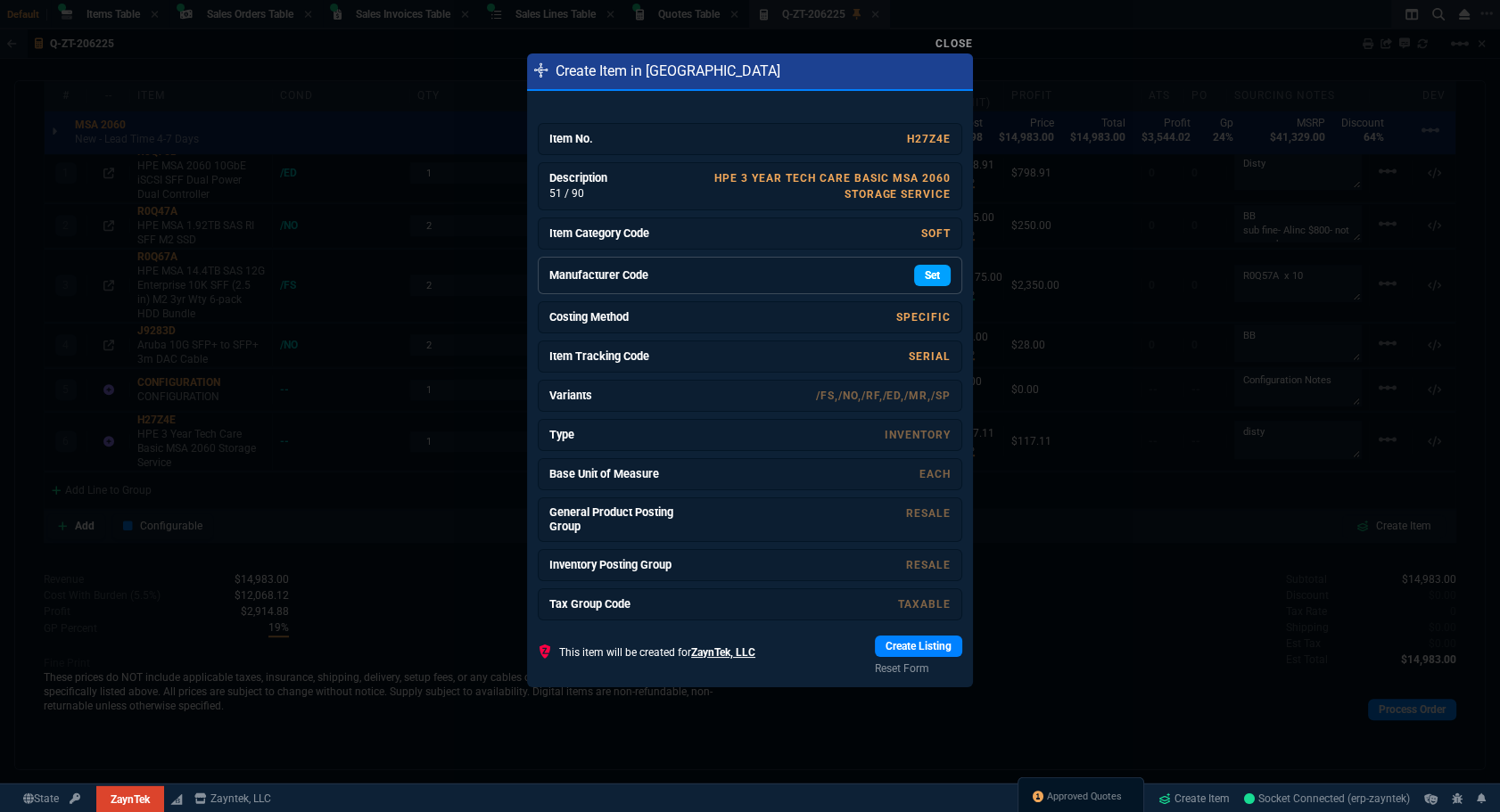
click at [918, 274] on link "Set" at bounding box center [932, 276] width 37 height 22
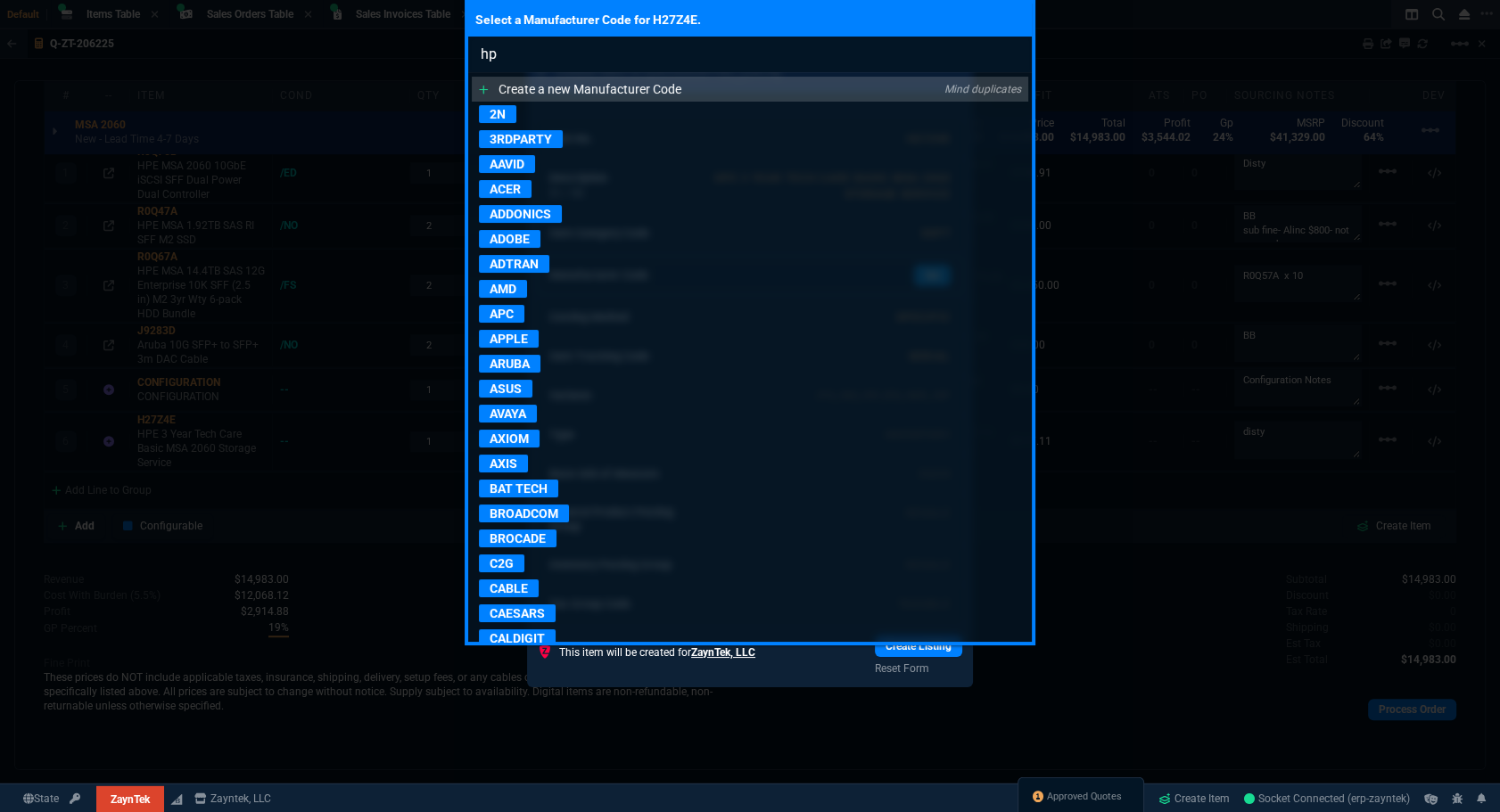
type input "hpe"
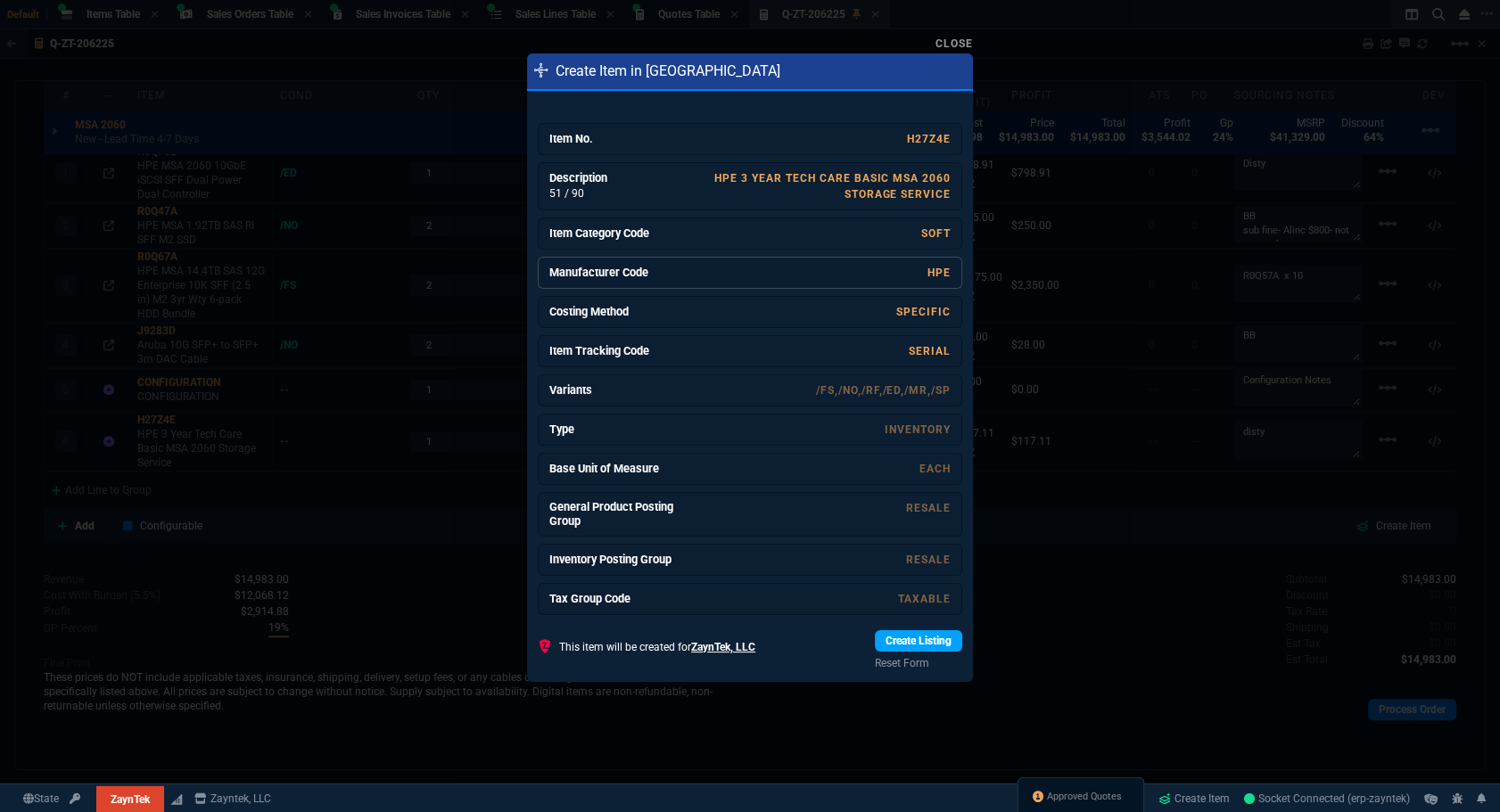
click at [878, 637] on link "Create Listing" at bounding box center [918, 641] width 87 height 22
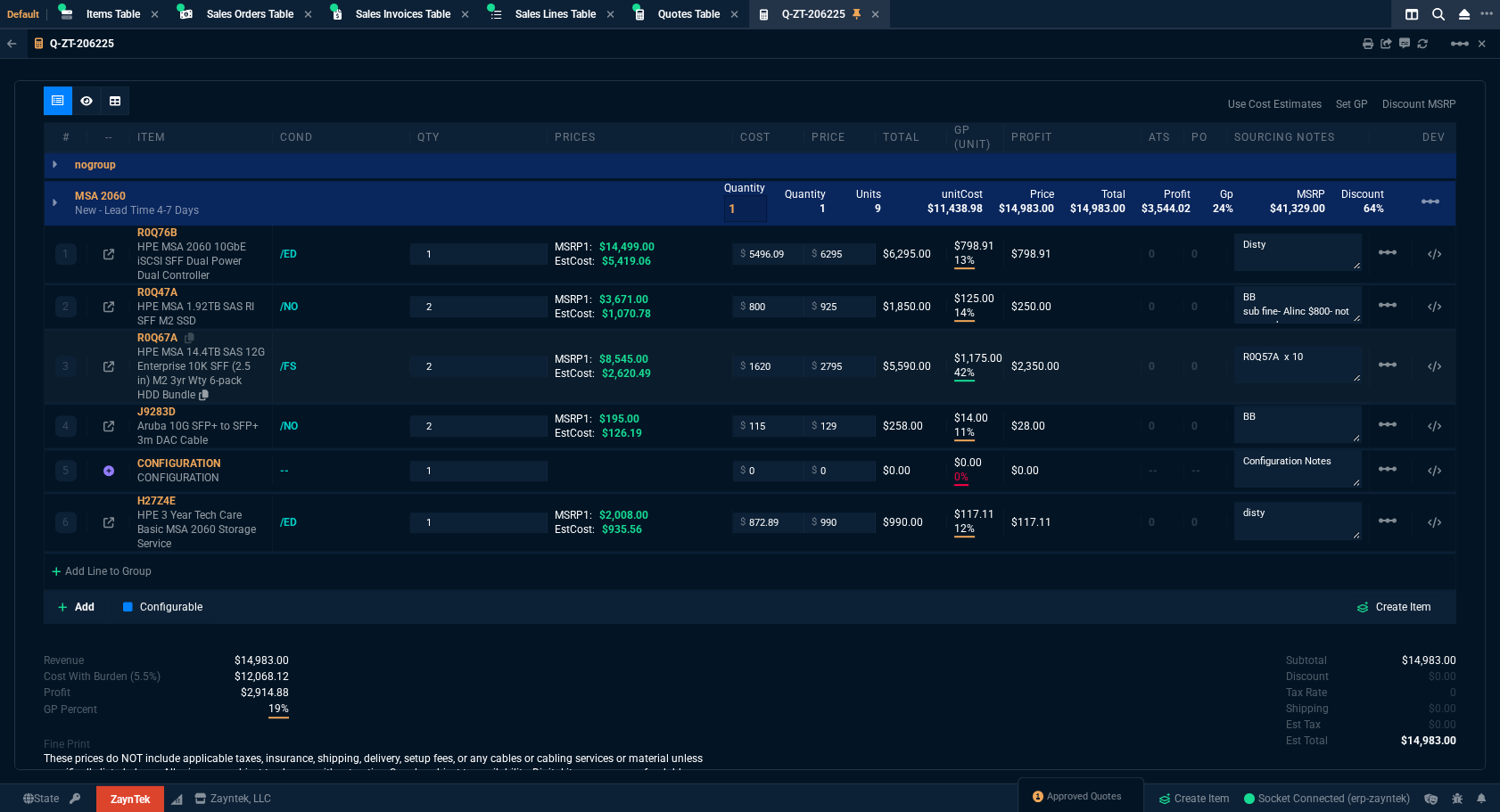
scroll to position [863, 0]
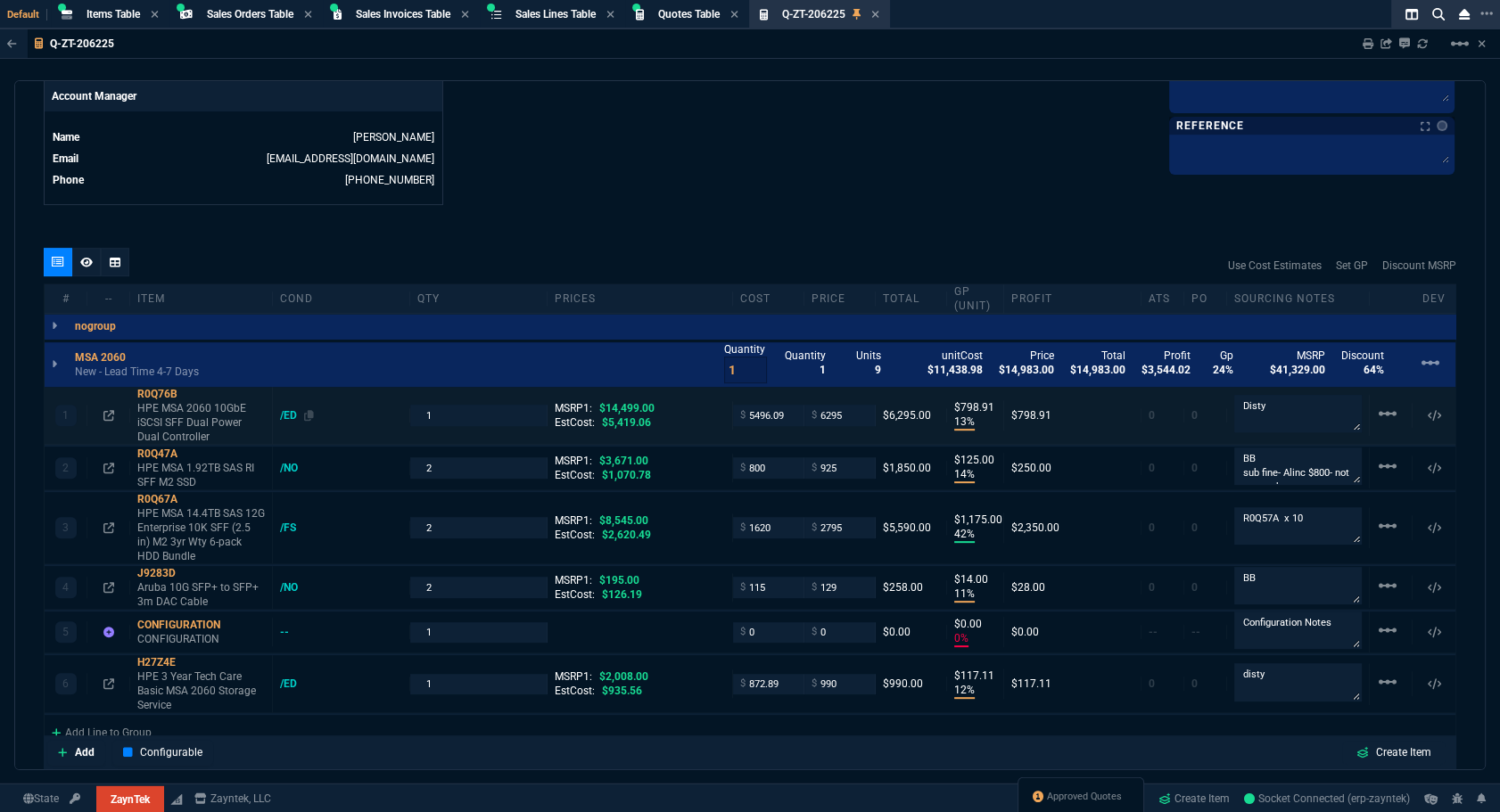
click at [290, 411] on div "/ED" at bounding box center [296, 415] width 34 height 14
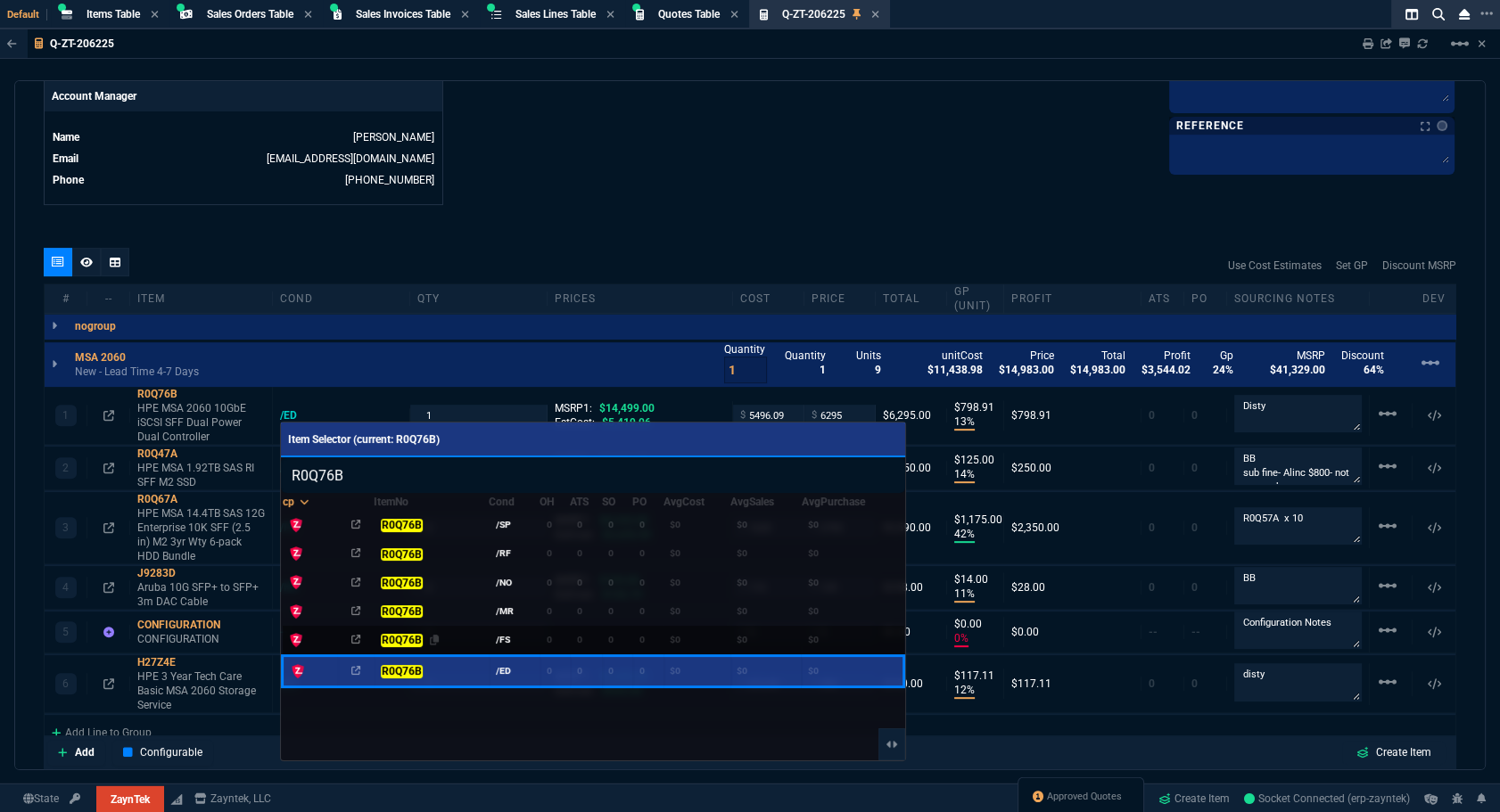
click at [395, 637] on mark "R0Q76B" at bounding box center [401, 640] width 42 height 13
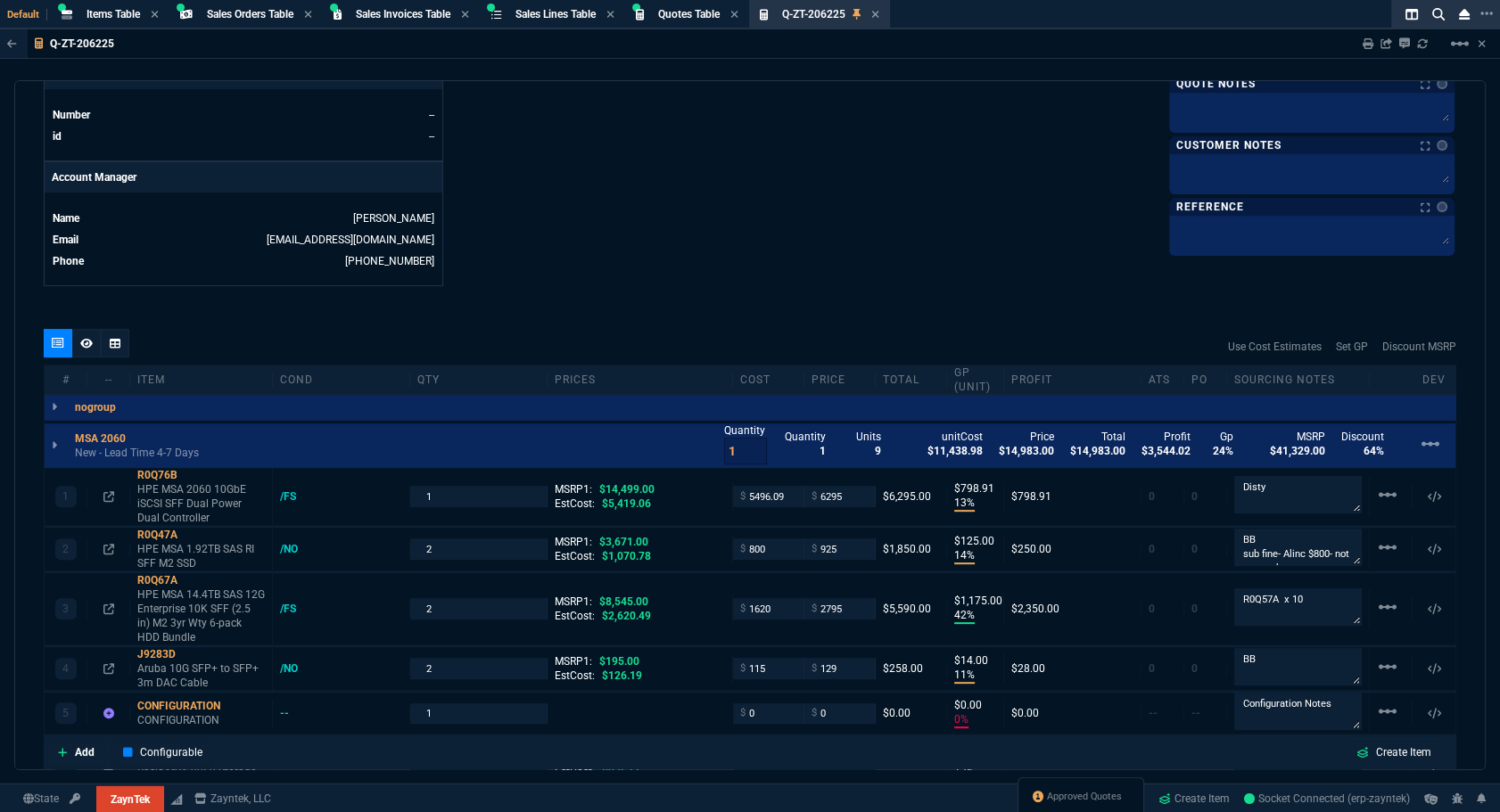
scroll to position [1106, 0]
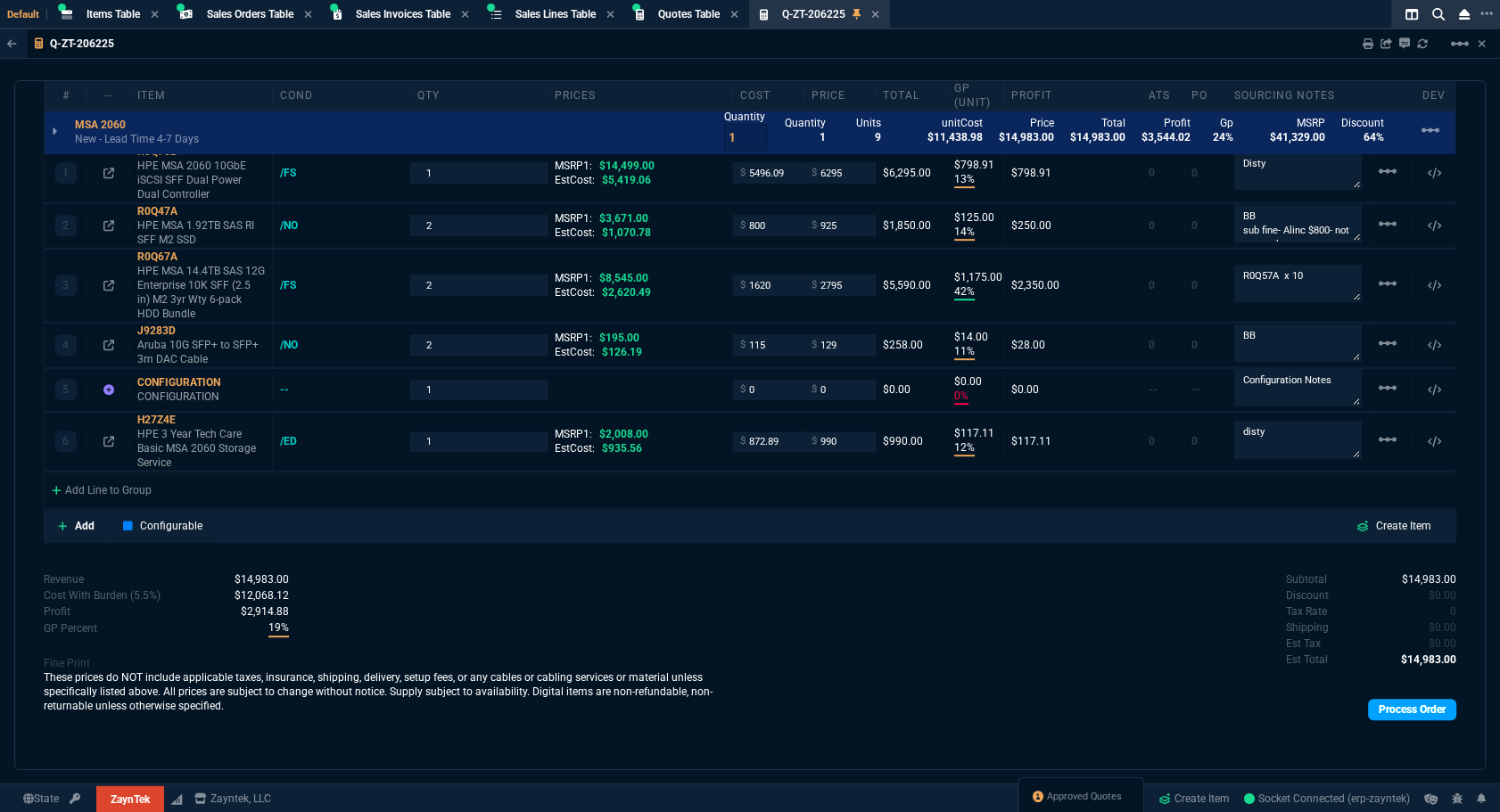
click at [1392, 706] on link "Process Order" at bounding box center [1411, 710] width 88 height 22
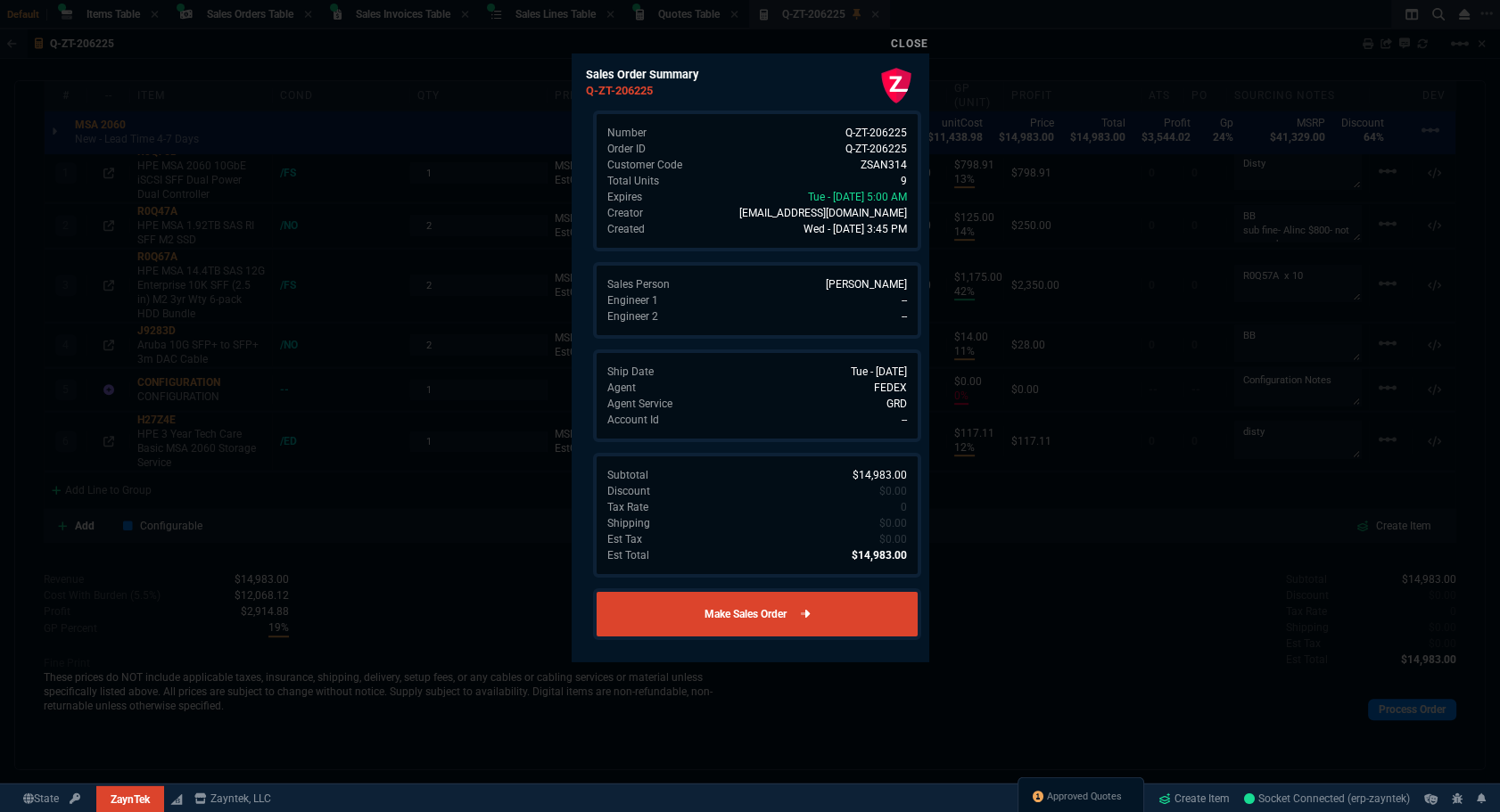
click at [734, 616] on link "Make Sales Order" at bounding box center [757, 614] width 328 height 51
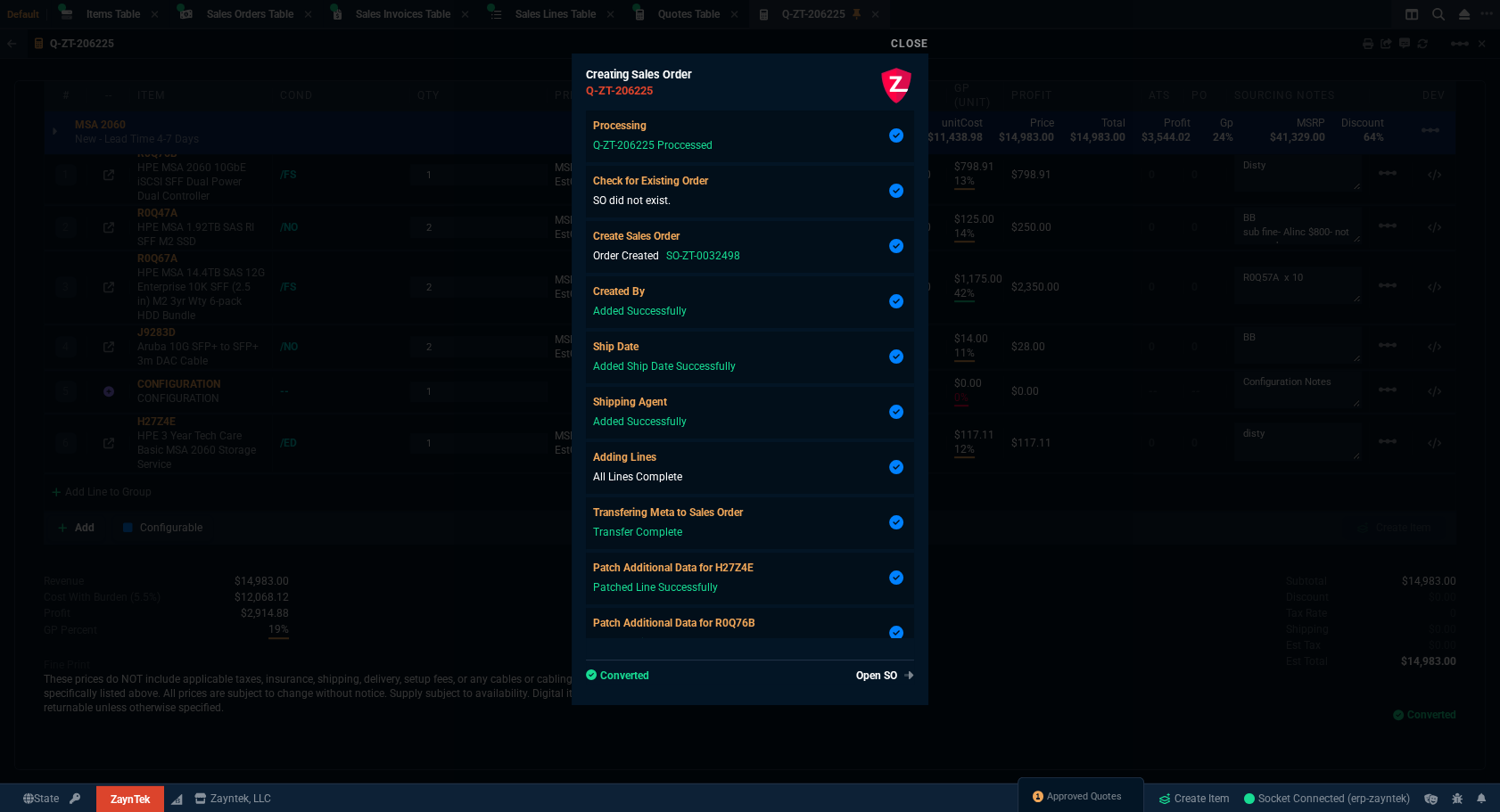
type input "13"
type input "799"
type input "14"
type input "125"
type input "42"
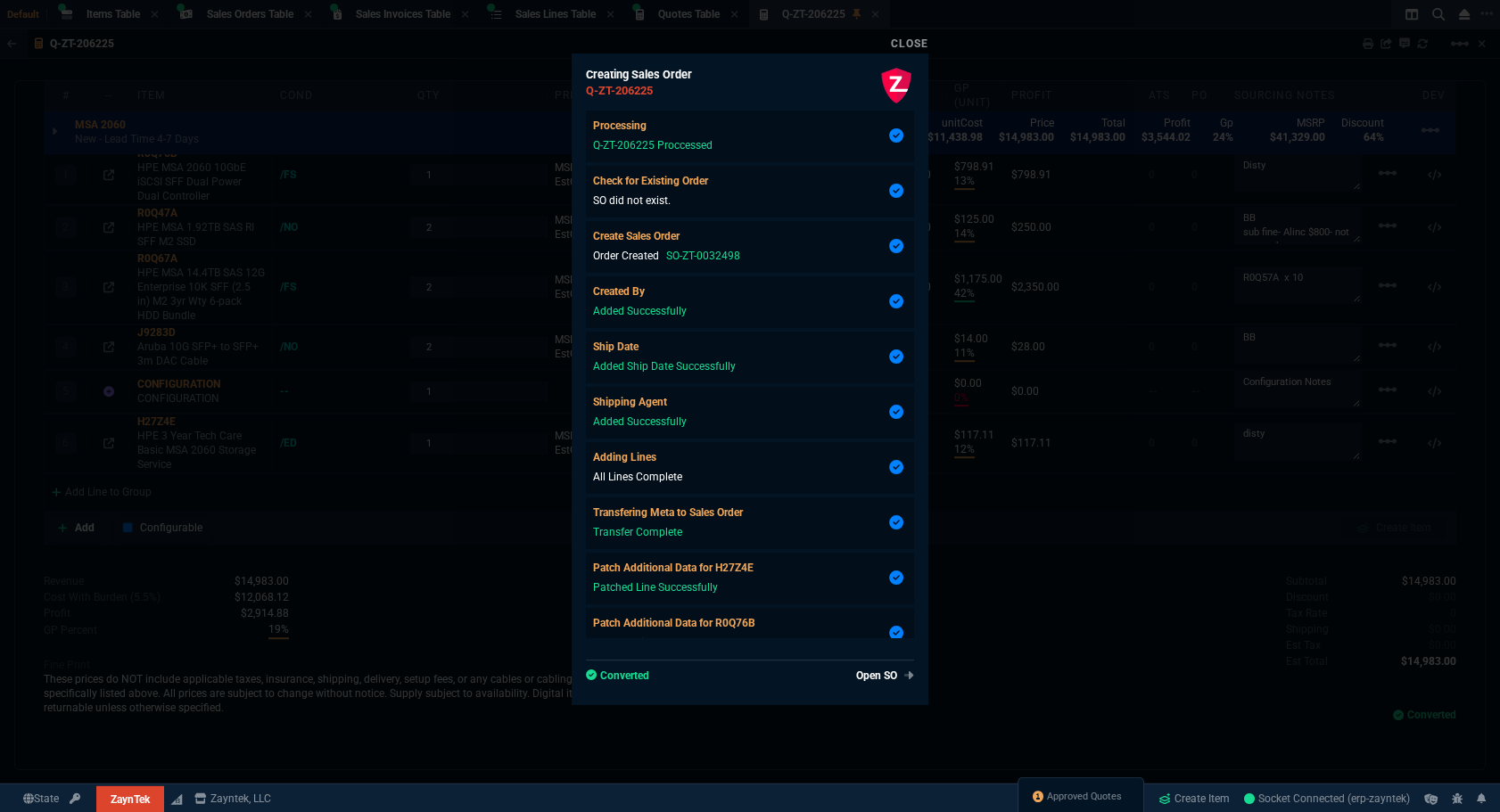
type input "1175"
type input "11"
type input "14"
type input "0"
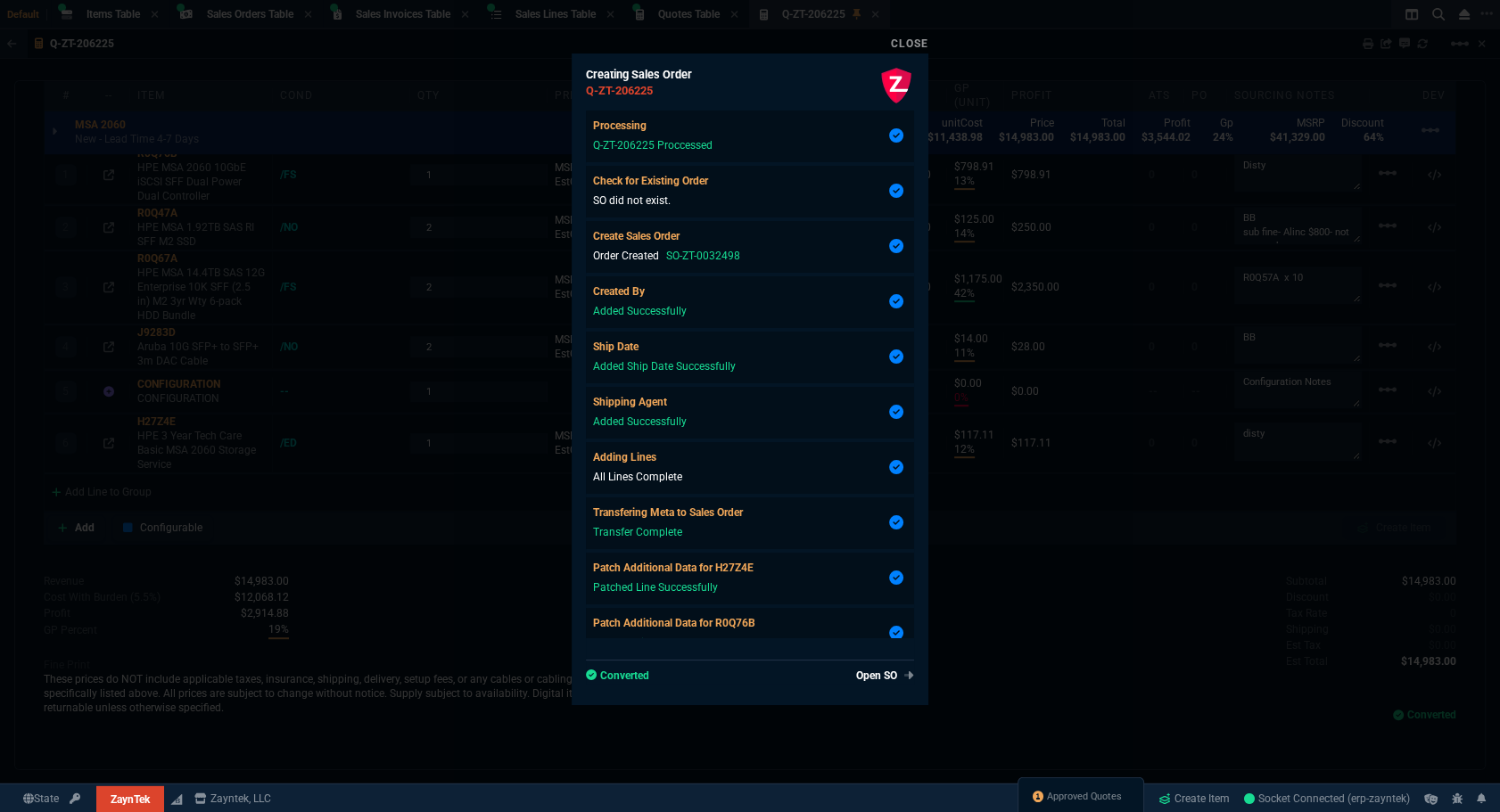
type input "12"
type input "117"
type input "57"
type input "75"
type input "67"
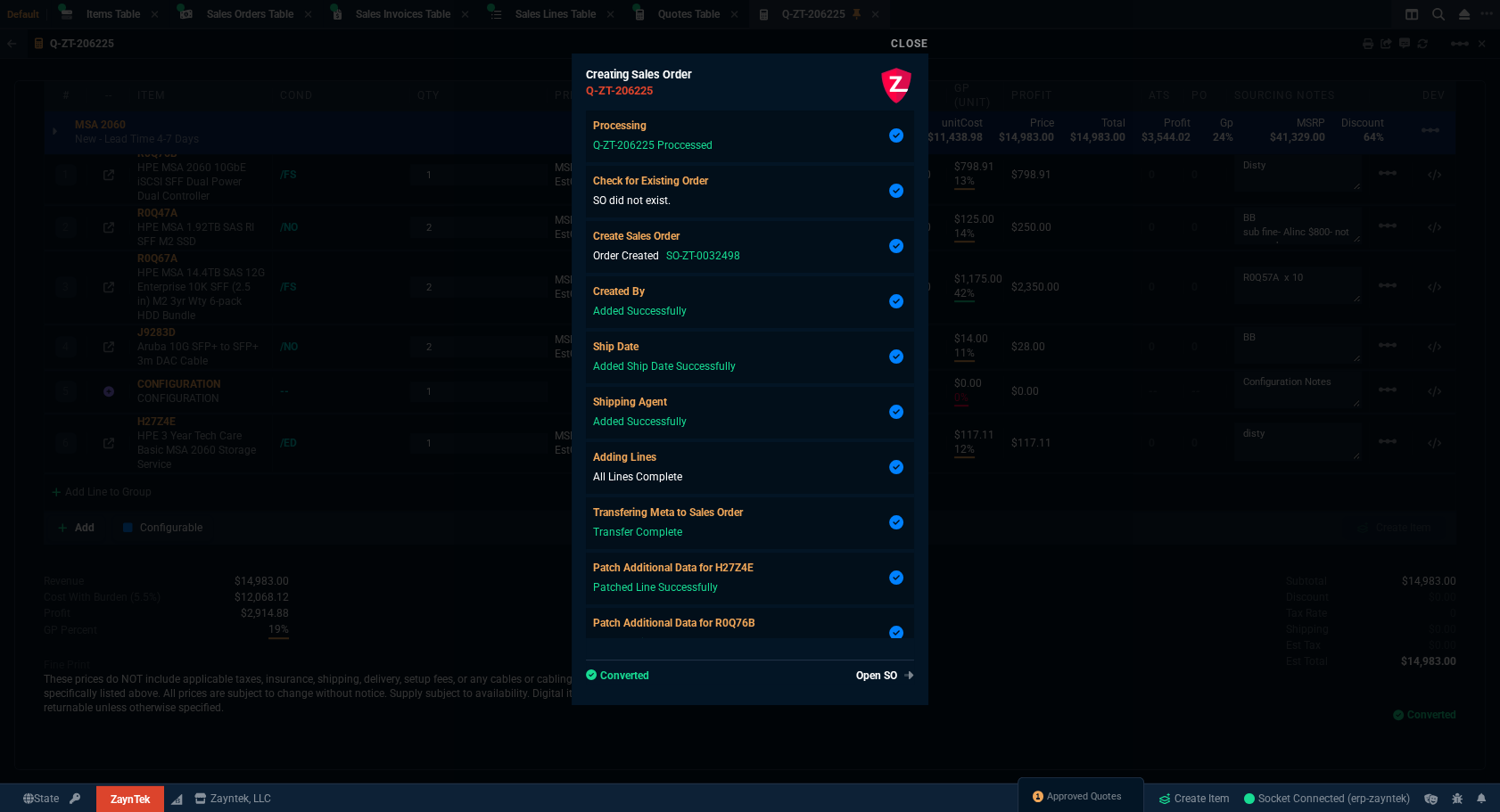
type input "34"
type input "51"
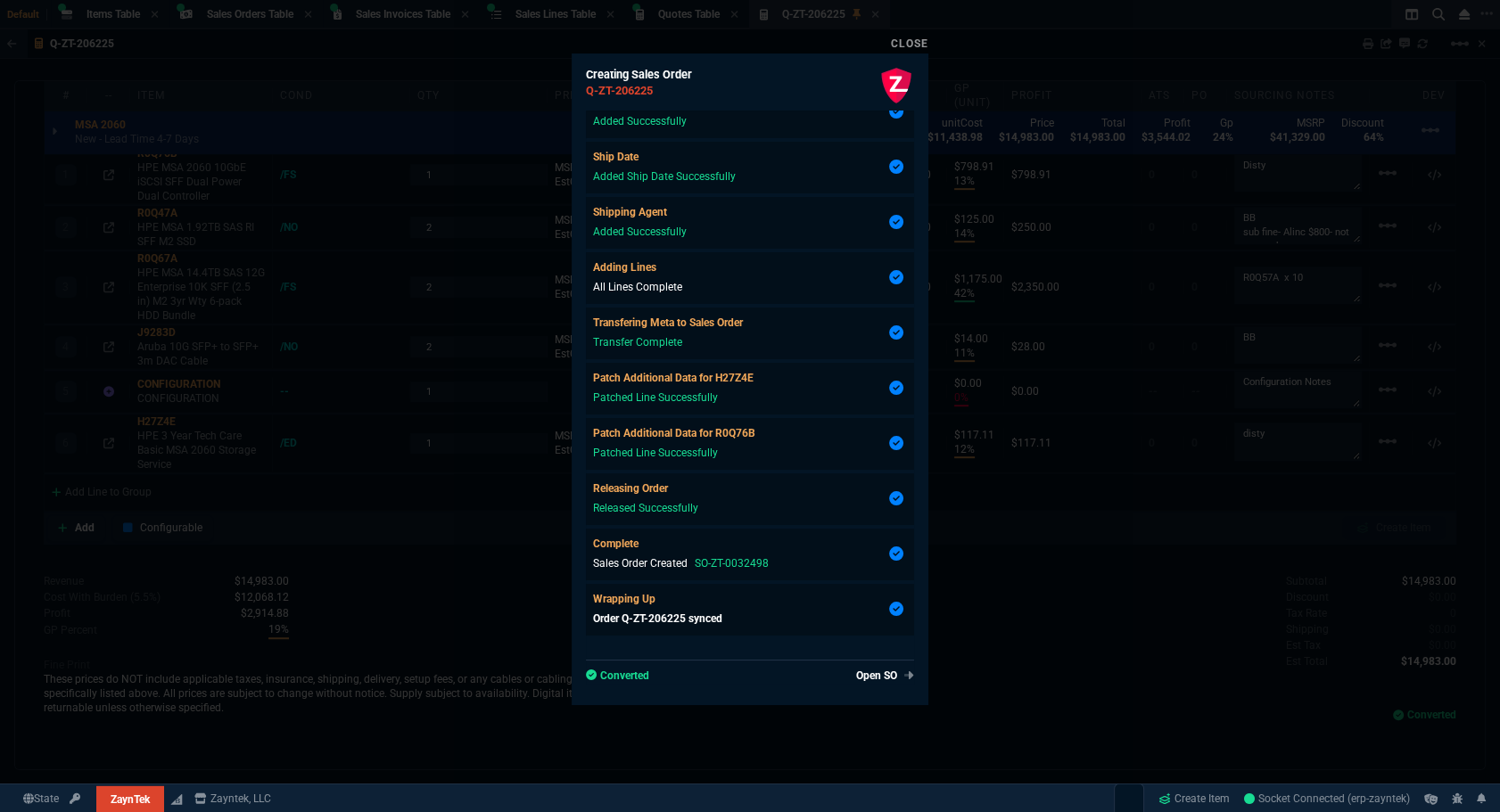
scroll to position [1079, 0]
click at [1090, 614] on div at bounding box center [750, 406] width 1500 height 812
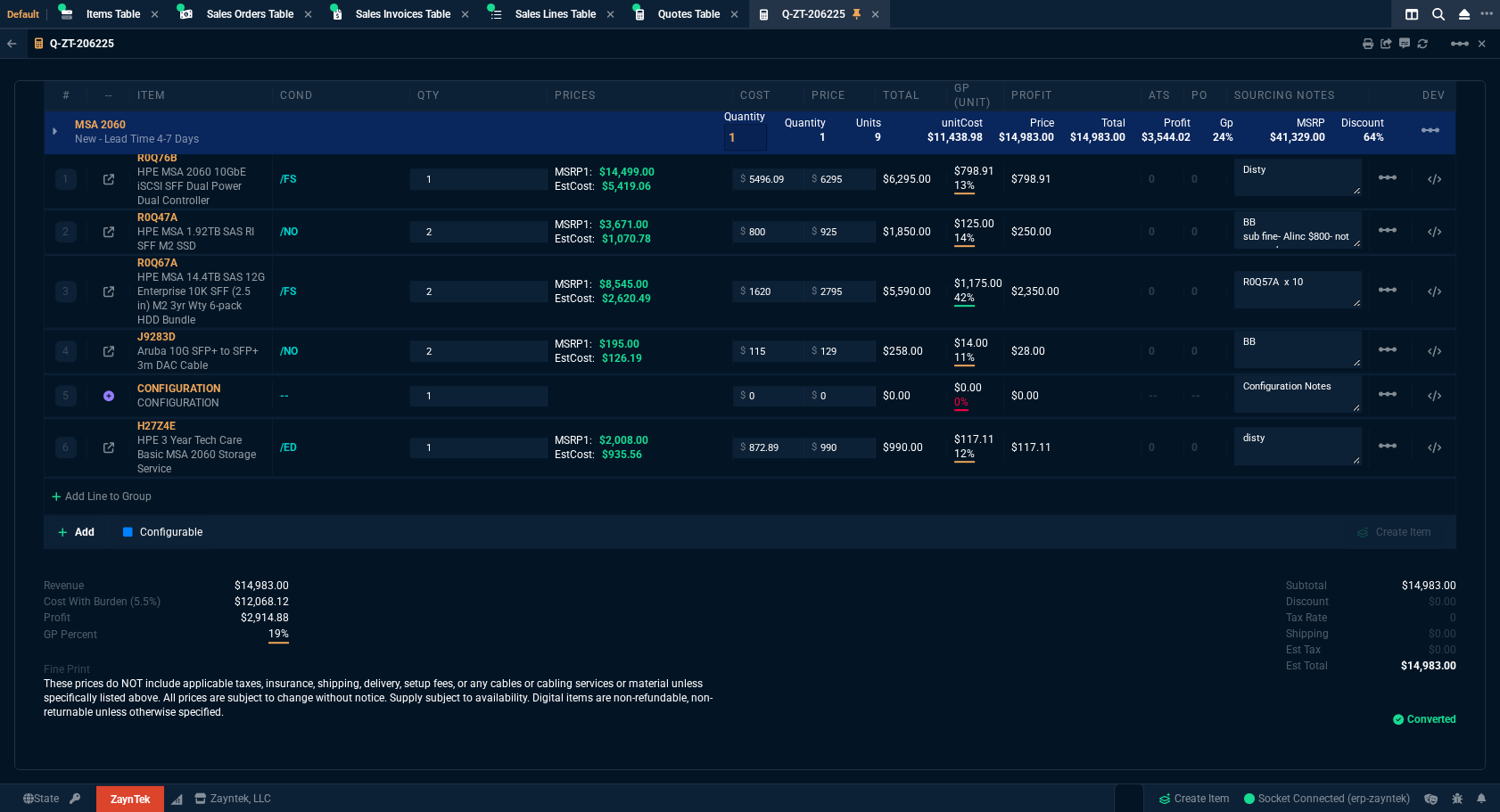
click at [1090, 614] on div "Subtotal $14,983.00 Discount $0.00 Tax Rate 0 Shipping $0.00 Est Tax $0.00 Est …" at bounding box center [1103, 626] width 707 height 98
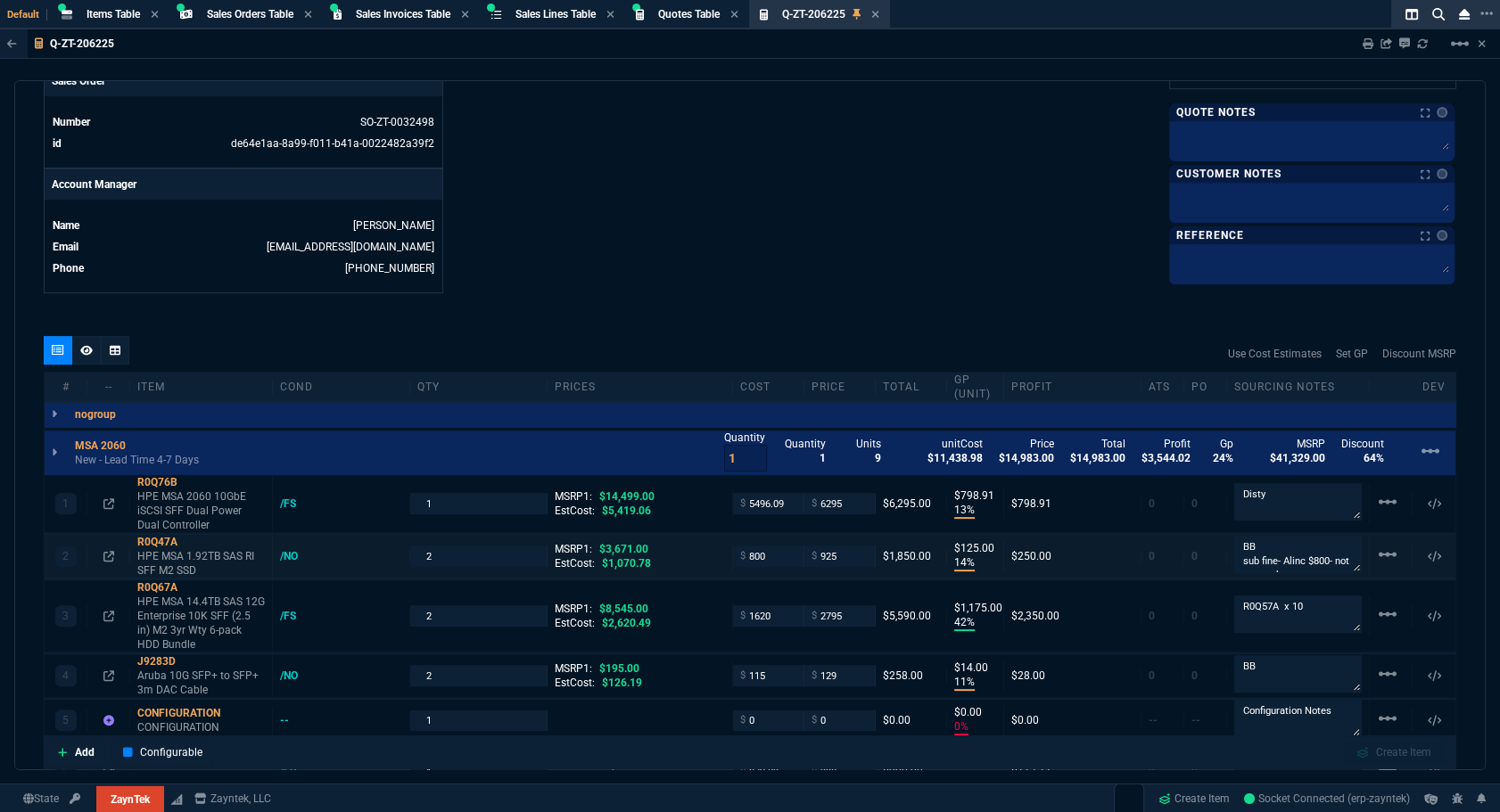
scroll to position [349, 0]
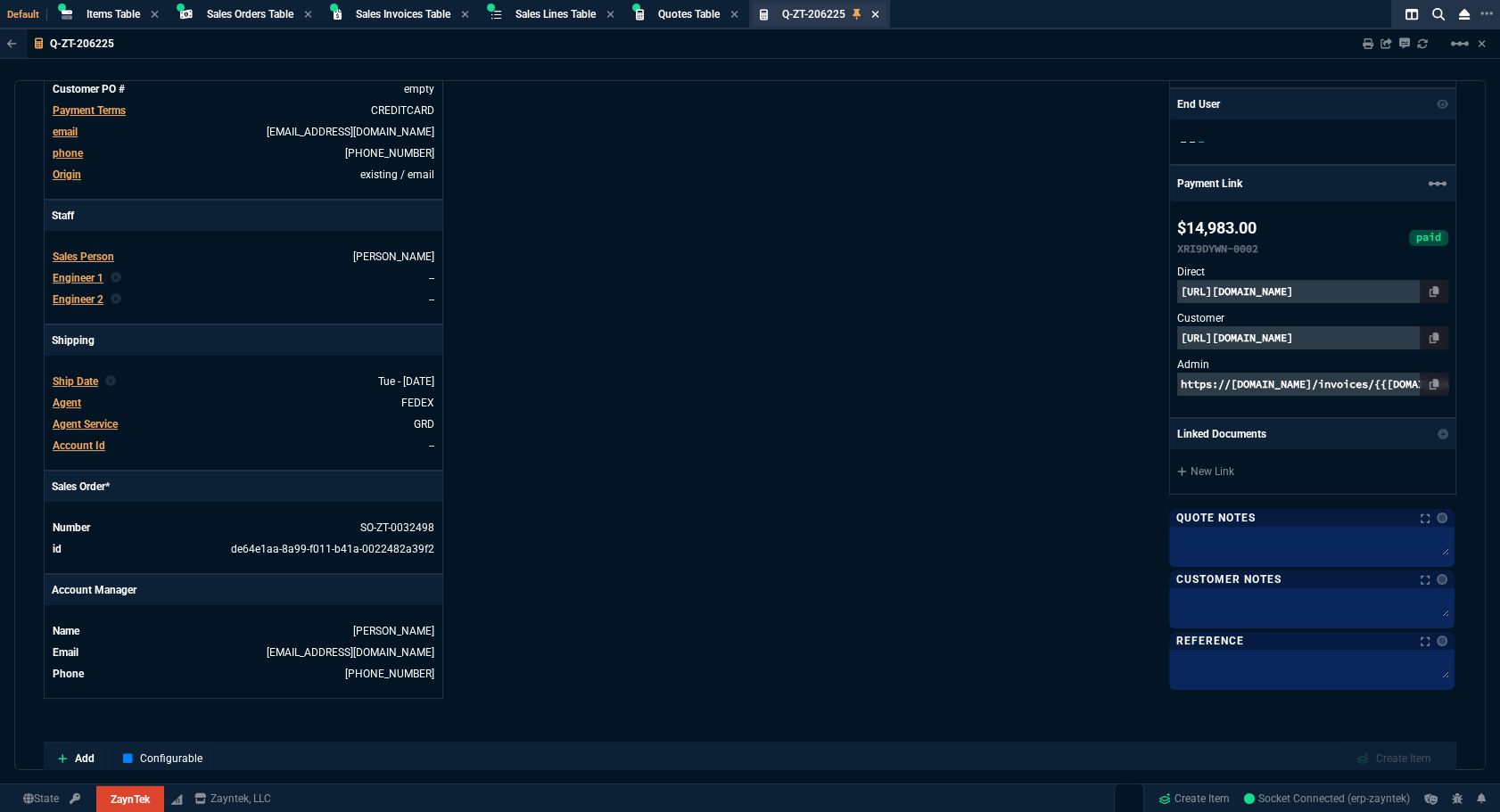
click at [879, 18] on icon at bounding box center [875, 14] width 8 height 11
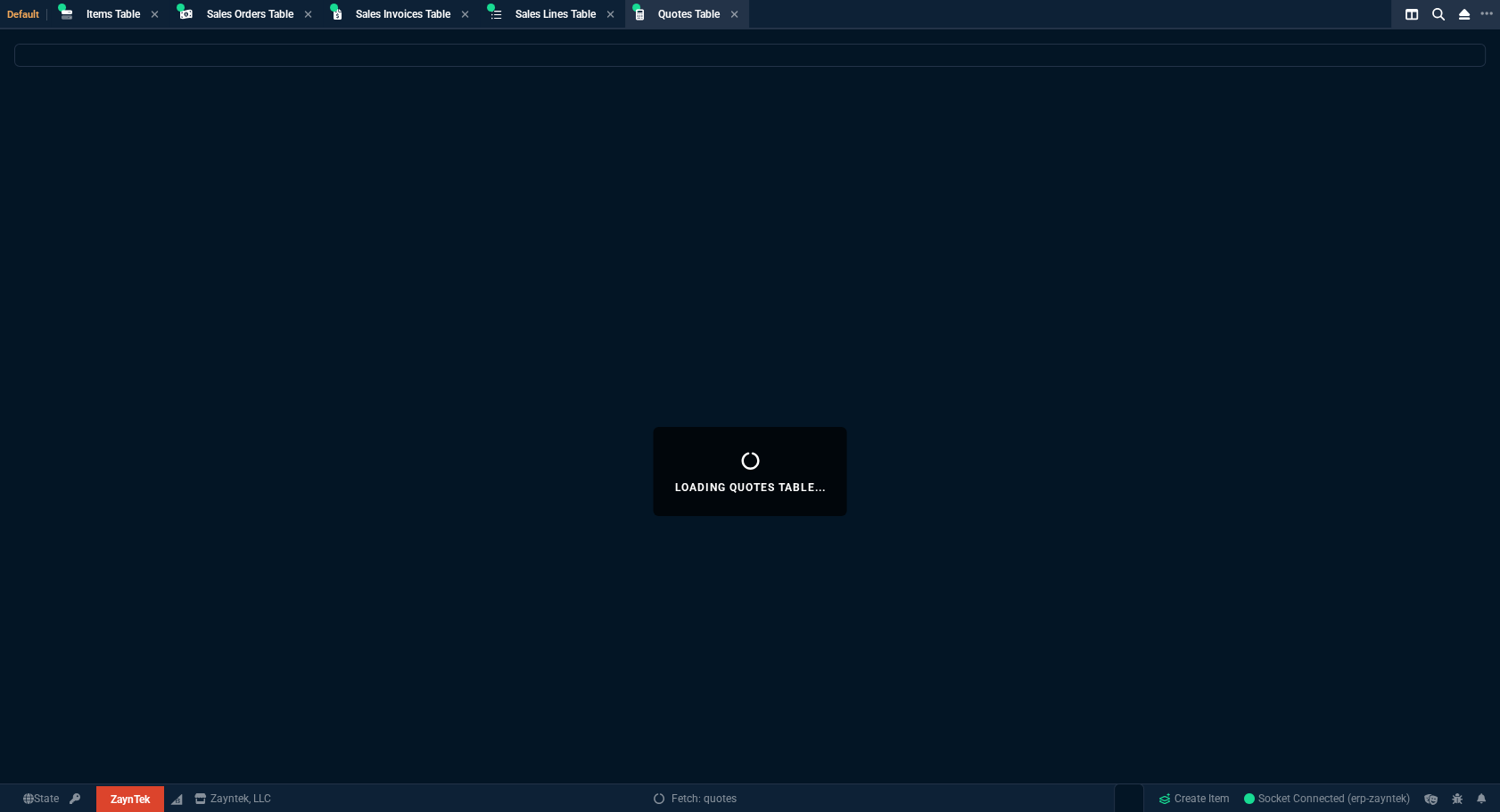
select select
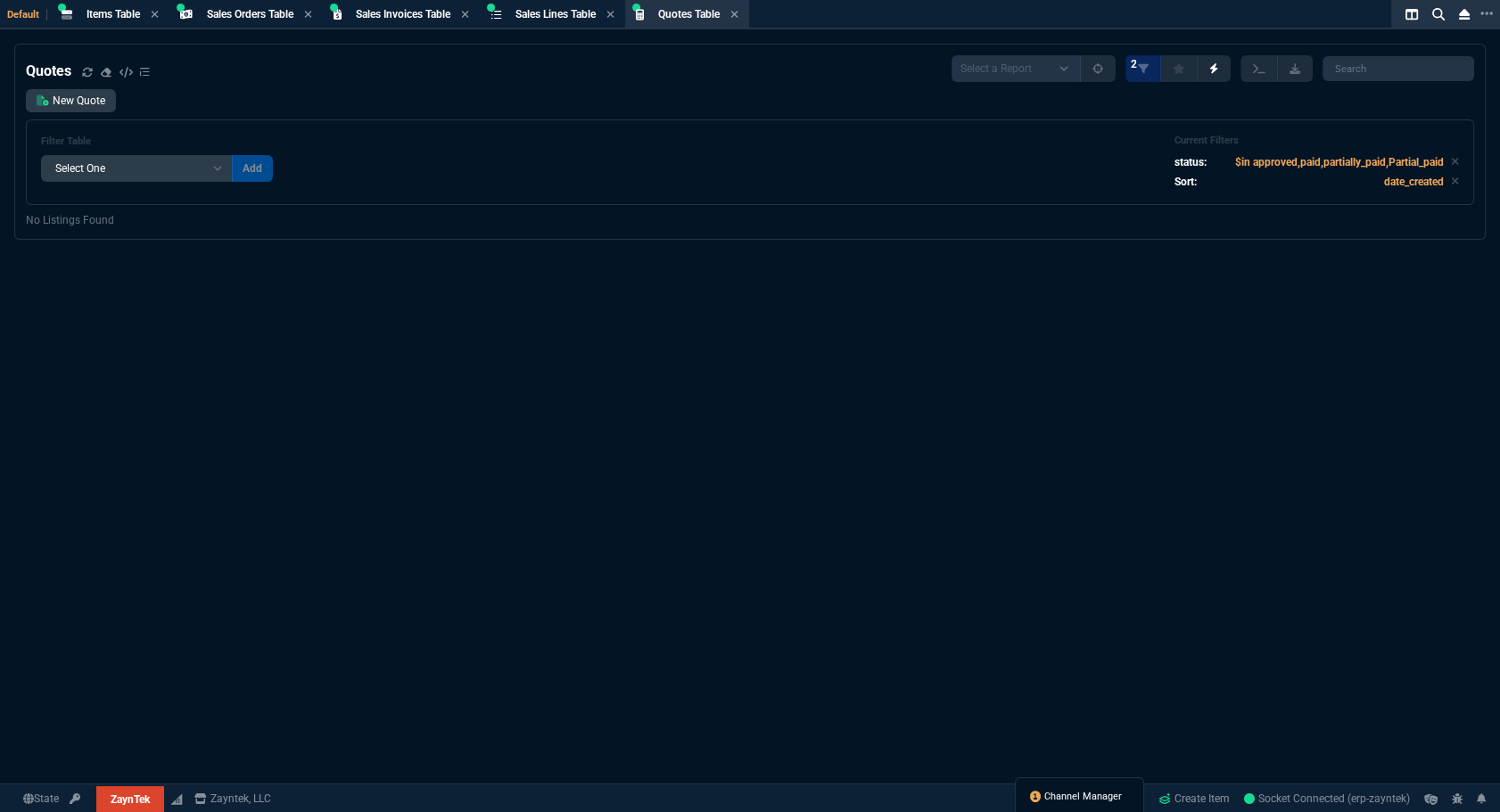
click at [1058, 799] on span "Channel Manager" at bounding box center [1083, 797] width 78 height 14
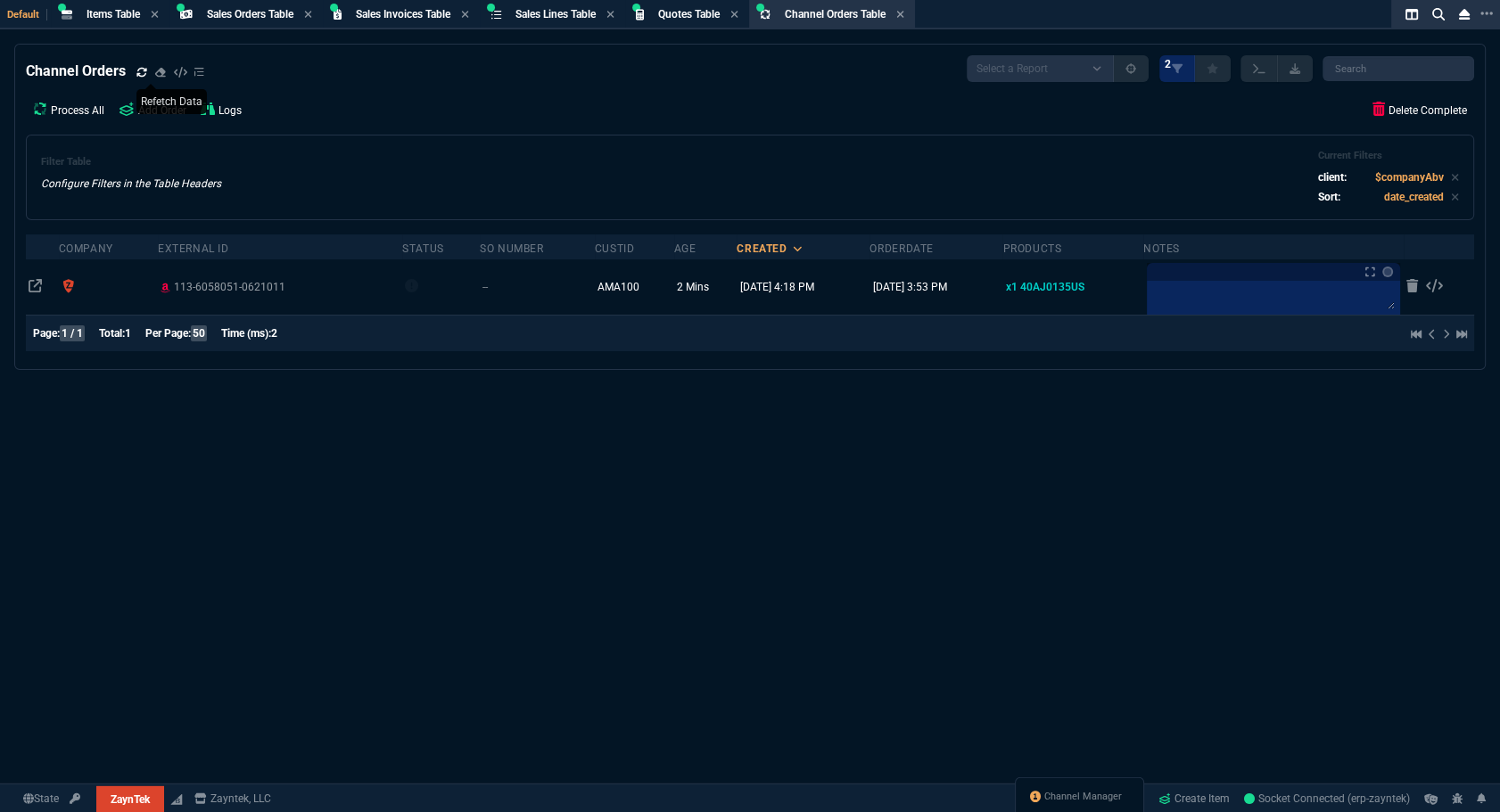
click at [136, 71] on icon at bounding box center [141, 72] width 11 height 11
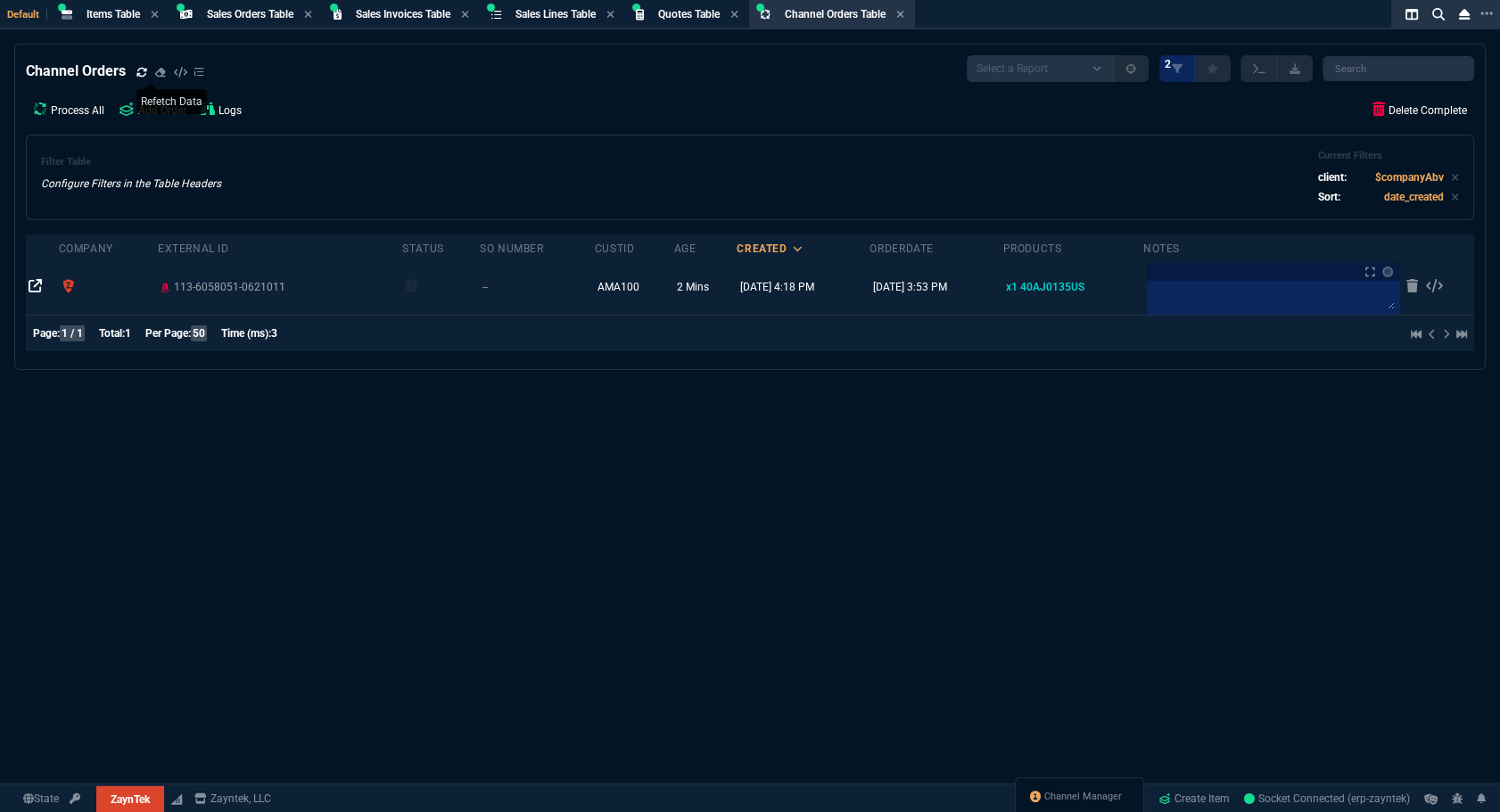
click at [31, 284] on icon at bounding box center [36, 285] width 14 height 14
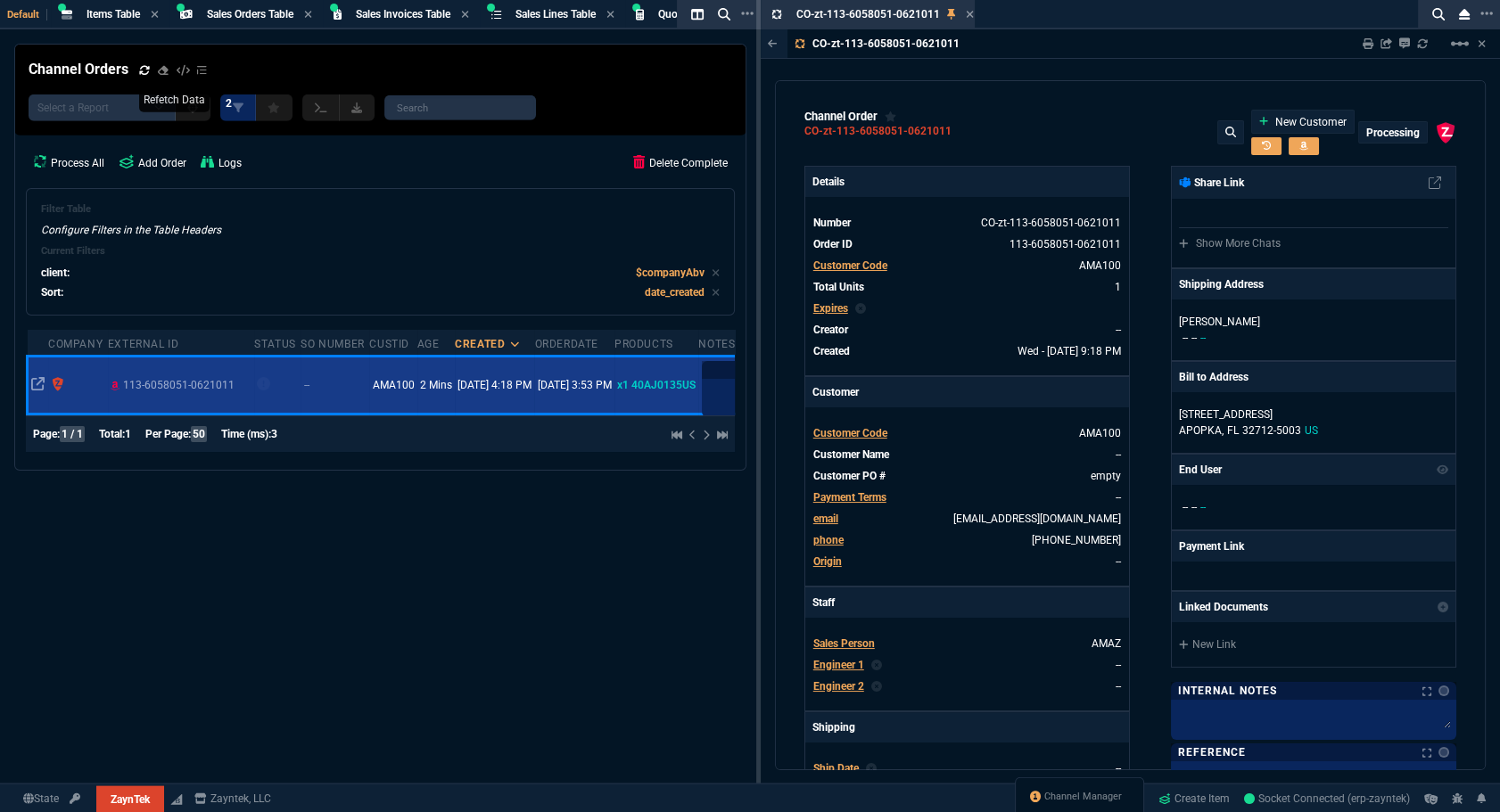
type input "100"
type input "35"
type input "329.99"
type input "89"
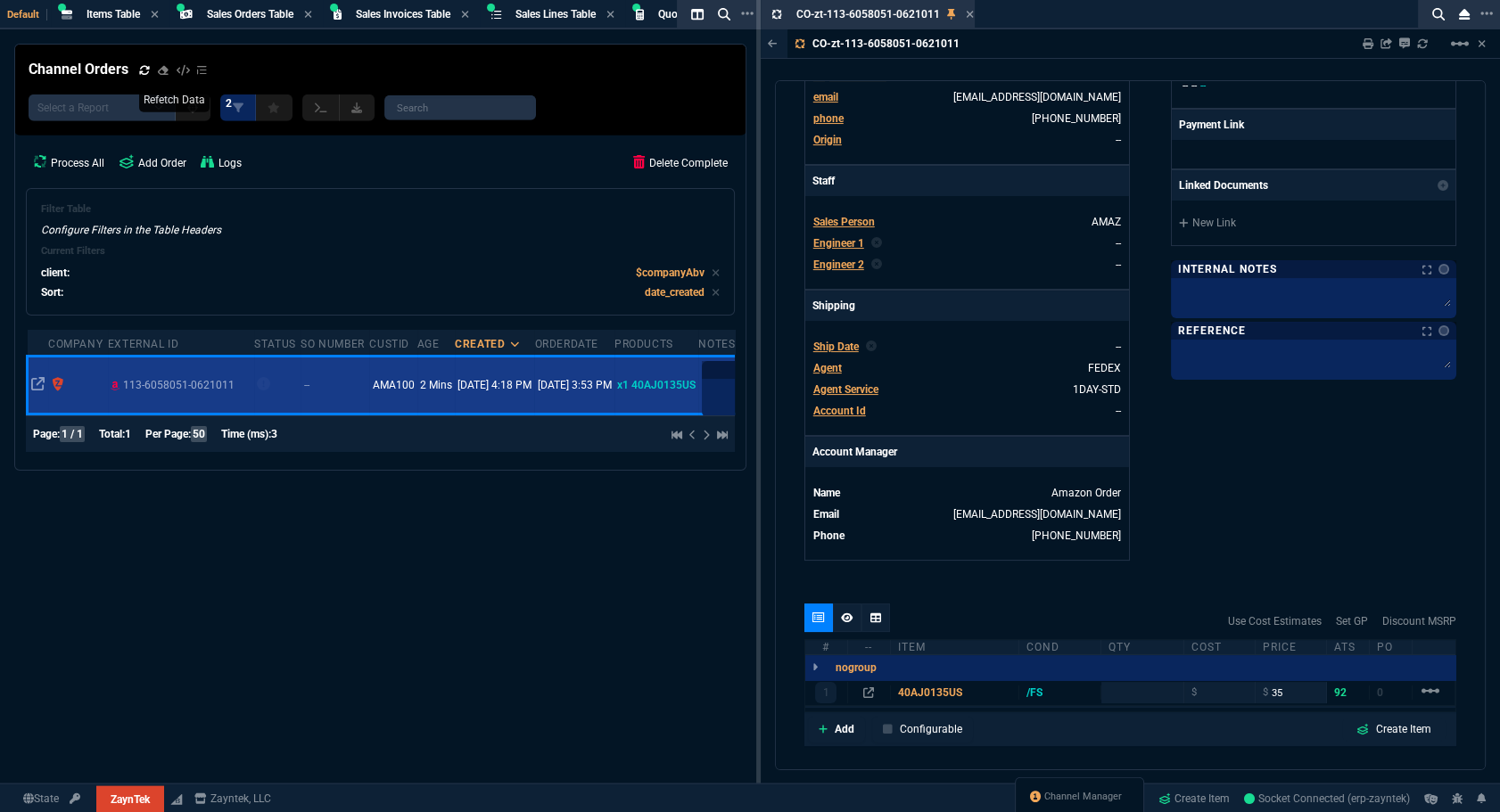
scroll to position [610, 0]
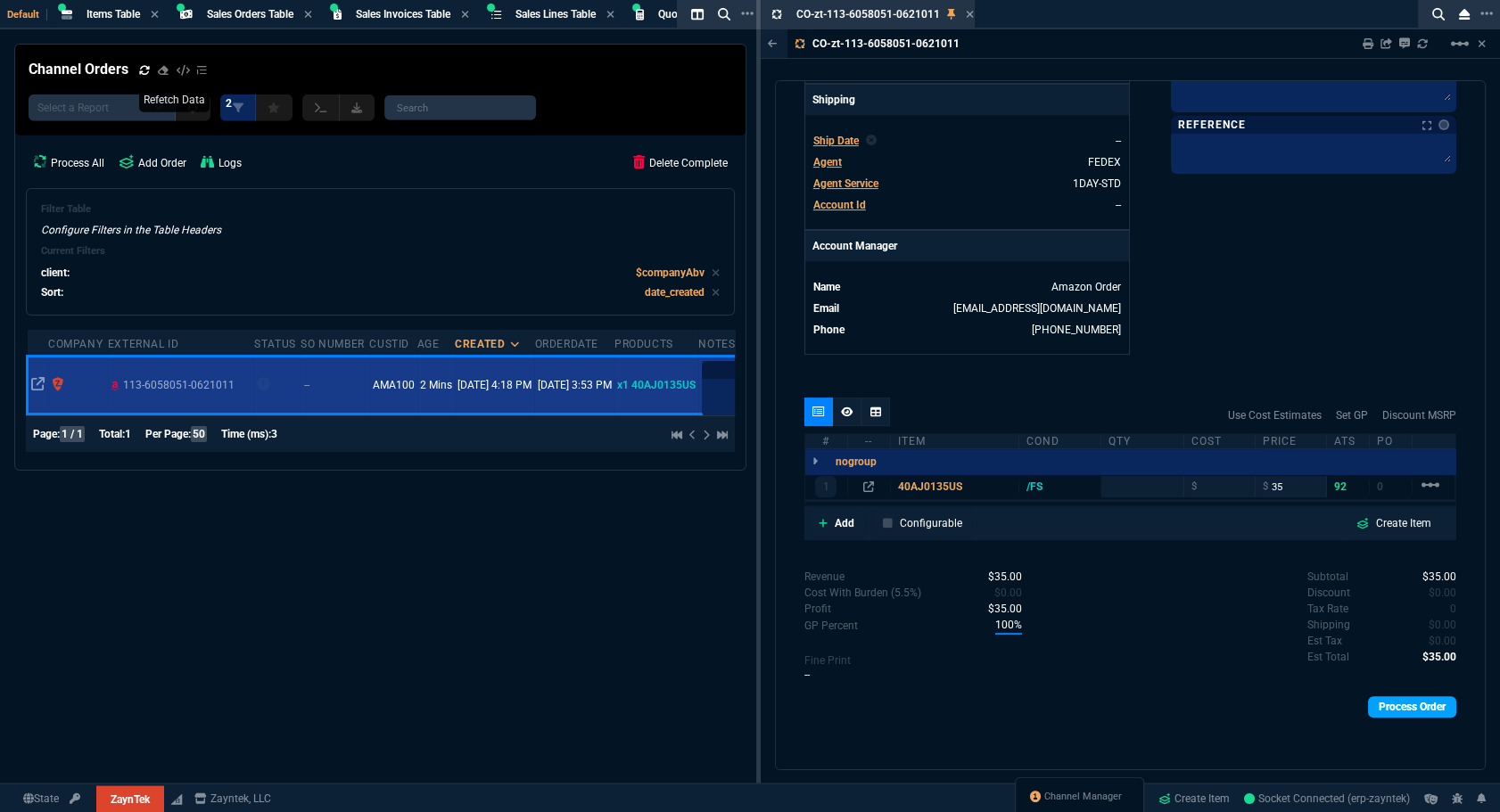
click at [1393, 702] on link "Process Order" at bounding box center [1411, 707] width 88 height 22
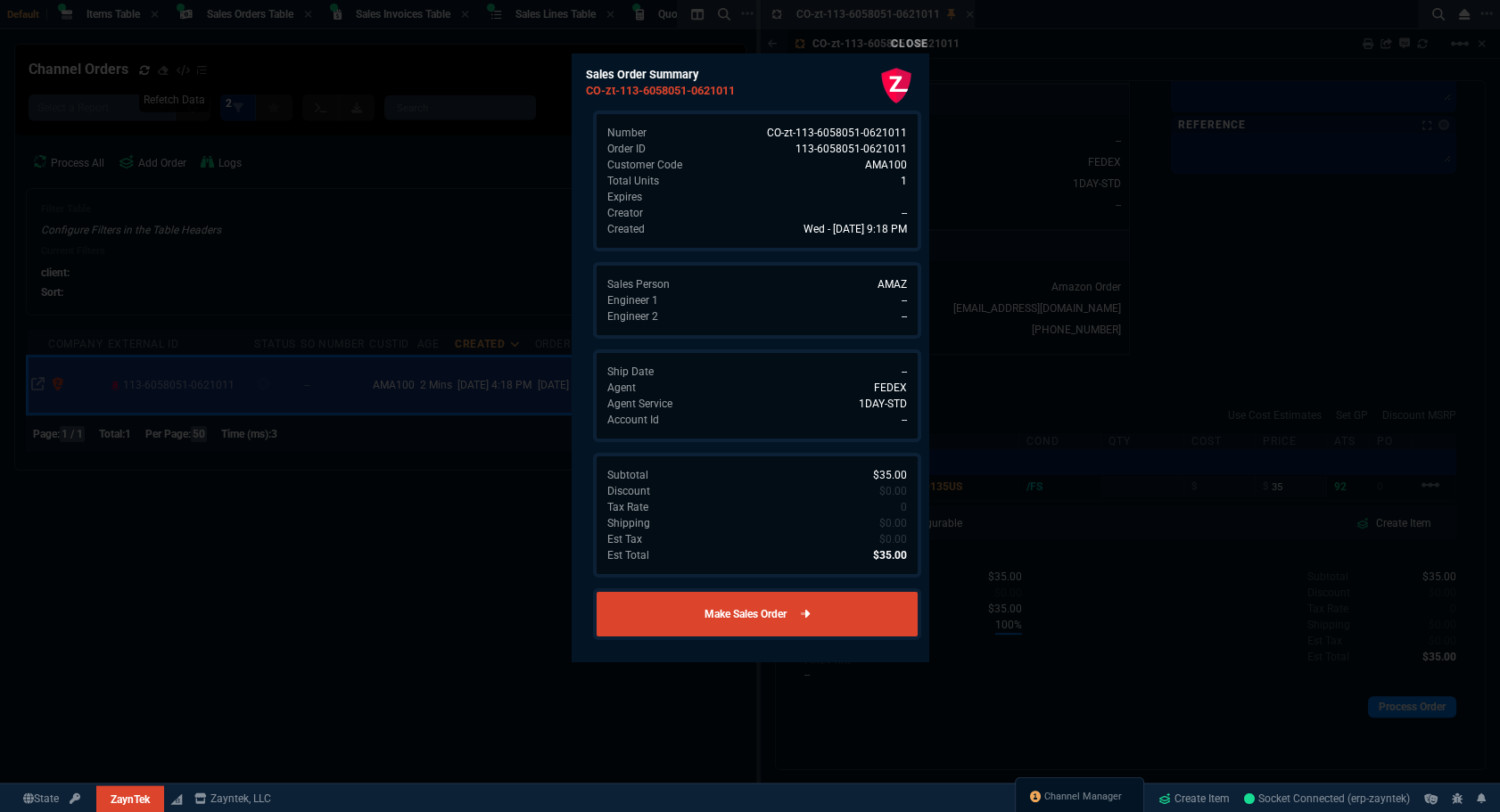
click at [872, 592] on link "Make Sales Order" at bounding box center [757, 614] width 328 height 51
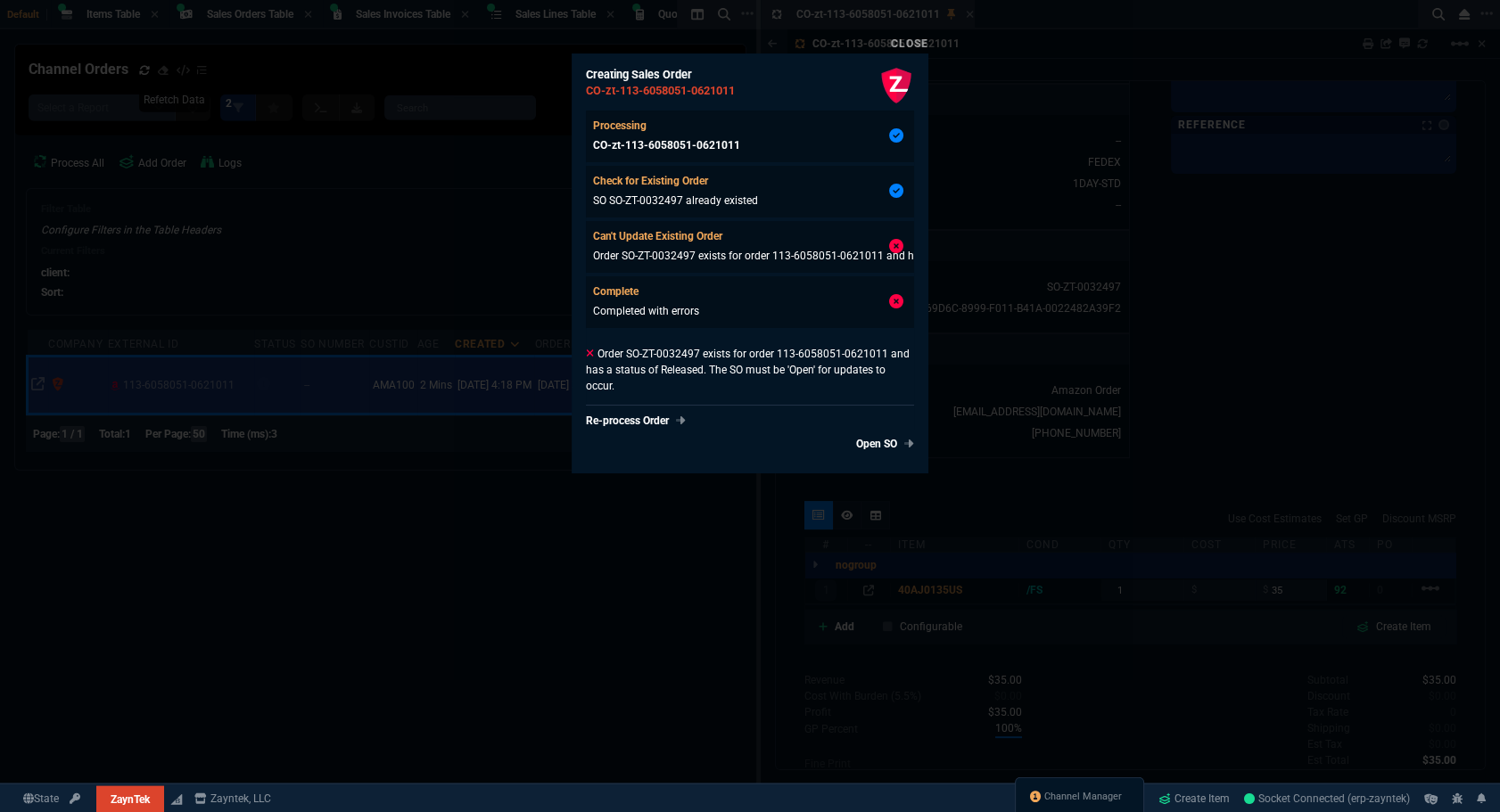
type input "100"
type input "35"
type input "89"
click at [913, 50] on div "Close" at bounding box center [749, 42] width 357 height 22
click at [915, 38] on link "Close" at bounding box center [910, 43] width 38 height 13
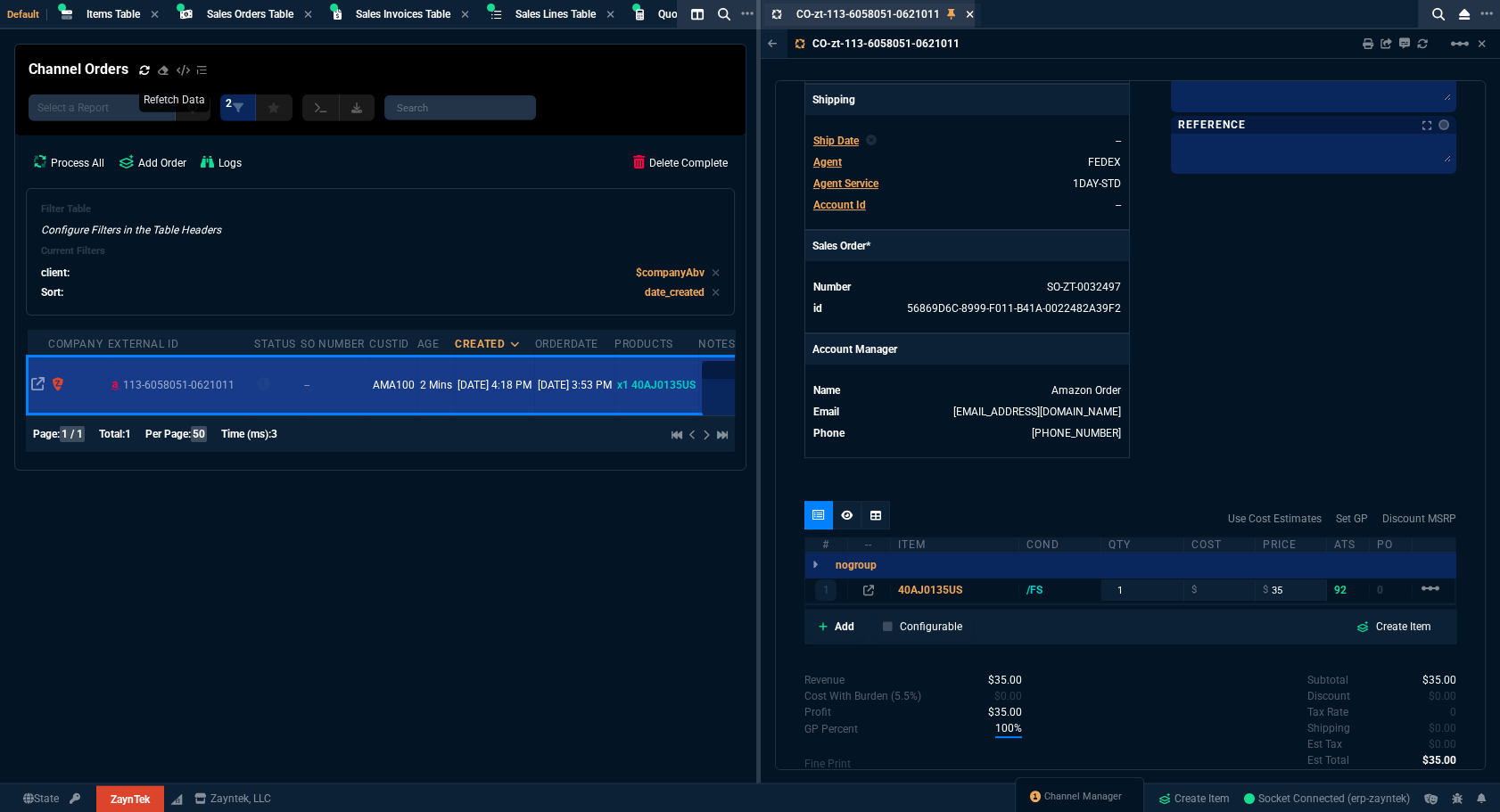
click at [963, 15] on div "CO-zt-113-6058051-0621011 Channel Order" at bounding box center [885, 14] width 178 height 15
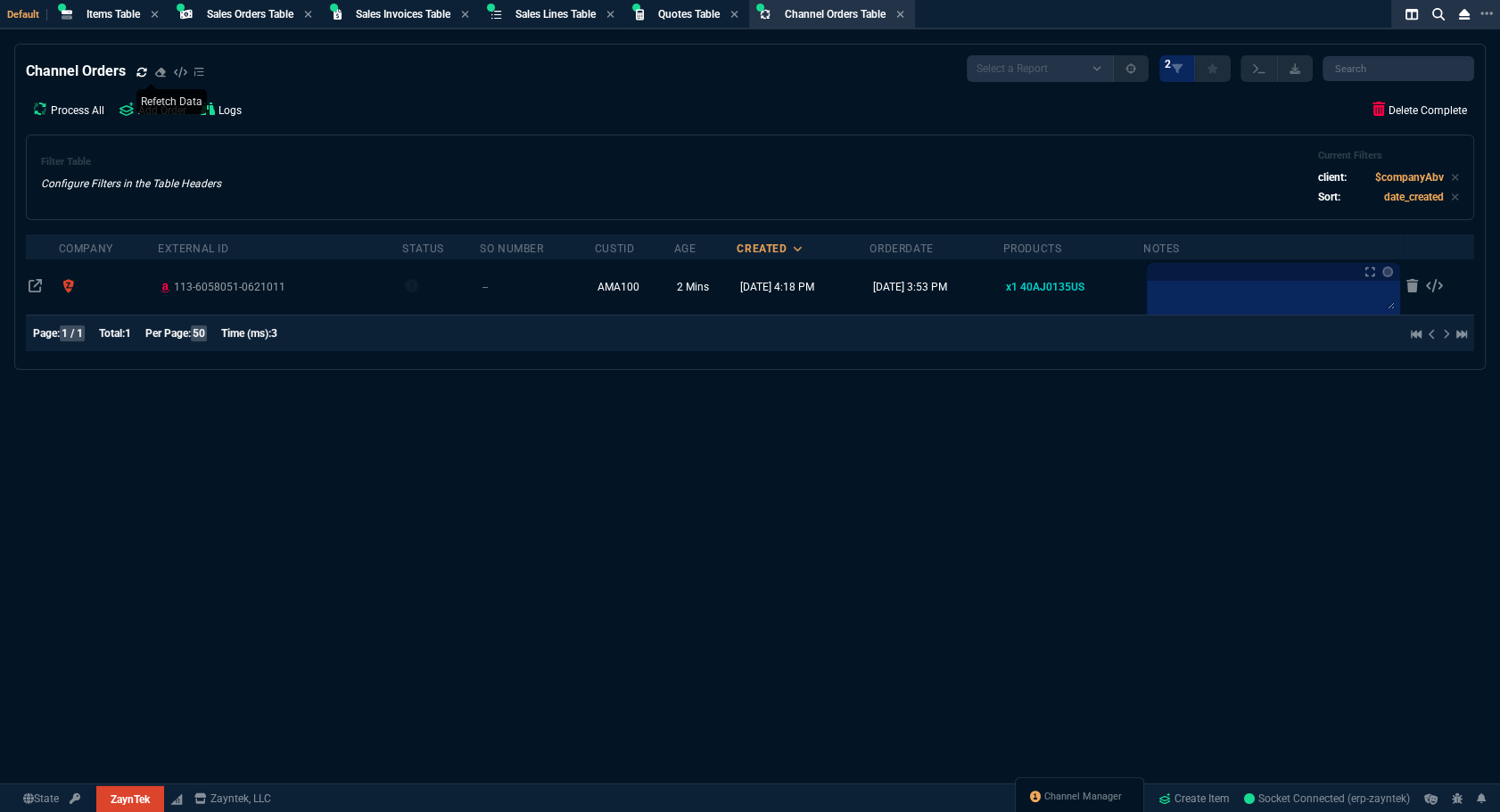
click at [140, 71] on icon at bounding box center [141, 72] width 11 height 11
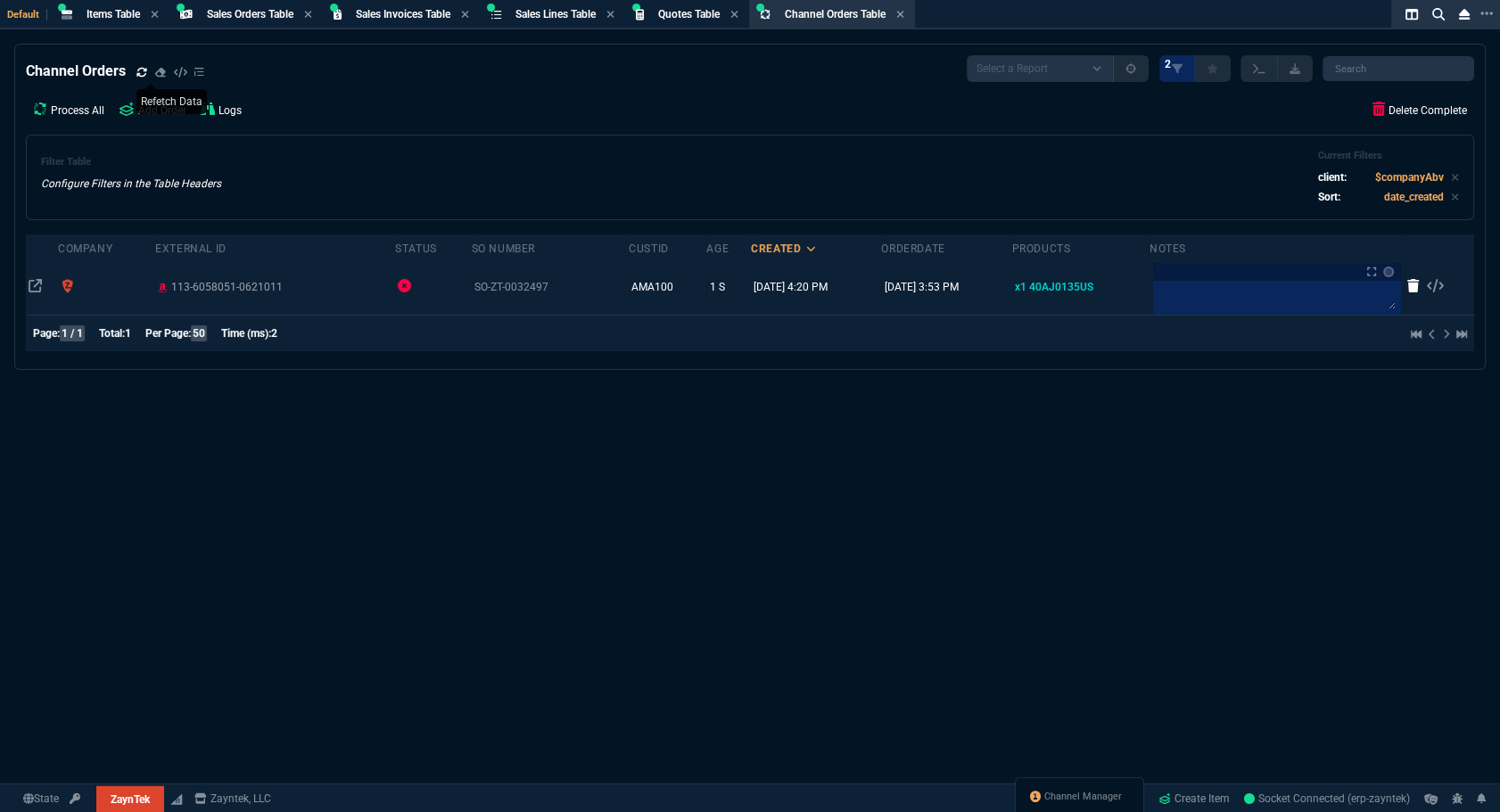
click at [1407, 281] on icon at bounding box center [1413, 285] width 13 height 14
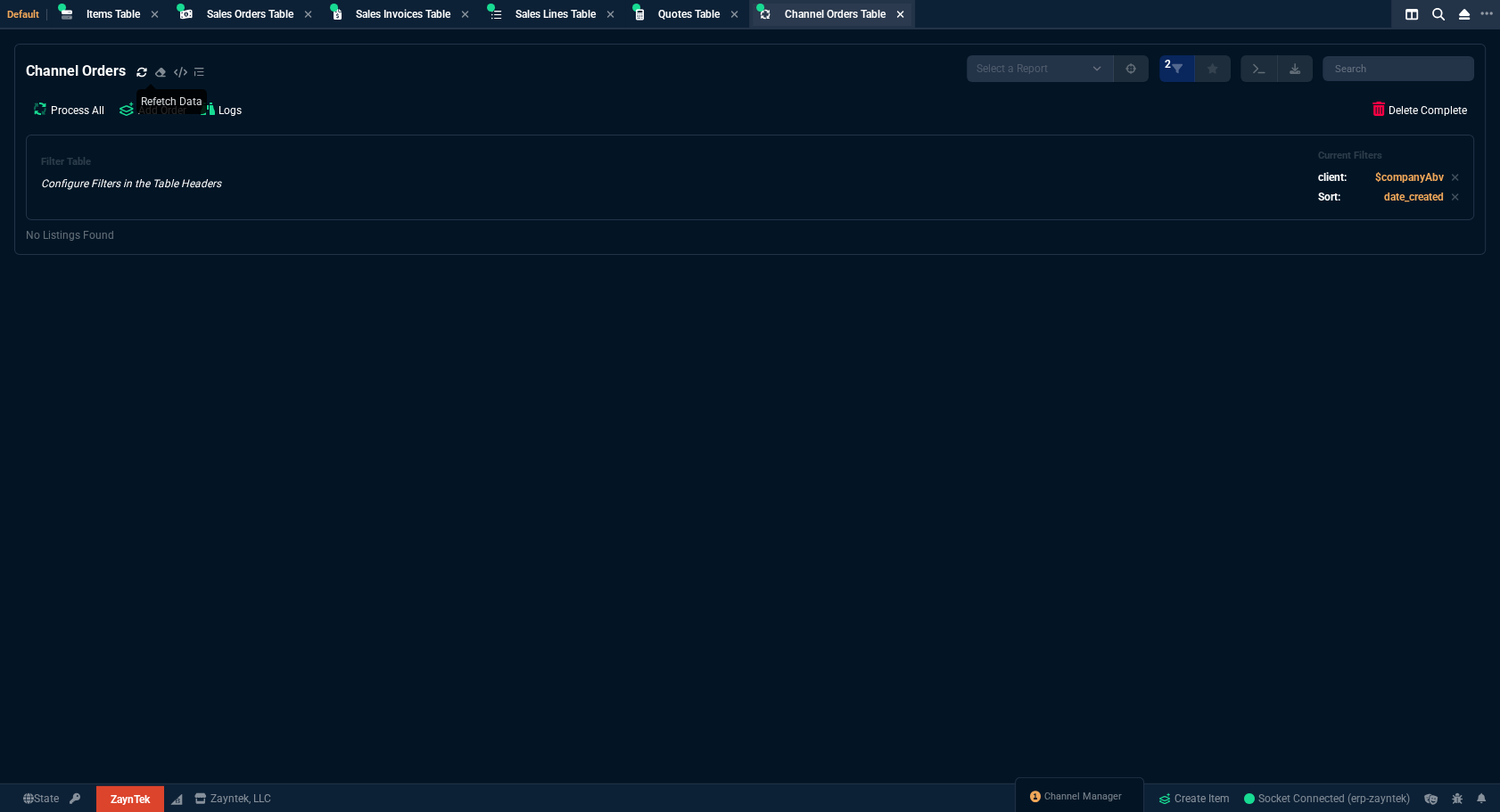
click at [904, 12] on icon at bounding box center [900, 14] width 8 height 11
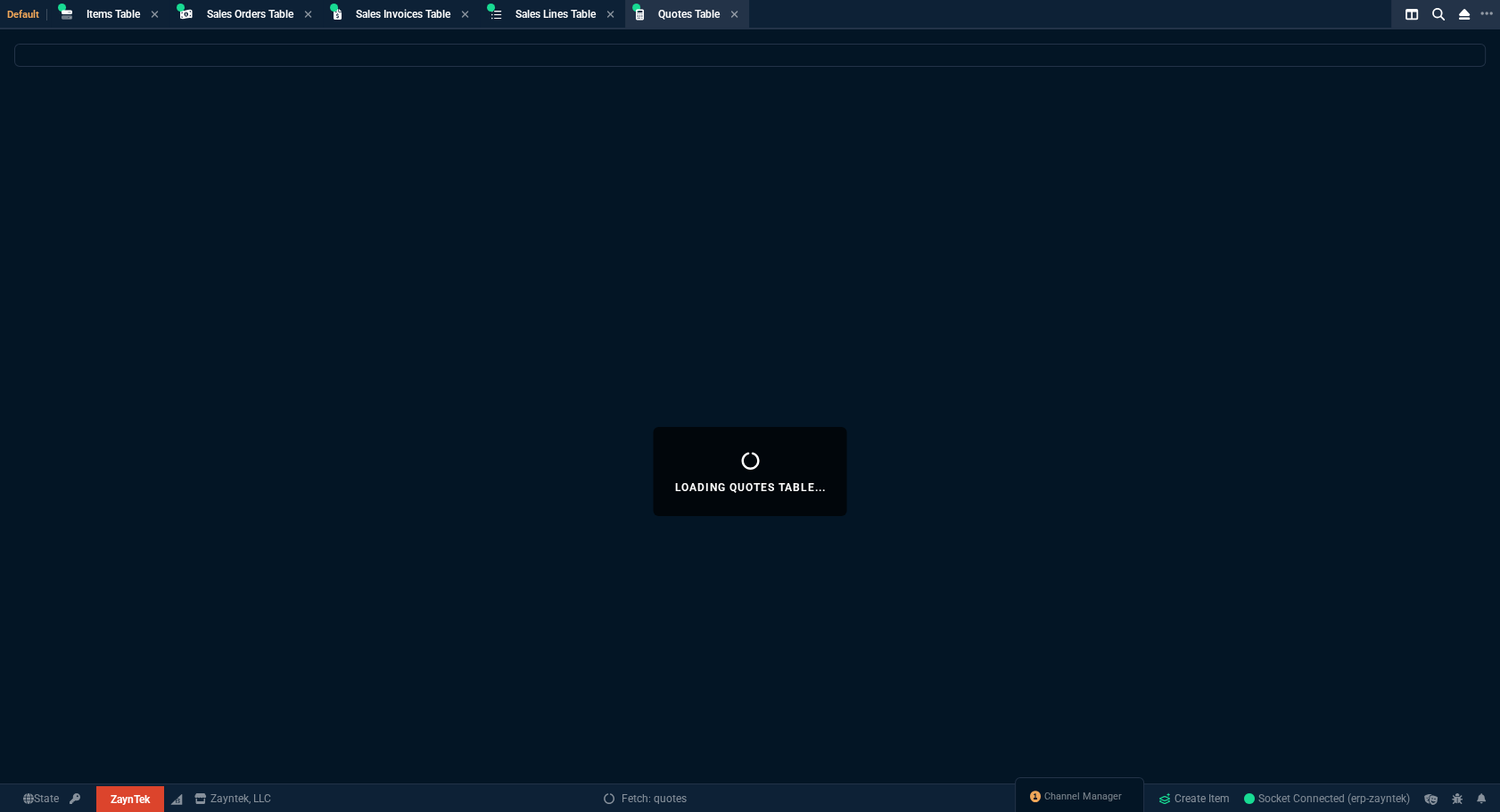
select select
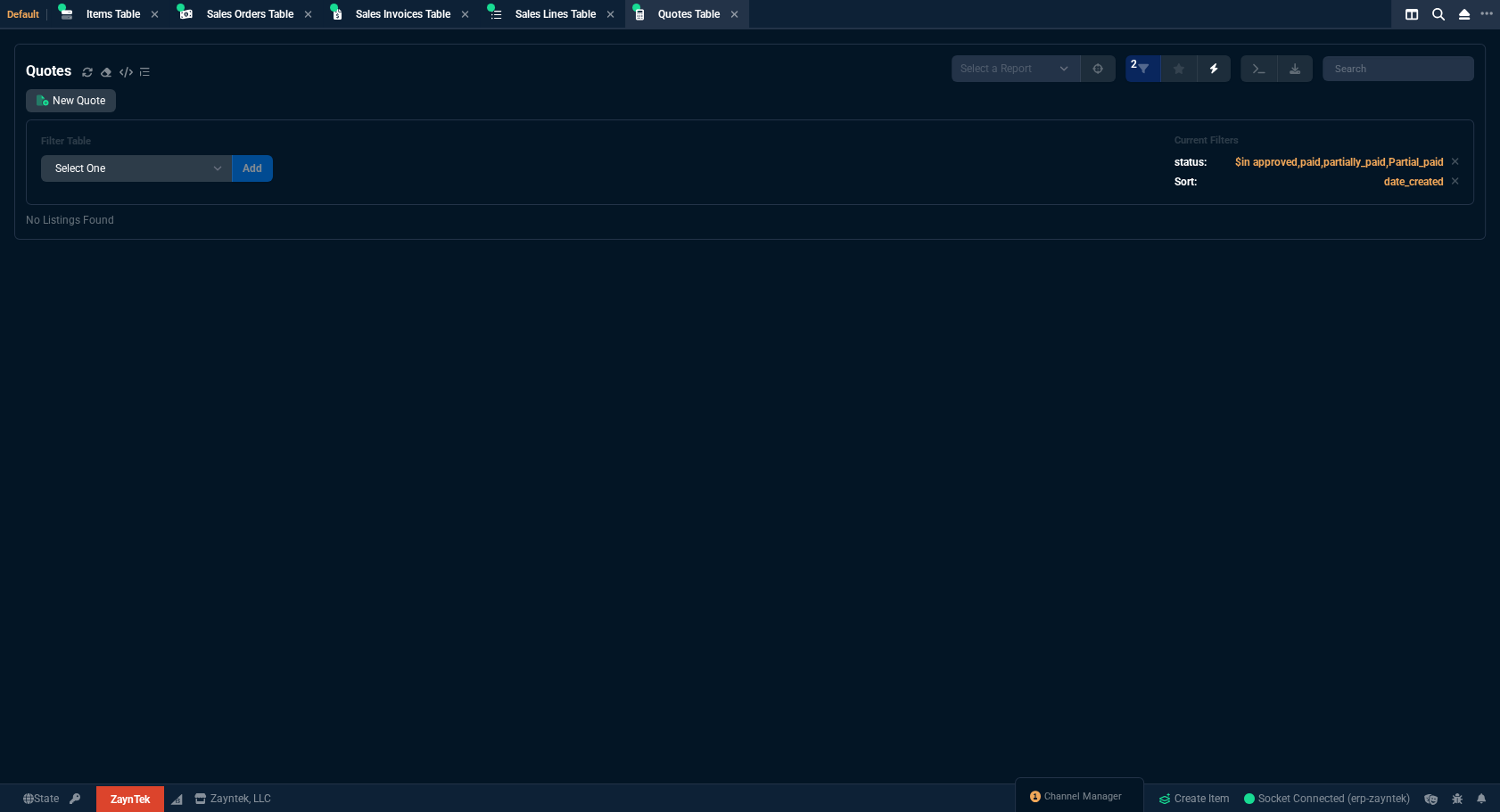
click at [1082, 783] on div "Channel Manager" at bounding box center [1079, 798] width 129 height 42
click at [1081, 799] on span "Channel Manager" at bounding box center [1083, 797] width 78 height 14
